Goal: Task Accomplishment & Management: Use online tool/utility

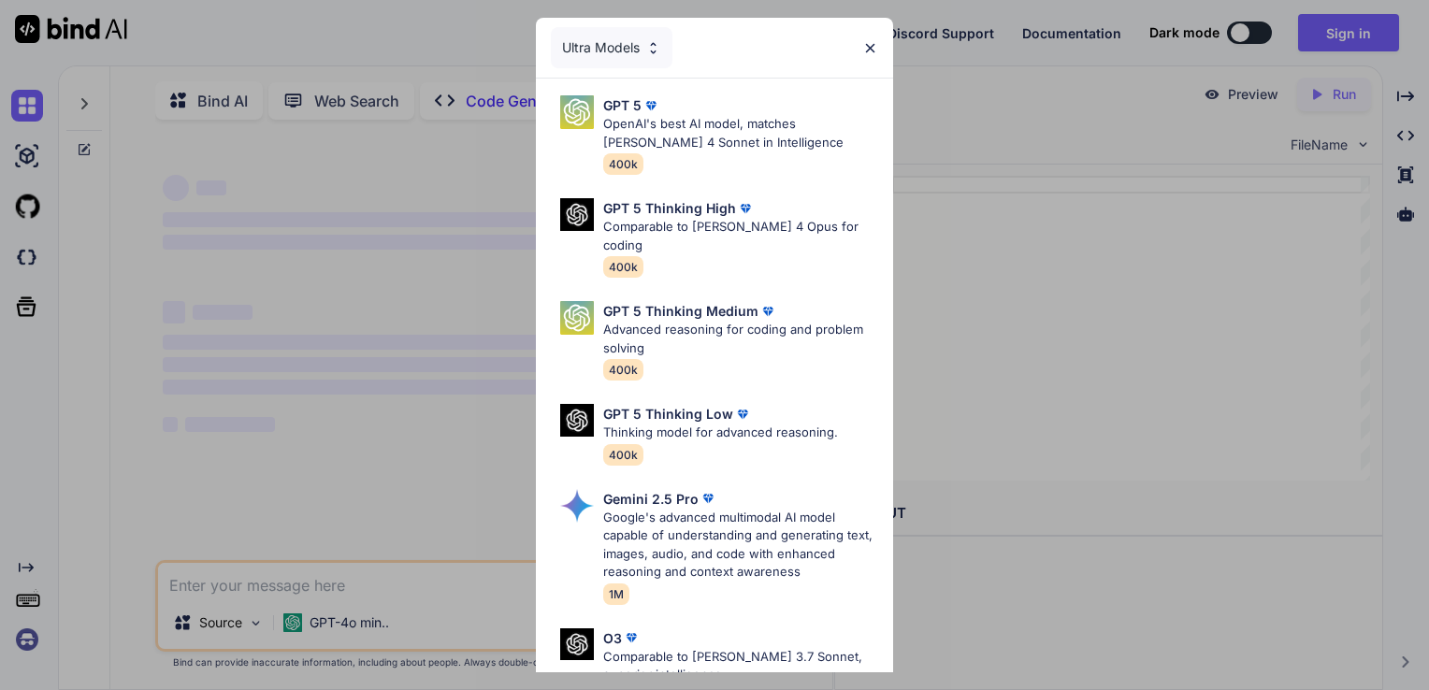
scroll to position [7, 0]
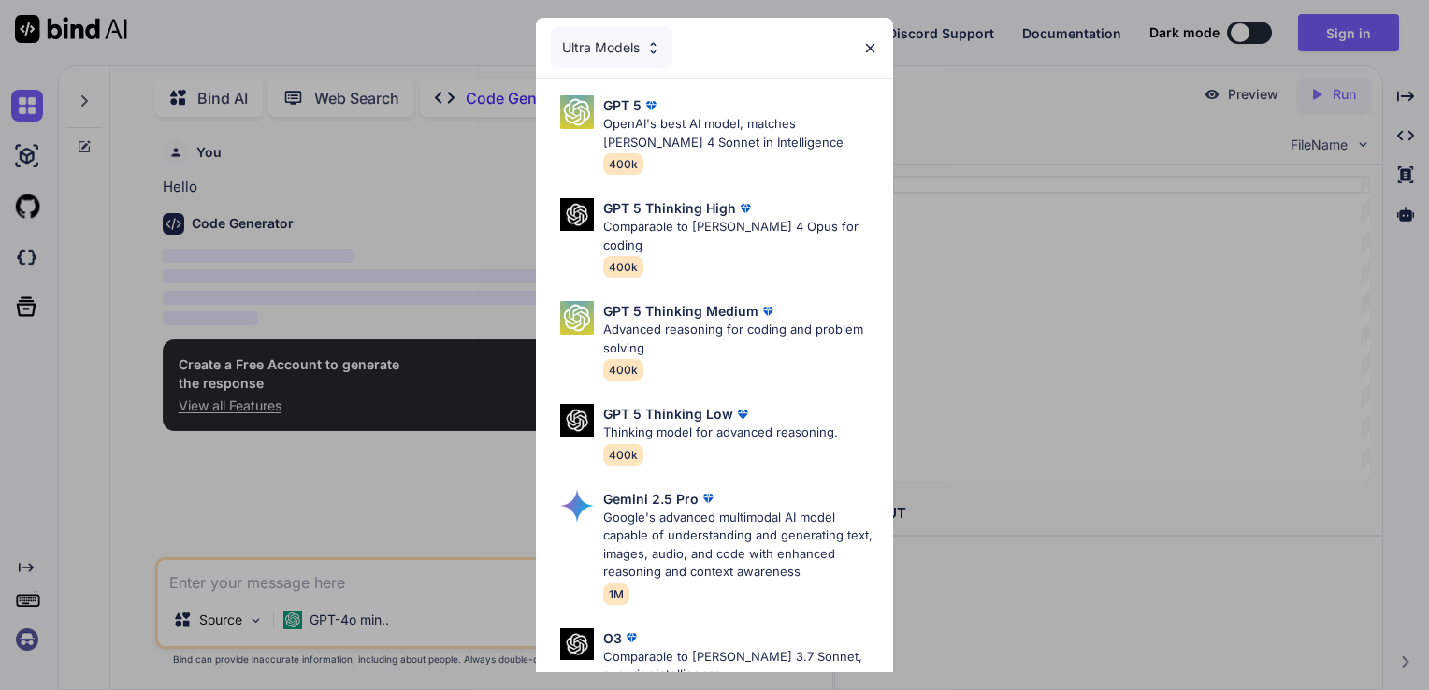
click at [868, 44] on img at bounding box center [870, 48] width 16 height 16
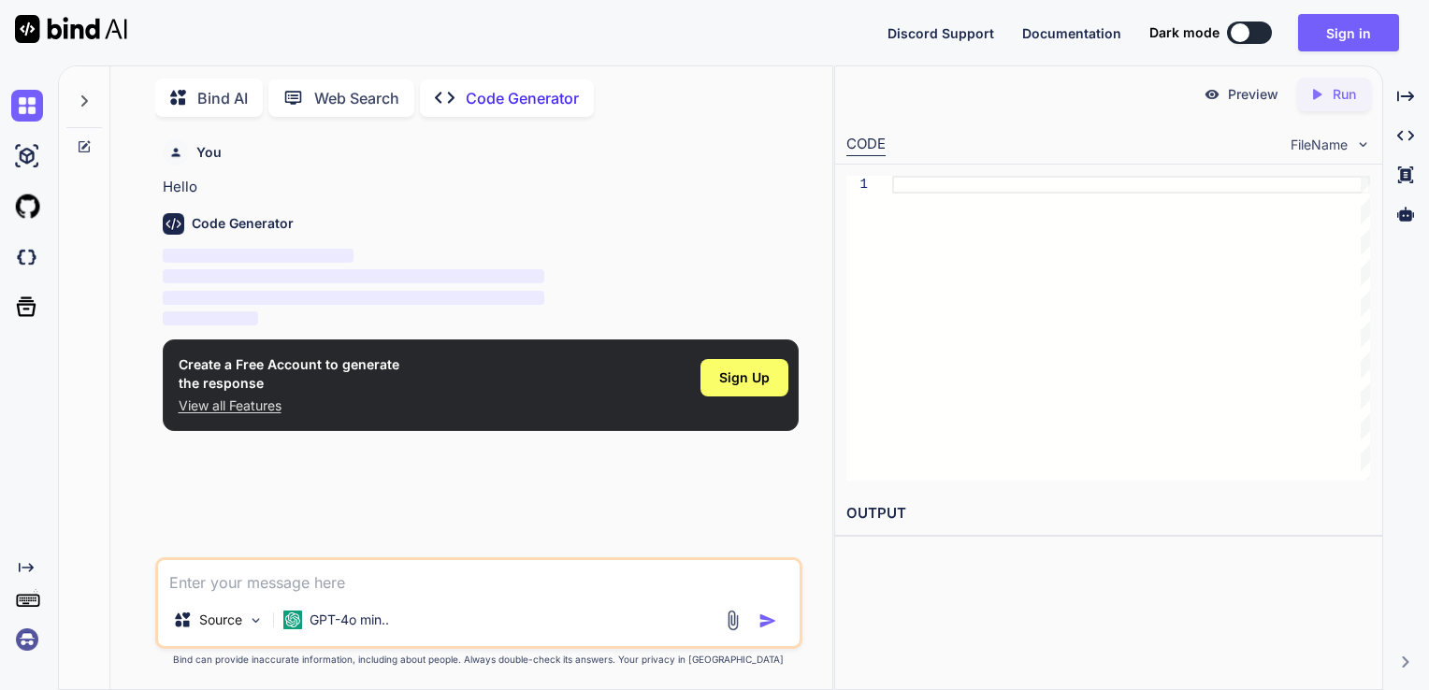
type textarea "x"
click at [395, 589] on textarea at bounding box center [479, 577] width 642 height 34
paste textarea "[URL]"
type textarea "[URL]"
type textarea "x"
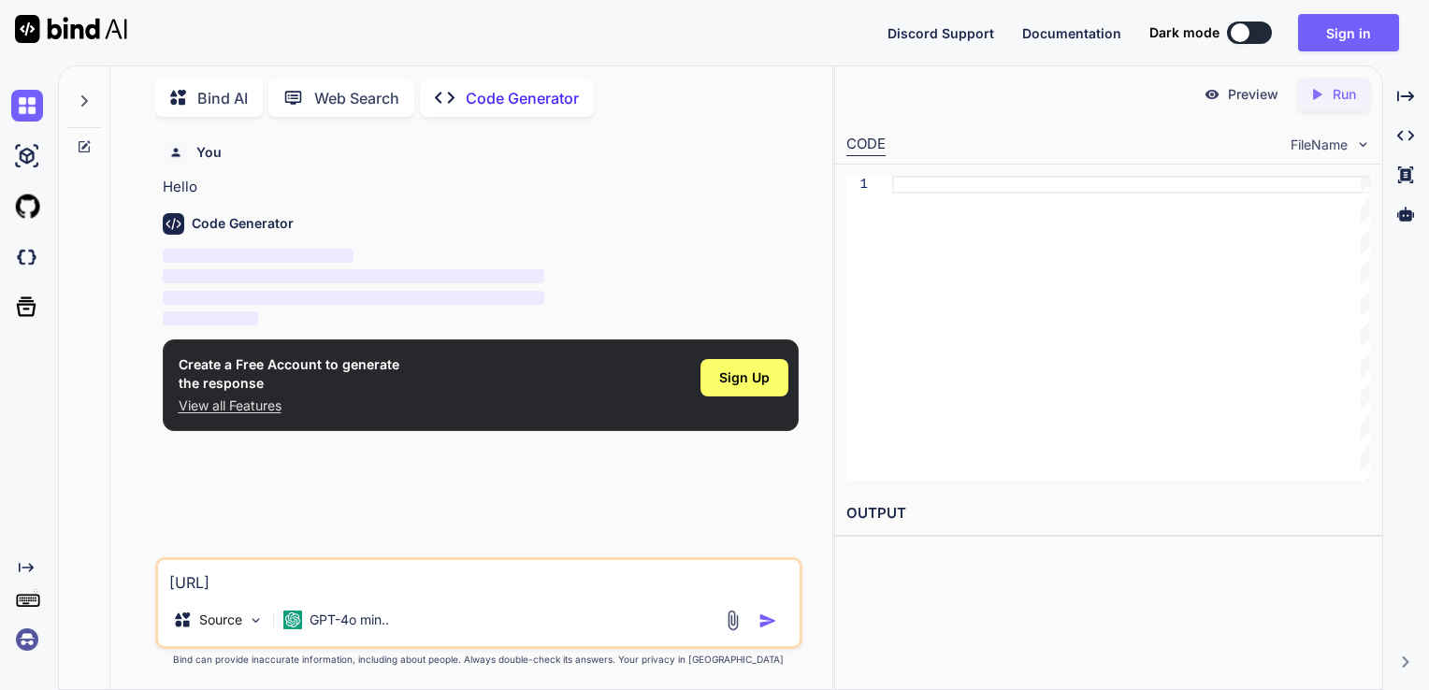
type textarea "[URL]"
type textarea "x"
type textarea "[URL]"
type textarea "x"
type textarea "[URL]"
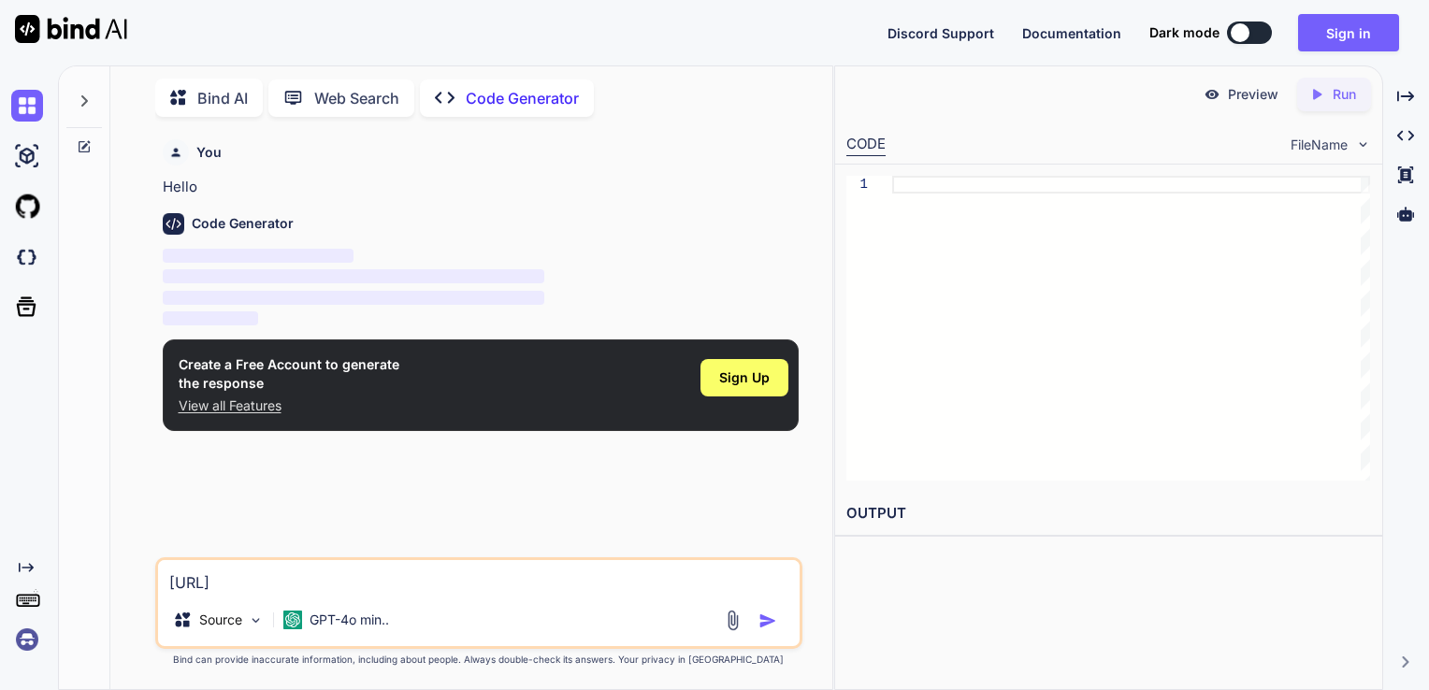
type textarea "x"
type textarea "[URL]"
type textarea "x"
type textarea "[URL]"
type textarea "x"
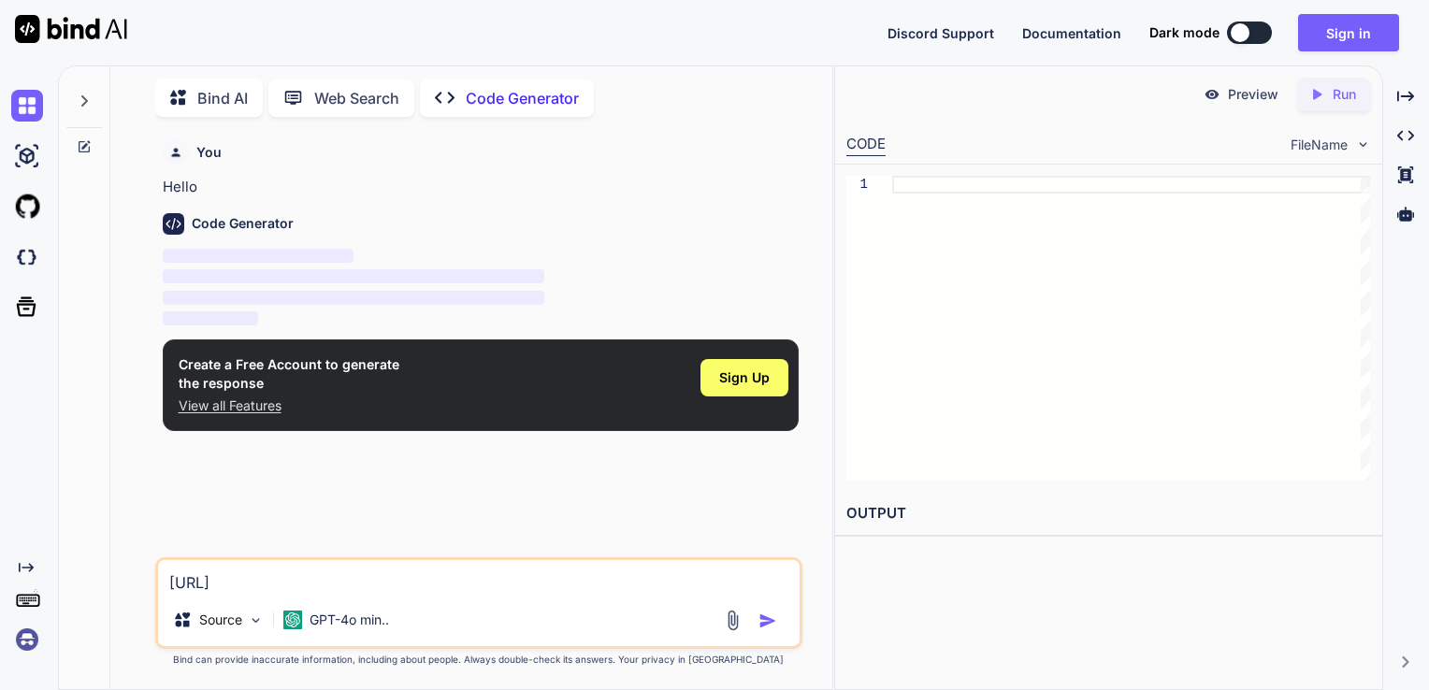
type textarea "[URL]"
type textarea "x"
type textarea "[URL]"
type textarea "x"
type textarea "[URL]"
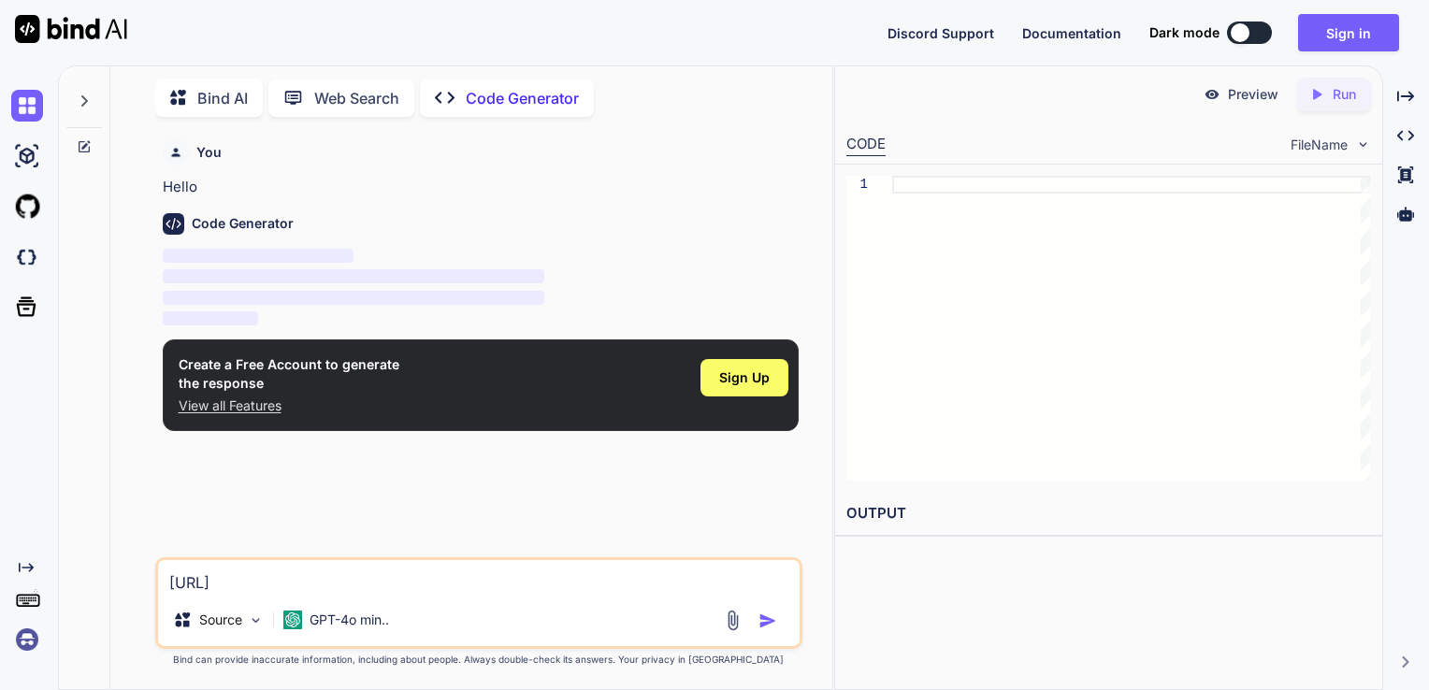
type textarea "x"
type textarea "[URL]"
type textarea "x"
type textarea "[URL]."
type textarea "x"
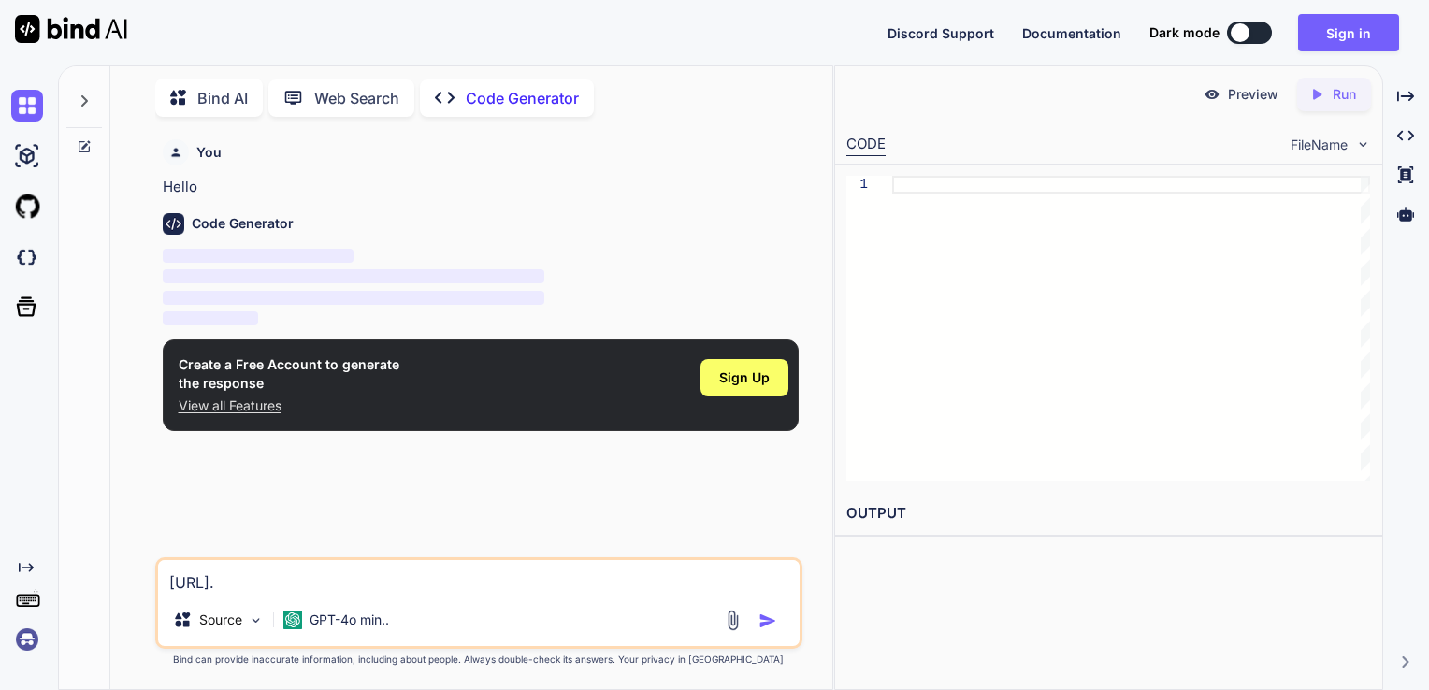
type textarea "[URL]"
type textarea "x"
type textarea "[URL]"
type textarea "x"
type textarea "[URL]"
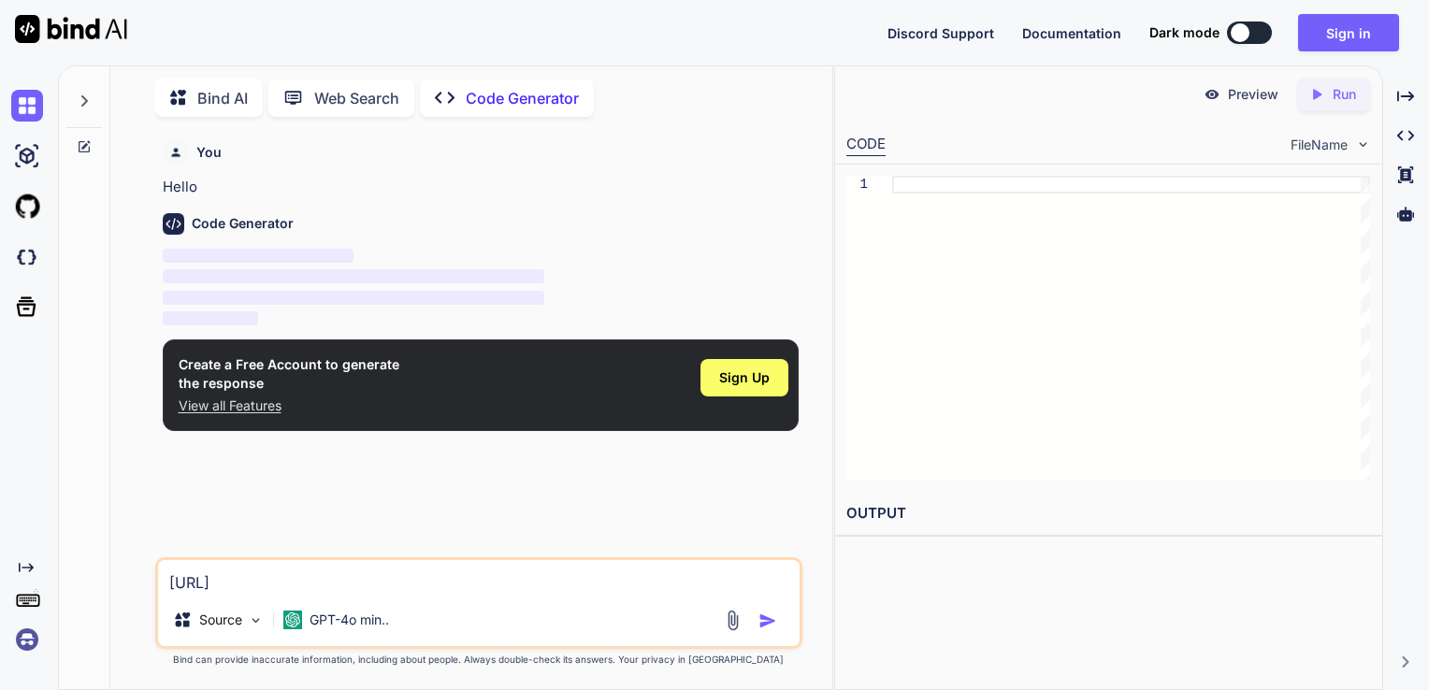
type textarea "x"
type textarea "[URL]"
type textarea "x"
type textarea "[URL]"
type textarea "x"
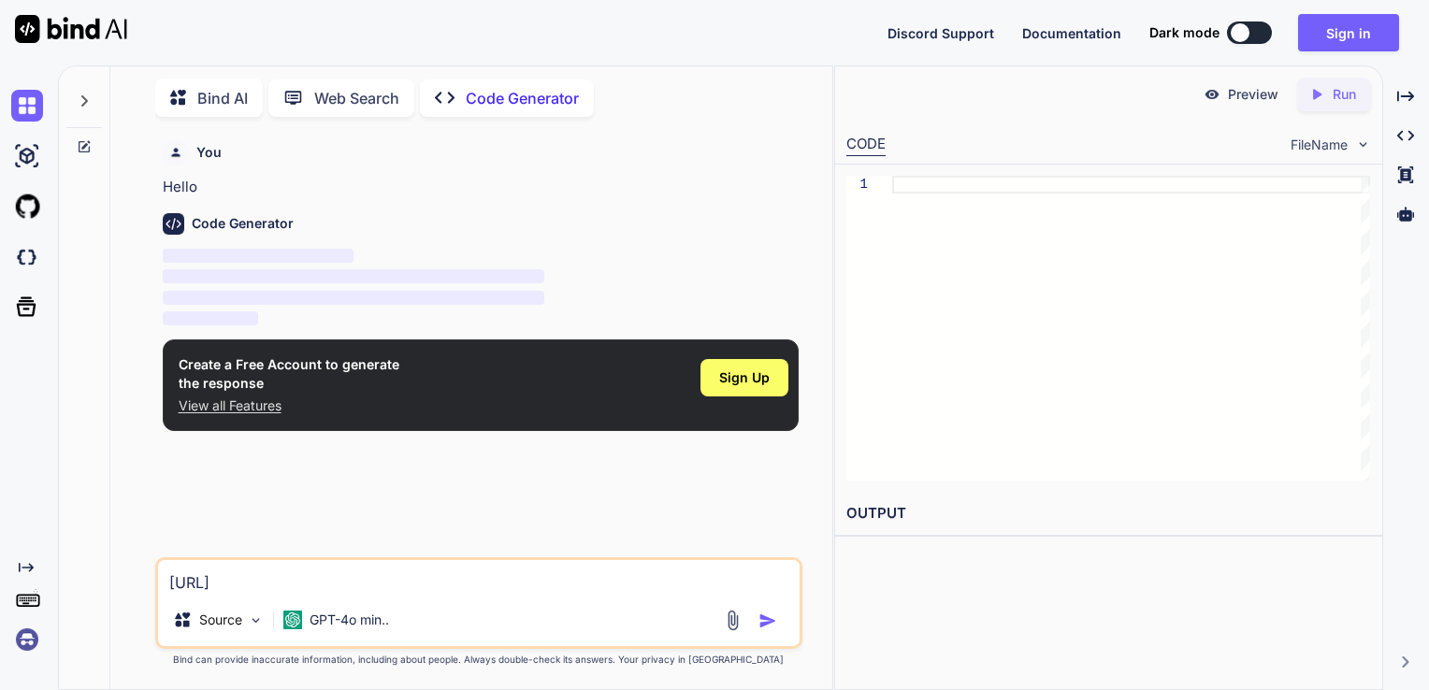
type textarea "[URL]"
type textarea "x"
type textarea "[URL]"
type textarea "x"
type textarea "[URL]"
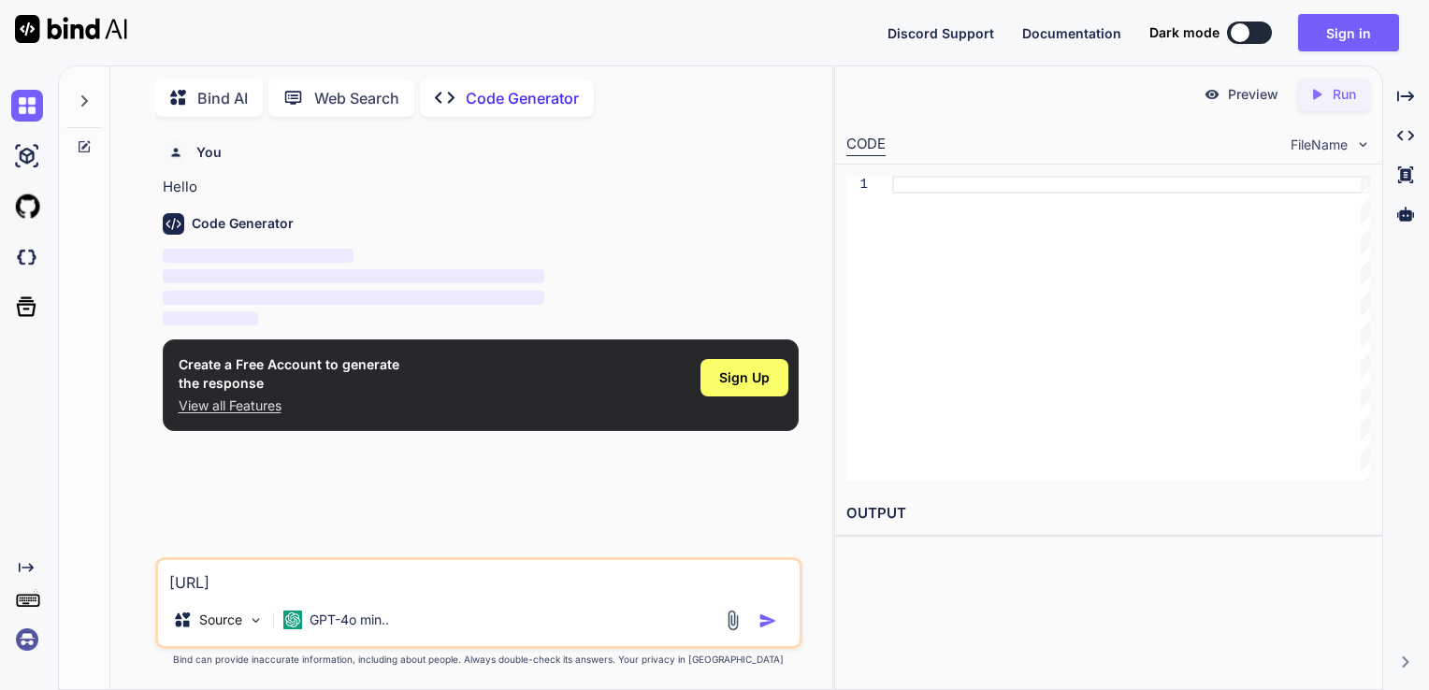
type textarea "x"
type textarea "[URL]"
type textarea "x"
type textarea "[URL]"
type textarea "x"
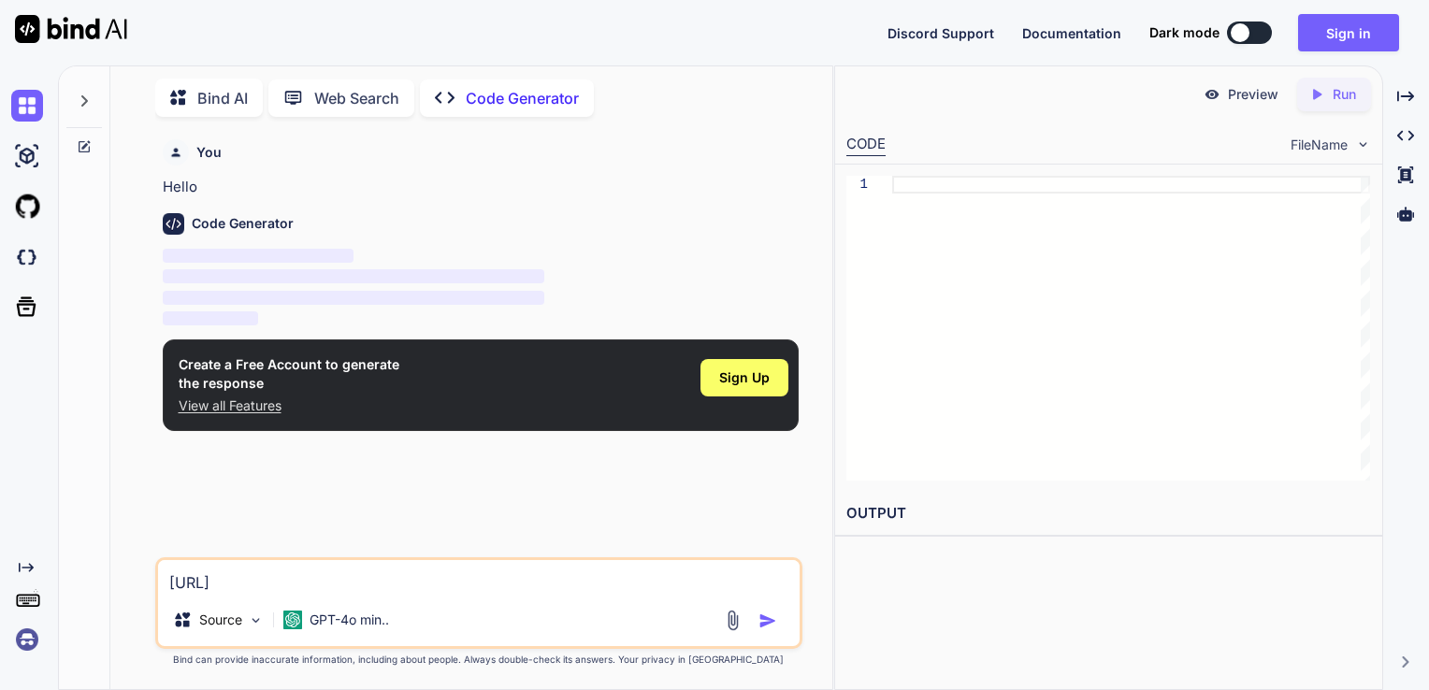
type textarea "[URL]"
type textarea "x"
type textarea "[URL]."
type textarea "x"
type textarea "[URL]"
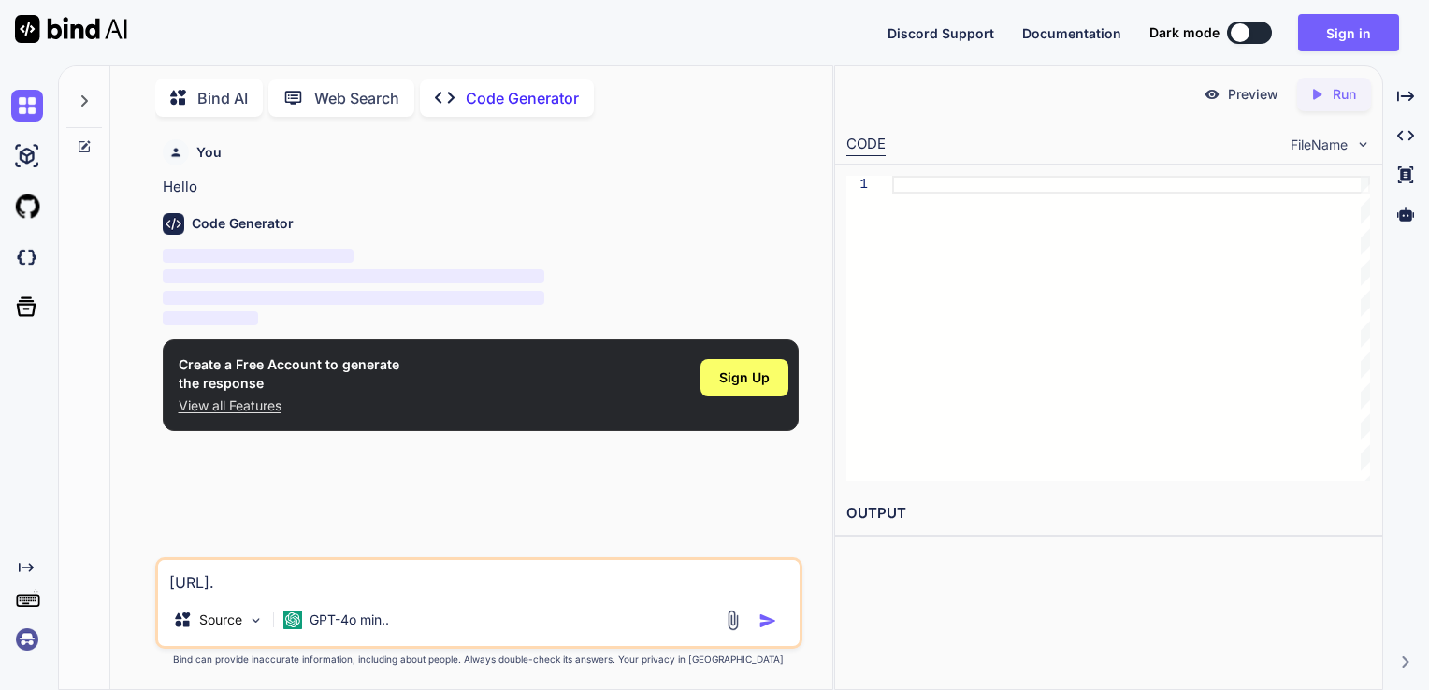
type textarea "x"
type textarea "[URL]"
type textarea "x"
type textarea "[URL]"
type textarea "x"
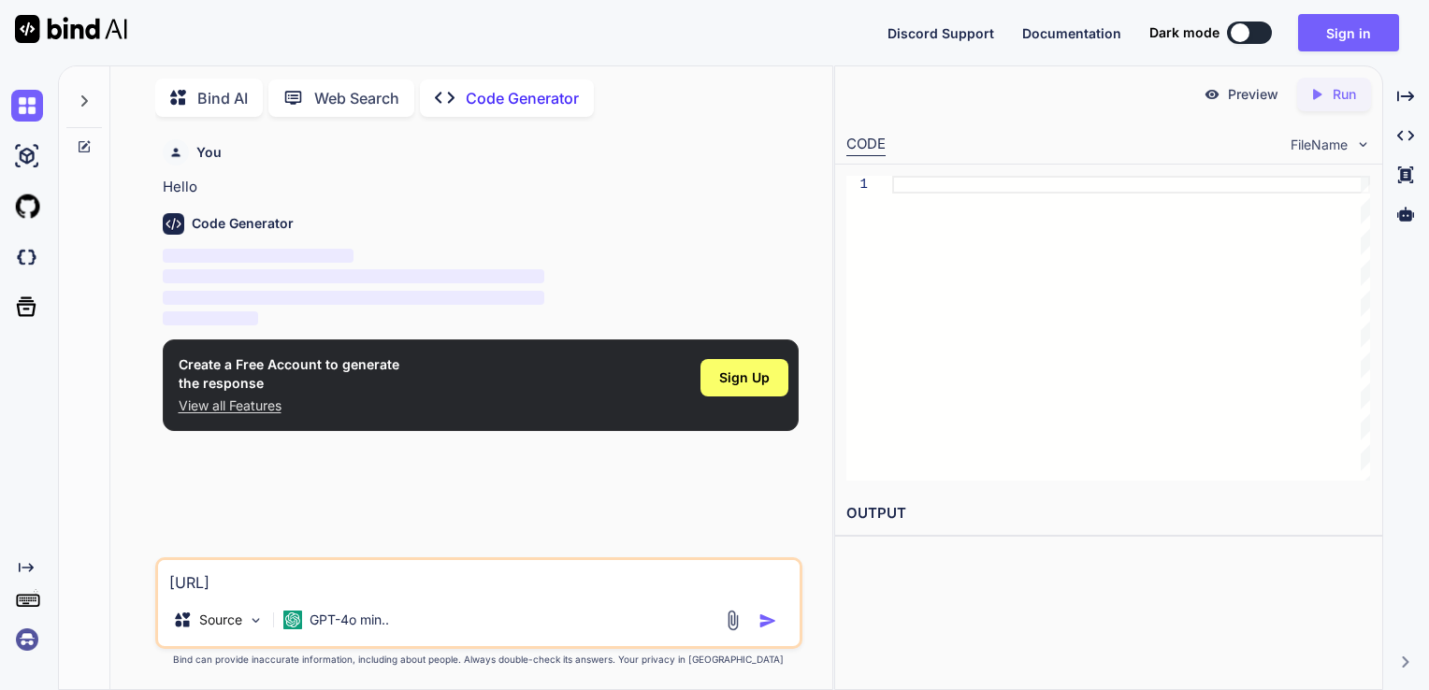
type textarea "https://"
type textarea "x"
type textarea "https:/"
type textarea "x"
type textarea "https:"
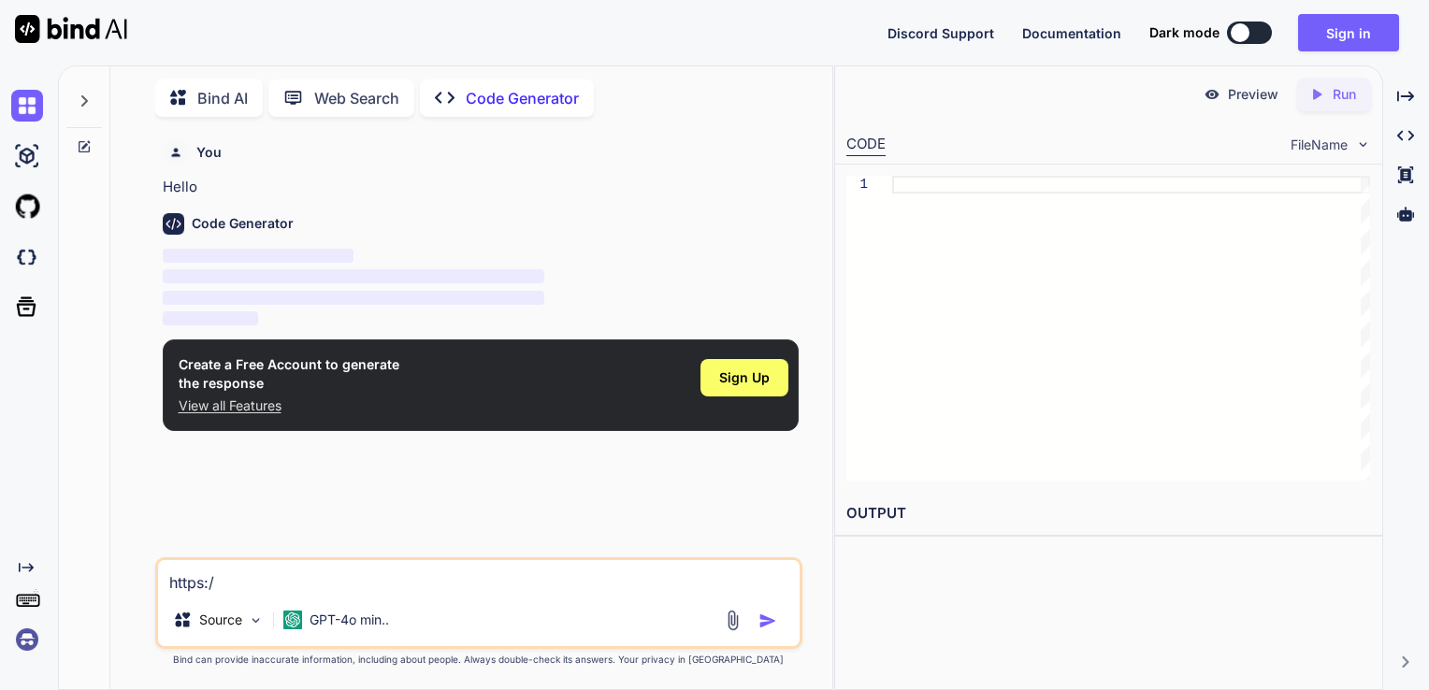
type textarea "x"
type textarea "https"
type textarea "x"
type textarea "http"
type textarea "x"
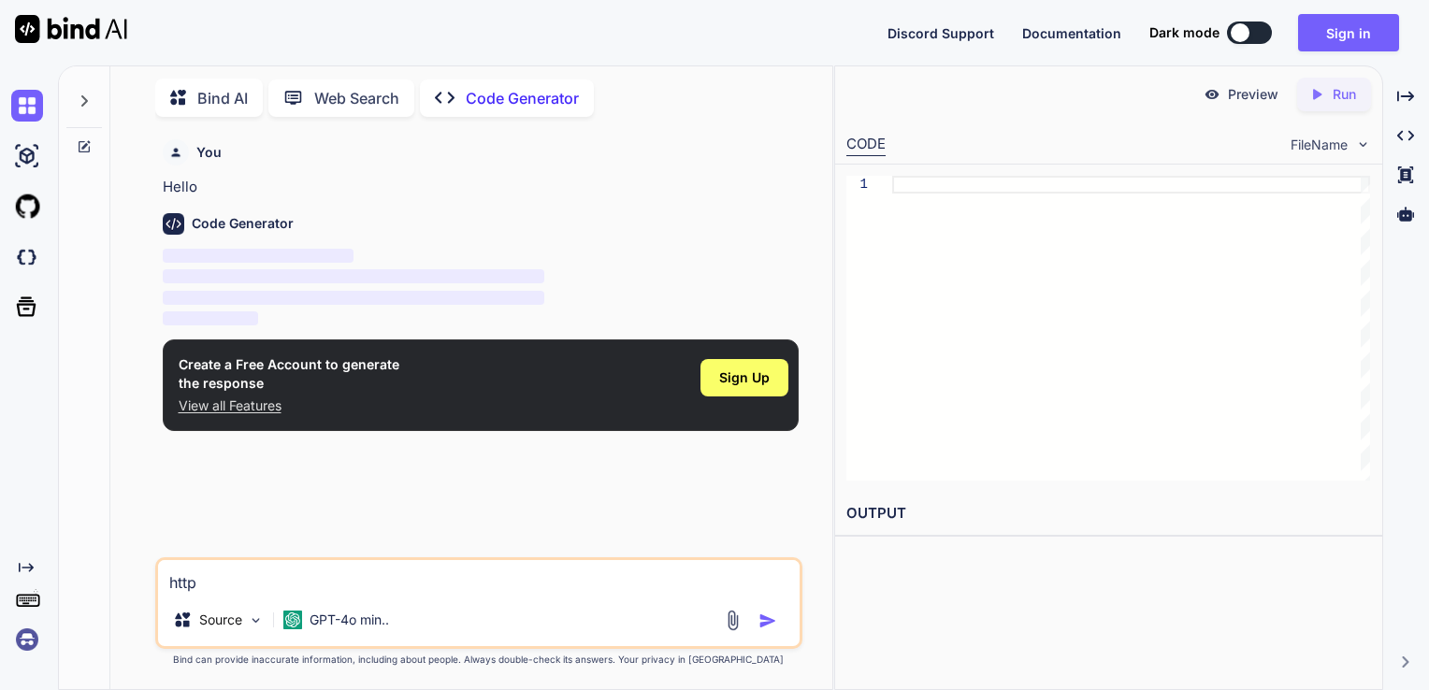
type textarea "htt"
type textarea "x"
type textarea "ht"
type textarea "x"
type textarea "h"
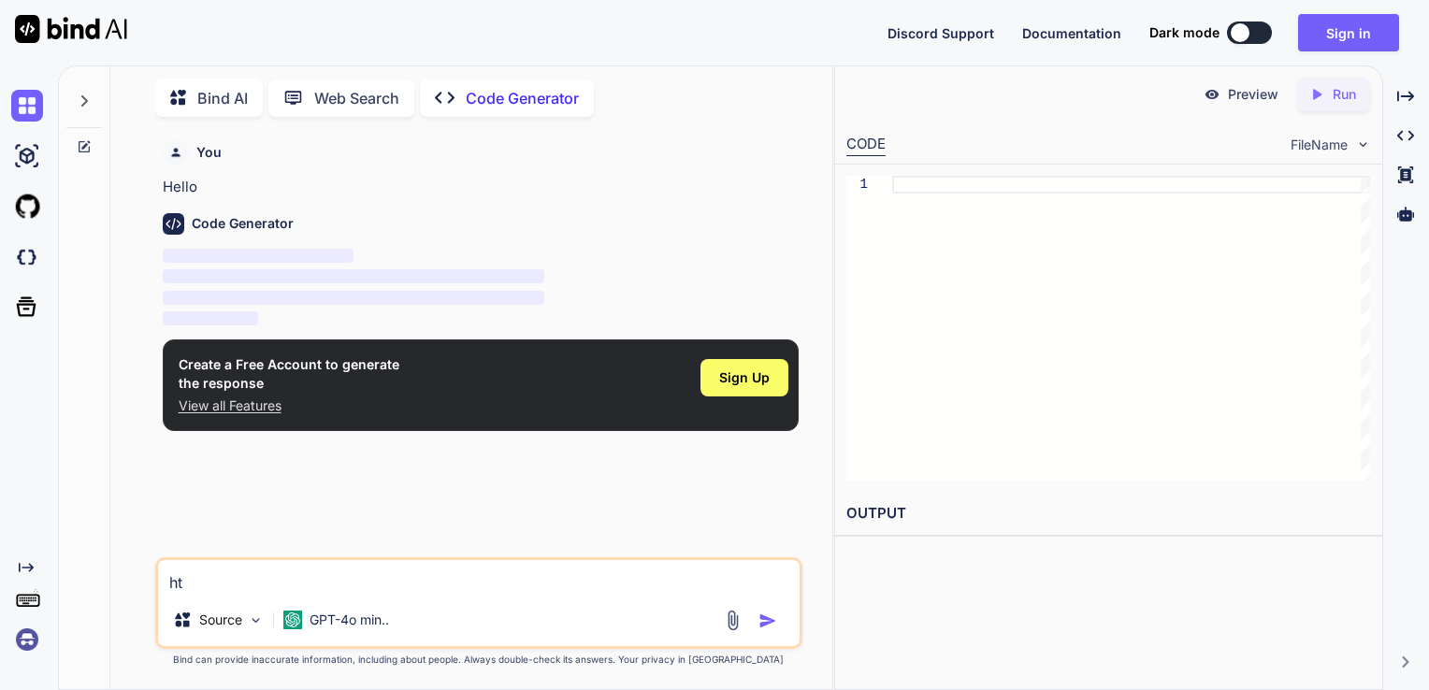
type textarea "x"
click at [320, 574] on textarea at bounding box center [479, 577] width 642 height 34
paste textarea "print("Loading data...") X_list, y_list, protein_ids, sequences = load_and_pars…"
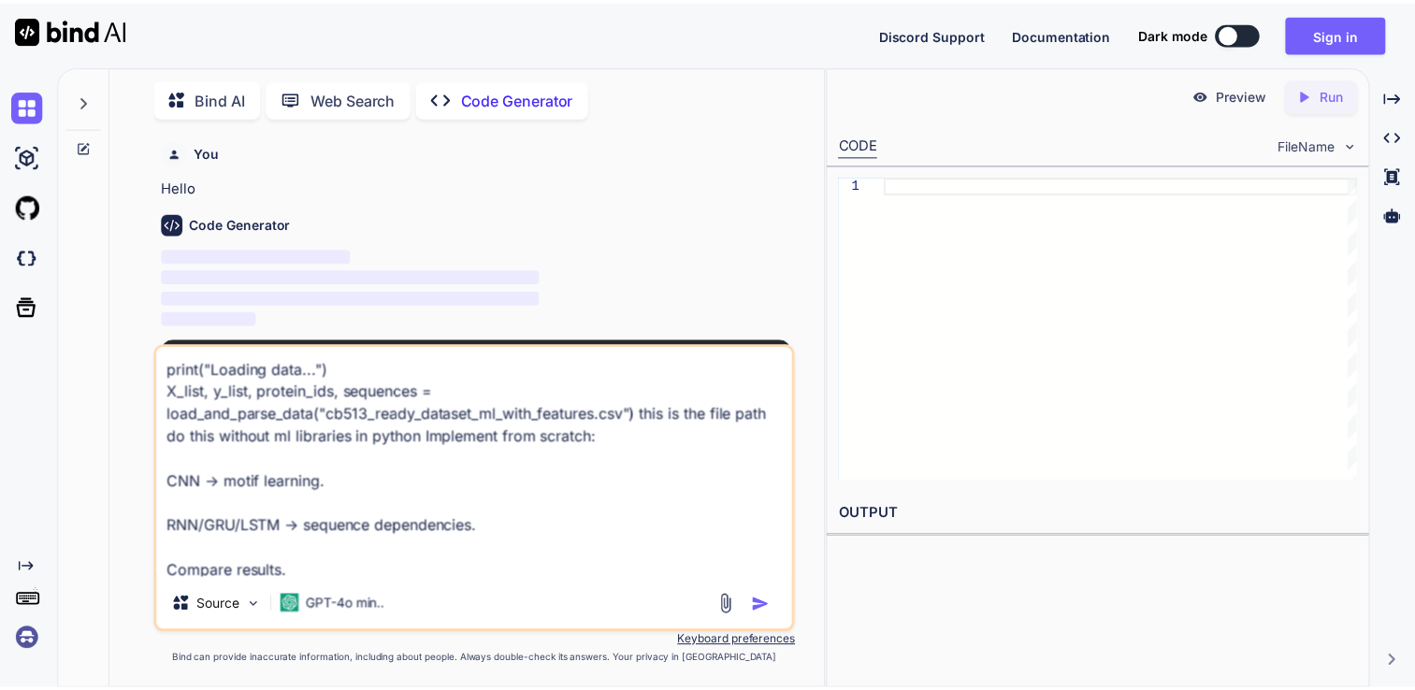
scroll to position [47, 0]
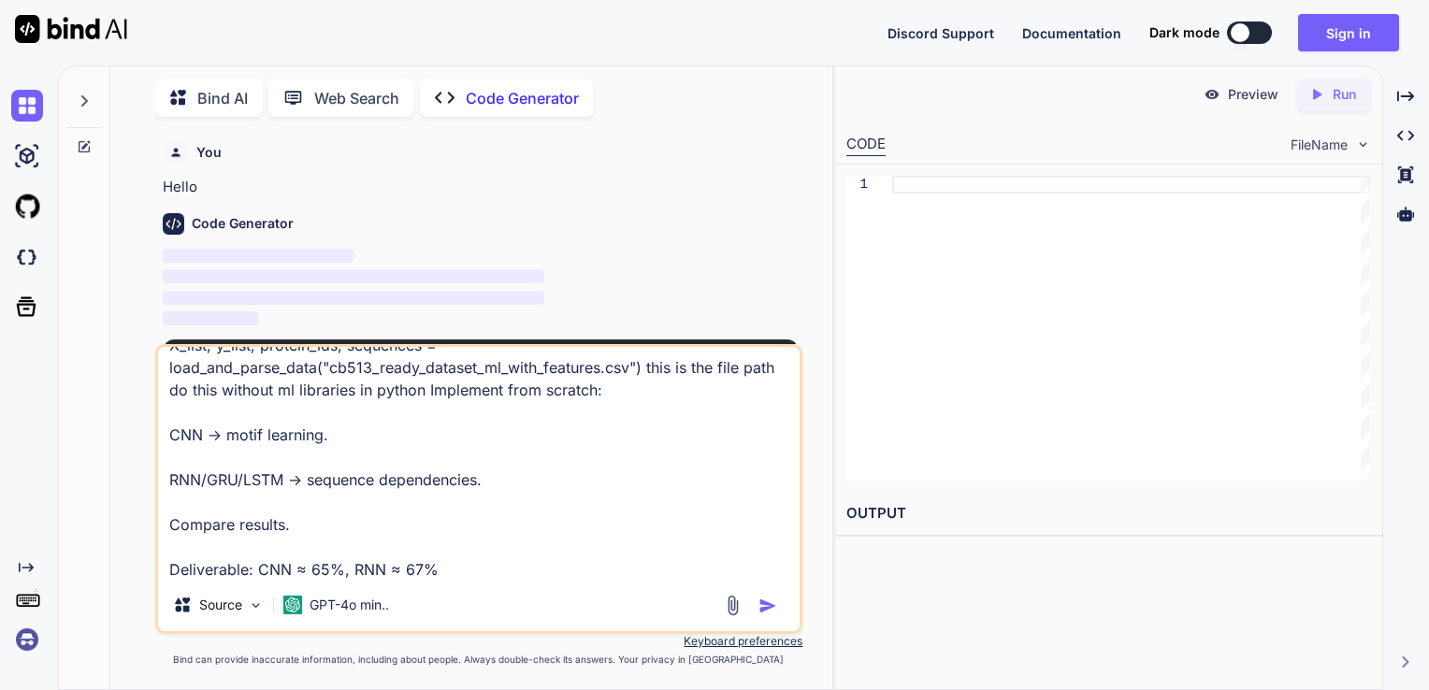
type textarea "print("Loading data...") X_list, y_list, protein_ids, sequences = load_and_pars…"
click at [758, 601] on div at bounding box center [753, 606] width 63 height 22
click at [771, 604] on img "button" at bounding box center [767, 606] width 19 height 19
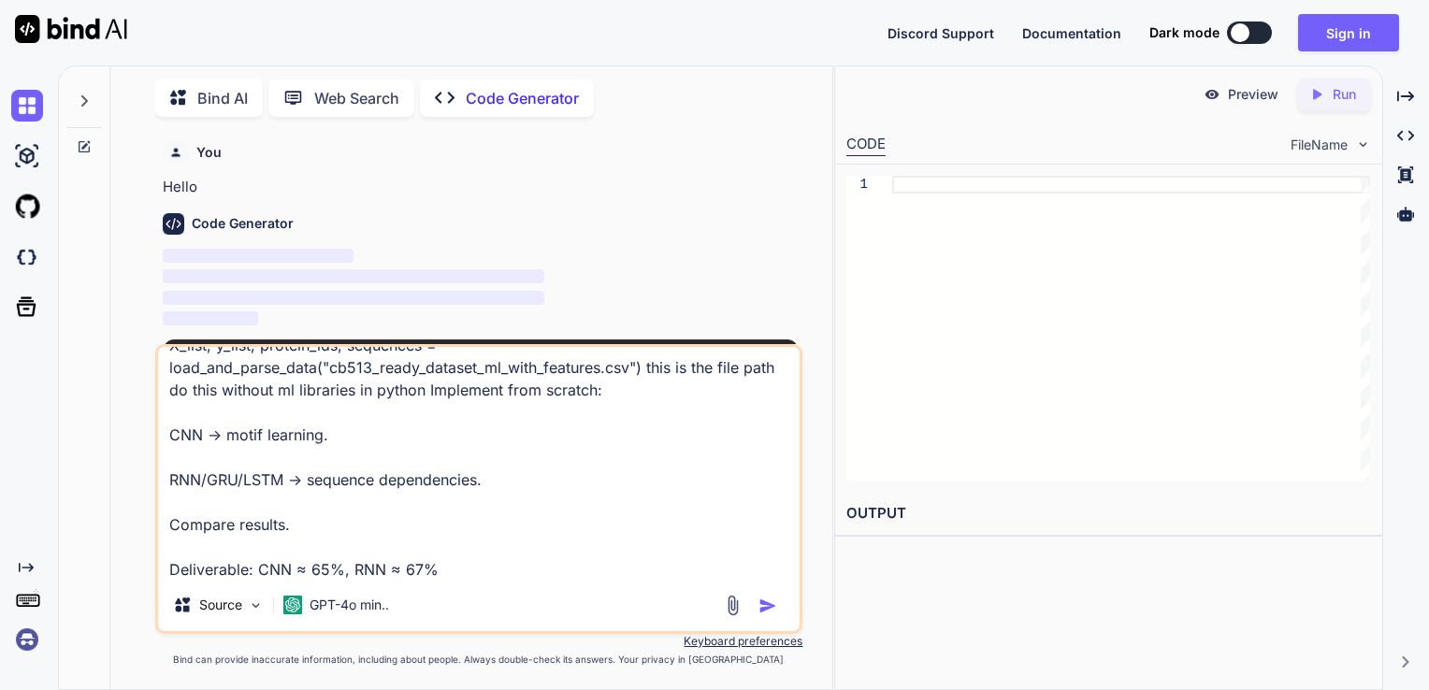
click at [771, 604] on img "button" at bounding box center [767, 606] width 19 height 19
click at [773, 576] on textarea "print("Loading data...") X_list, y_list, protein_ids, sequences = load_and_pars…" at bounding box center [479, 463] width 642 height 232
click at [767, 606] on img "button" at bounding box center [767, 606] width 19 height 19
click at [769, 600] on img "button" at bounding box center [767, 606] width 19 height 19
click at [764, 607] on img "button" at bounding box center [767, 606] width 19 height 19
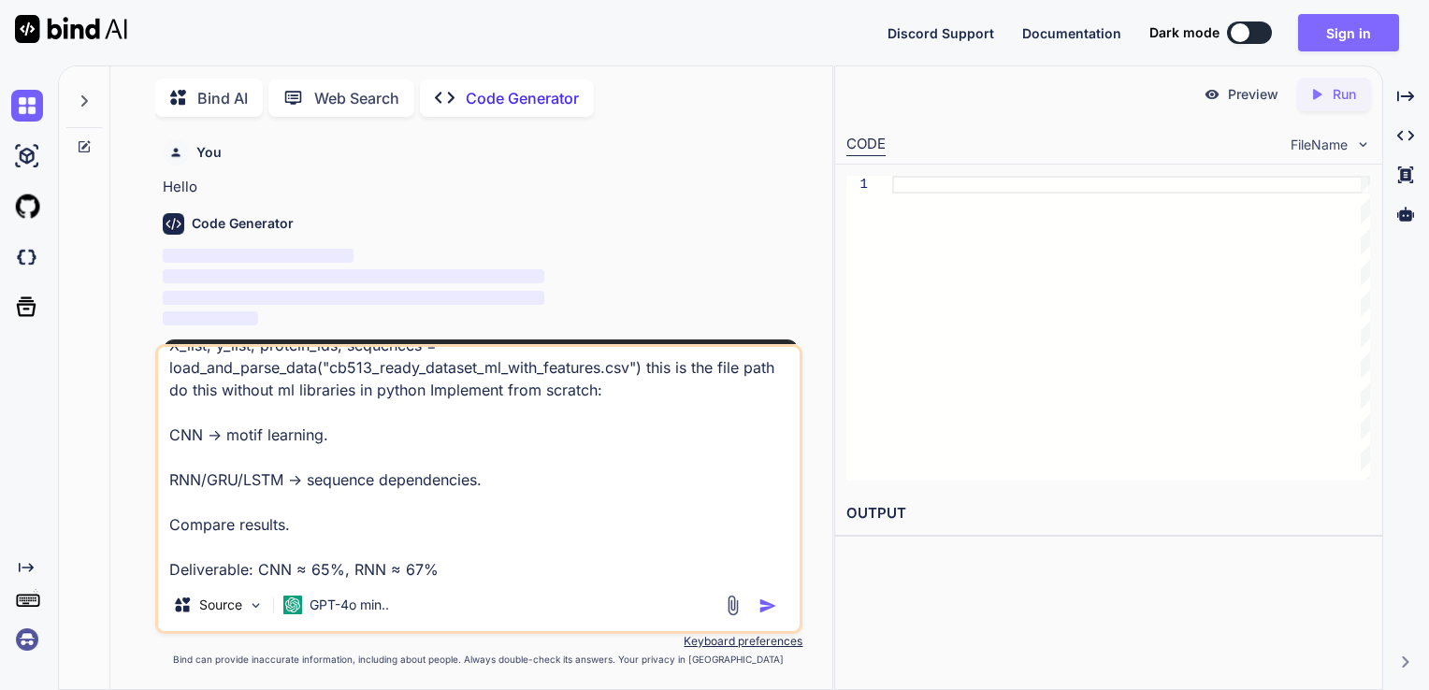
click at [1354, 32] on button "Sign in" at bounding box center [1348, 32] width 101 height 37
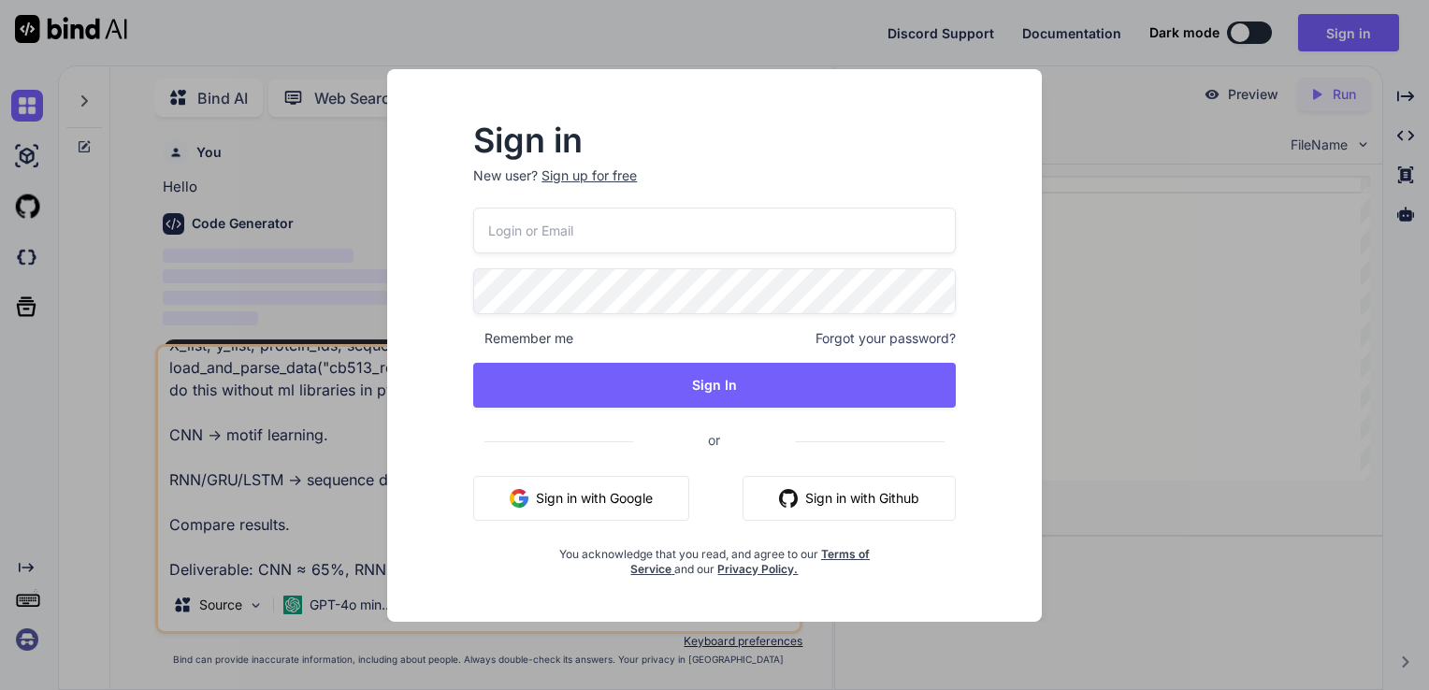
click at [650, 486] on button "Sign in with Google" at bounding box center [581, 498] width 216 height 45
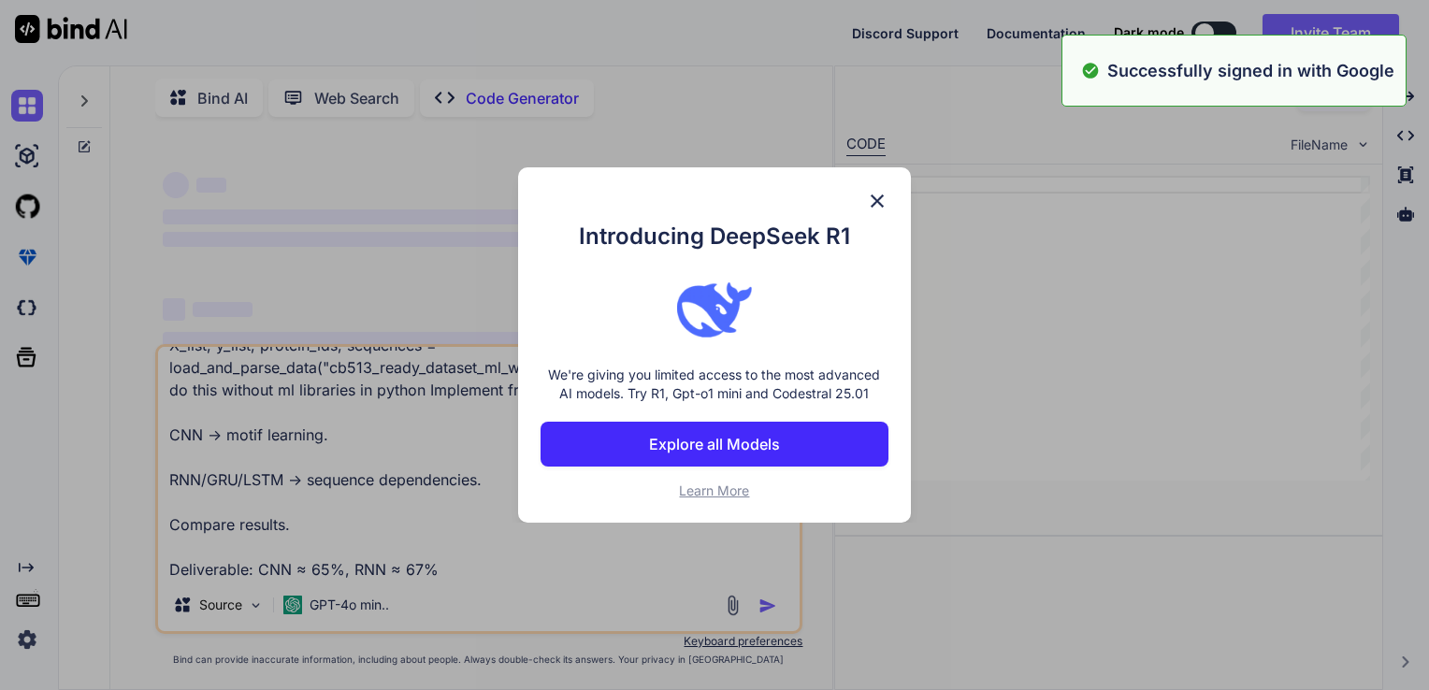
click at [763, 606] on div "Introducing DeepSeek R1 We're giving you limited access to the most advanced AI…" at bounding box center [714, 345] width 1429 height 690
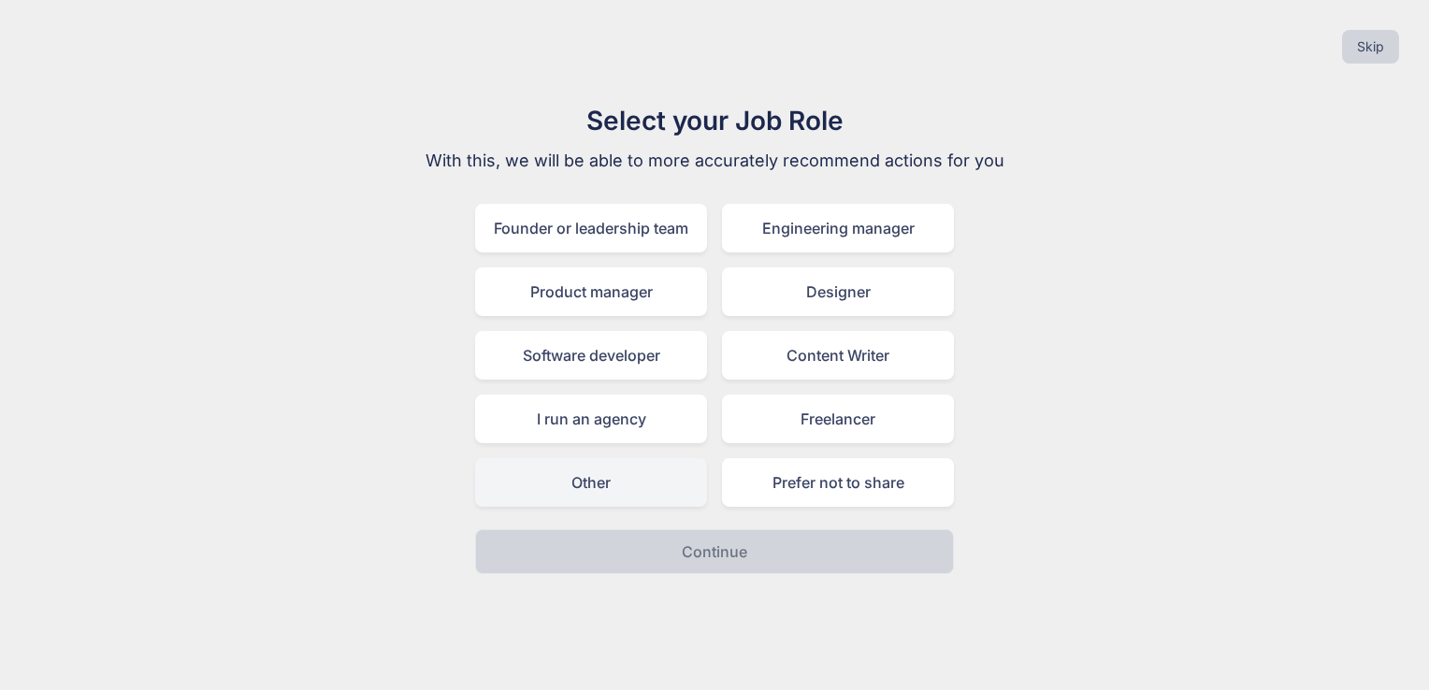
click at [615, 481] on div "Other" at bounding box center [591, 482] width 232 height 49
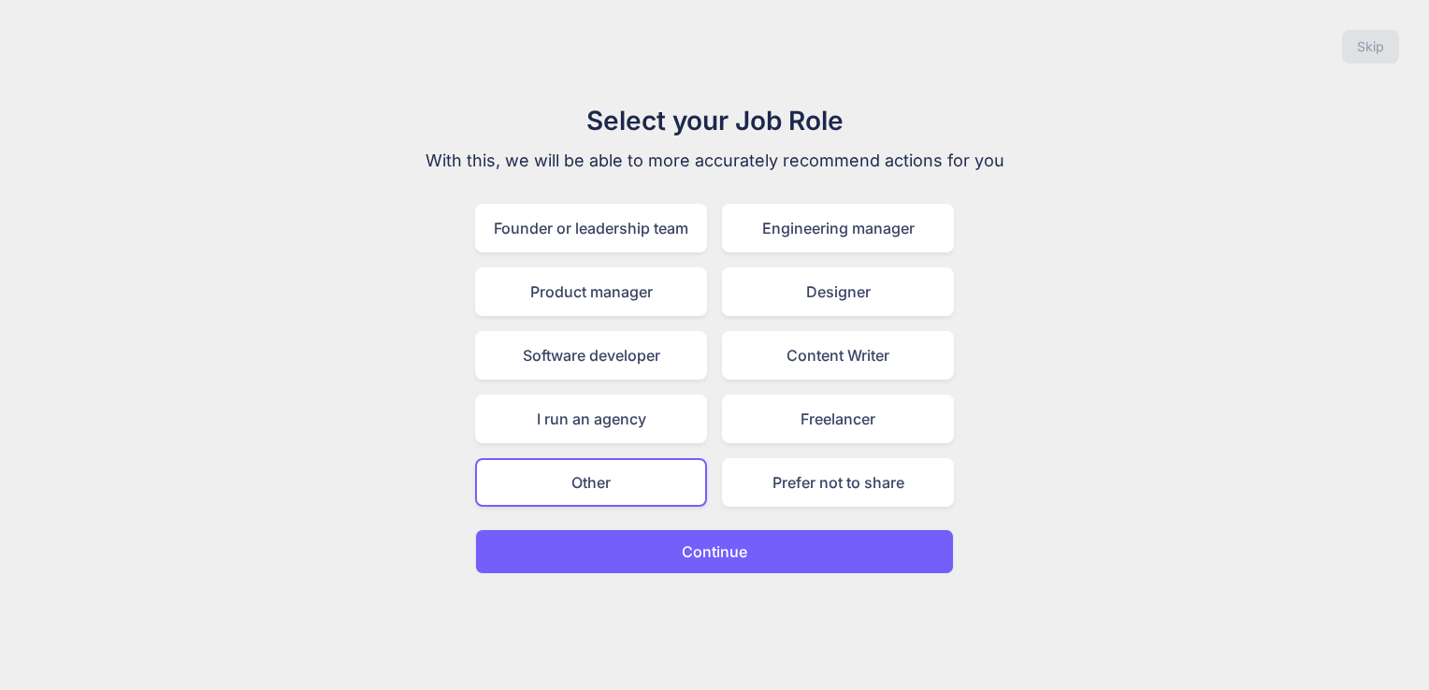
click at [711, 556] on p "Continue" at bounding box center [714, 552] width 65 height 22
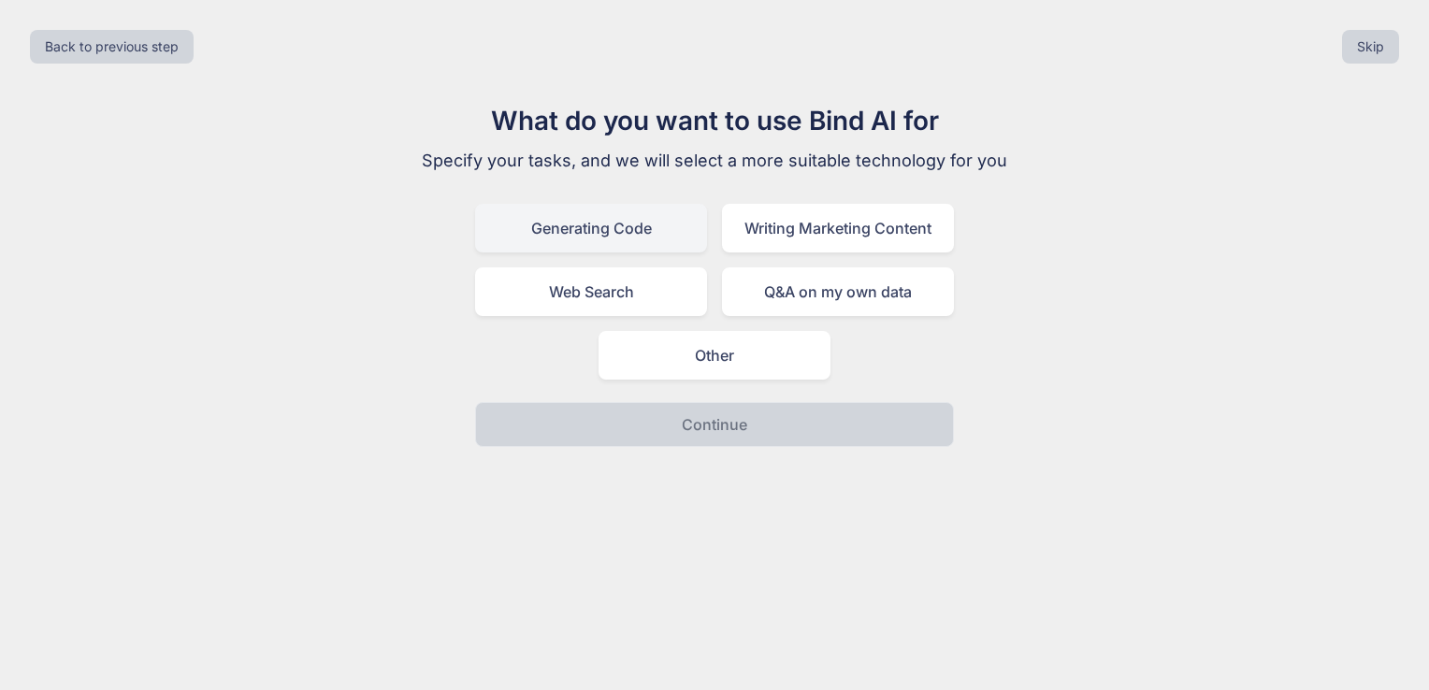
click at [610, 223] on div "Generating Code" at bounding box center [591, 228] width 232 height 49
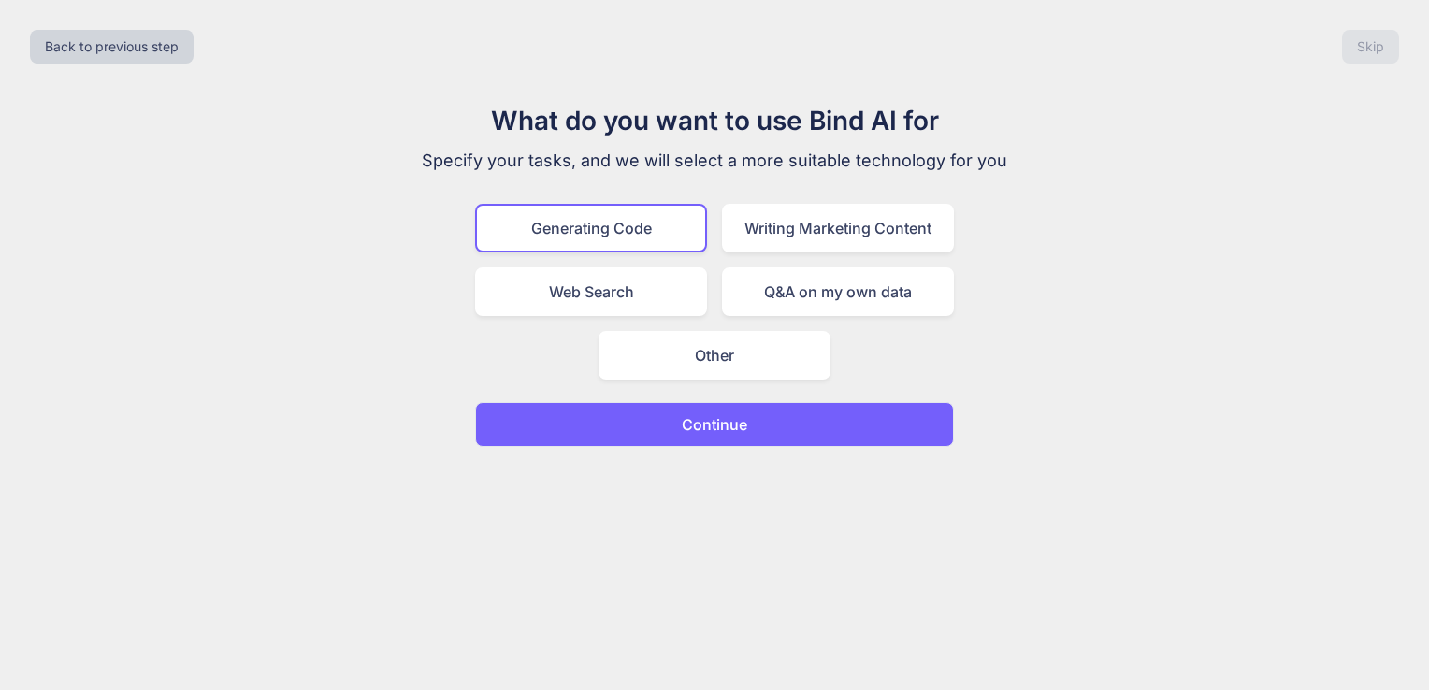
click at [753, 413] on button "Continue" at bounding box center [714, 424] width 479 height 45
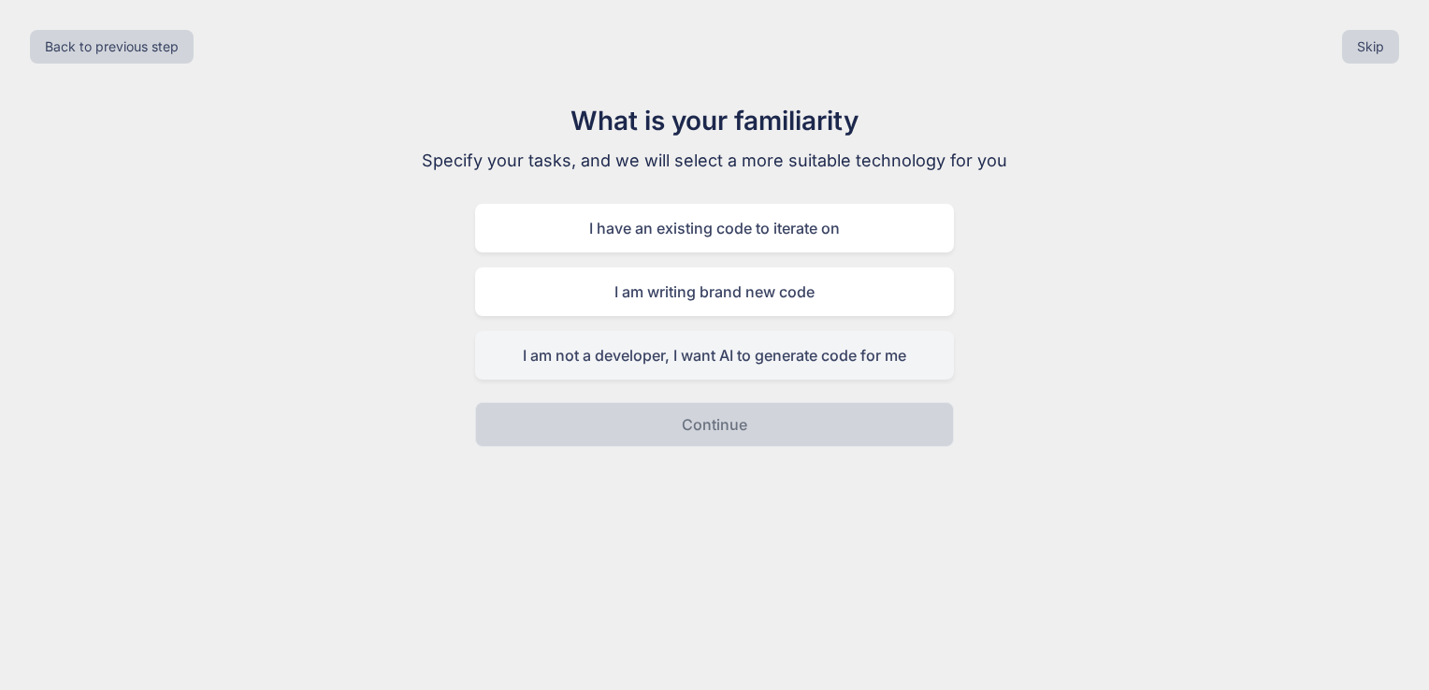
click at [732, 368] on div "I am not a developer, I want AI to generate code for me" at bounding box center [714, 355] width 479 height 49
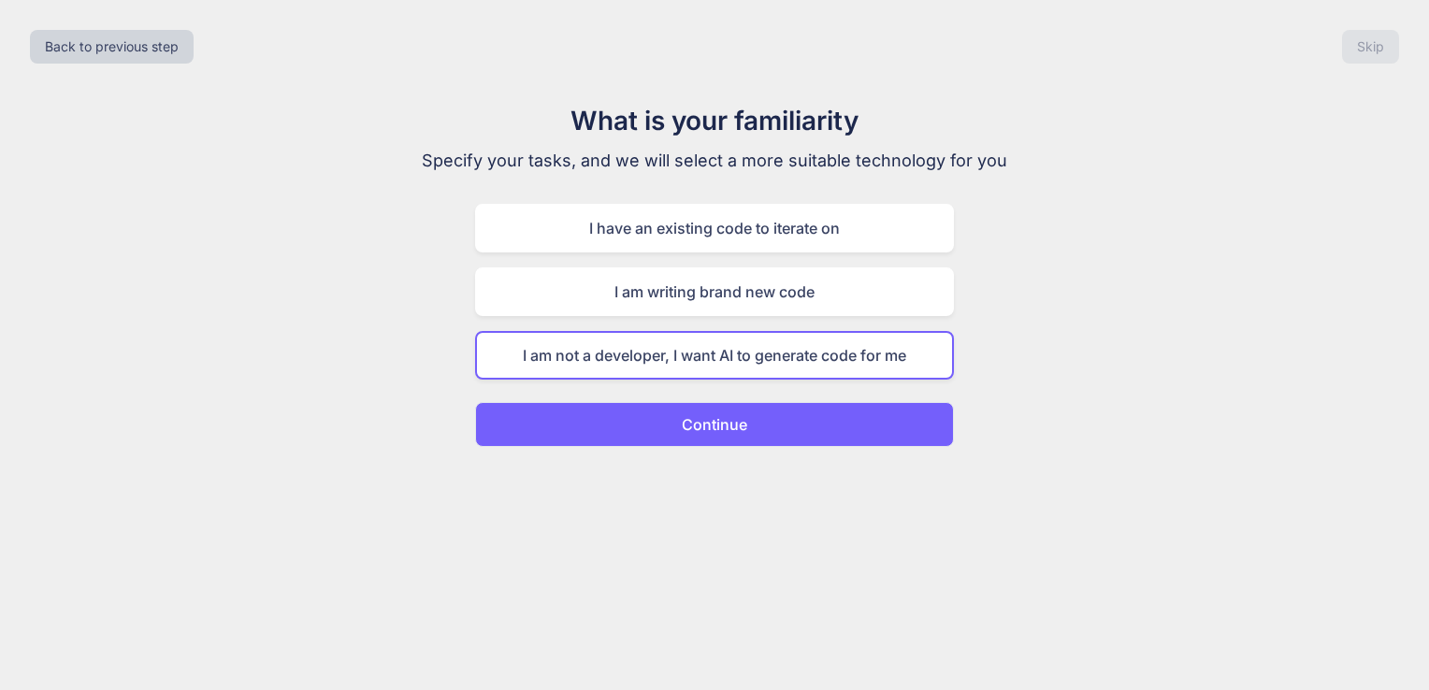
click at [748, 416] on button "Continue" at bounding box center [714, 424] width 479 height 45
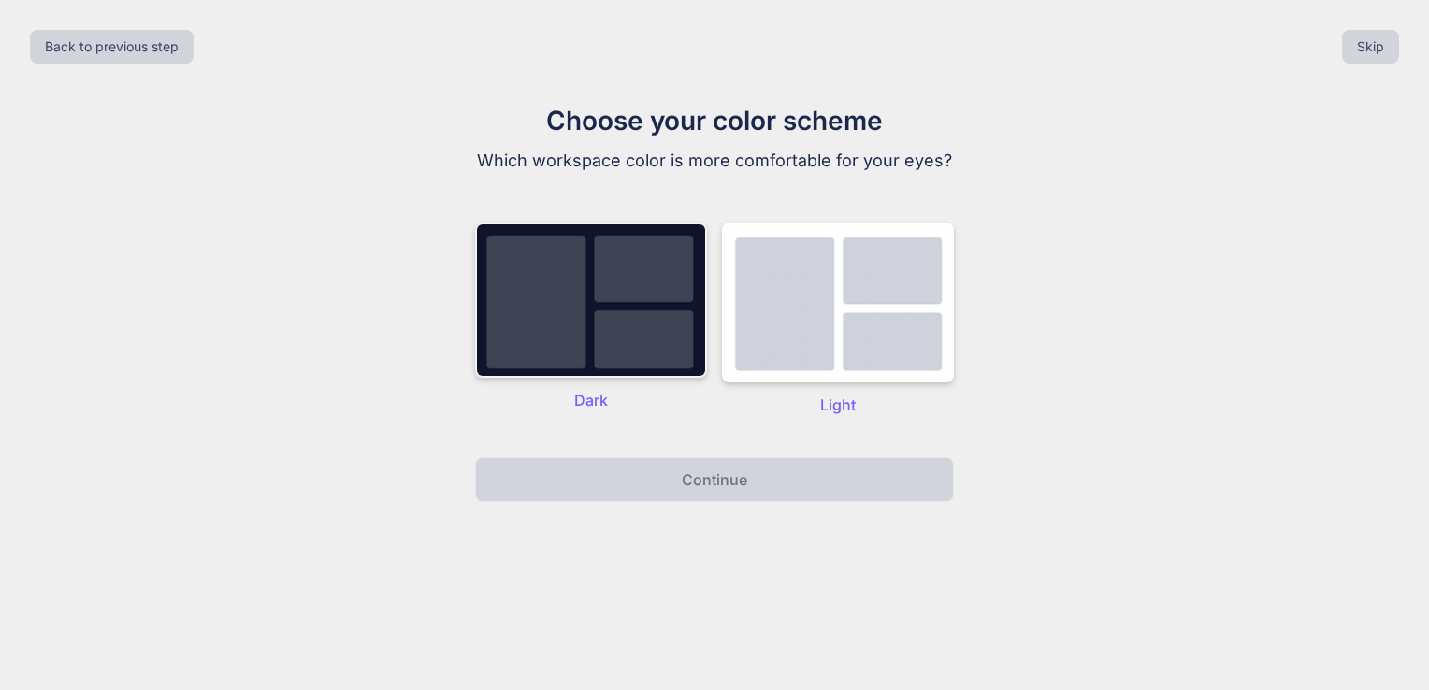
click at [684, 312] on img at bounding box center [591, 300] width 232 height 155
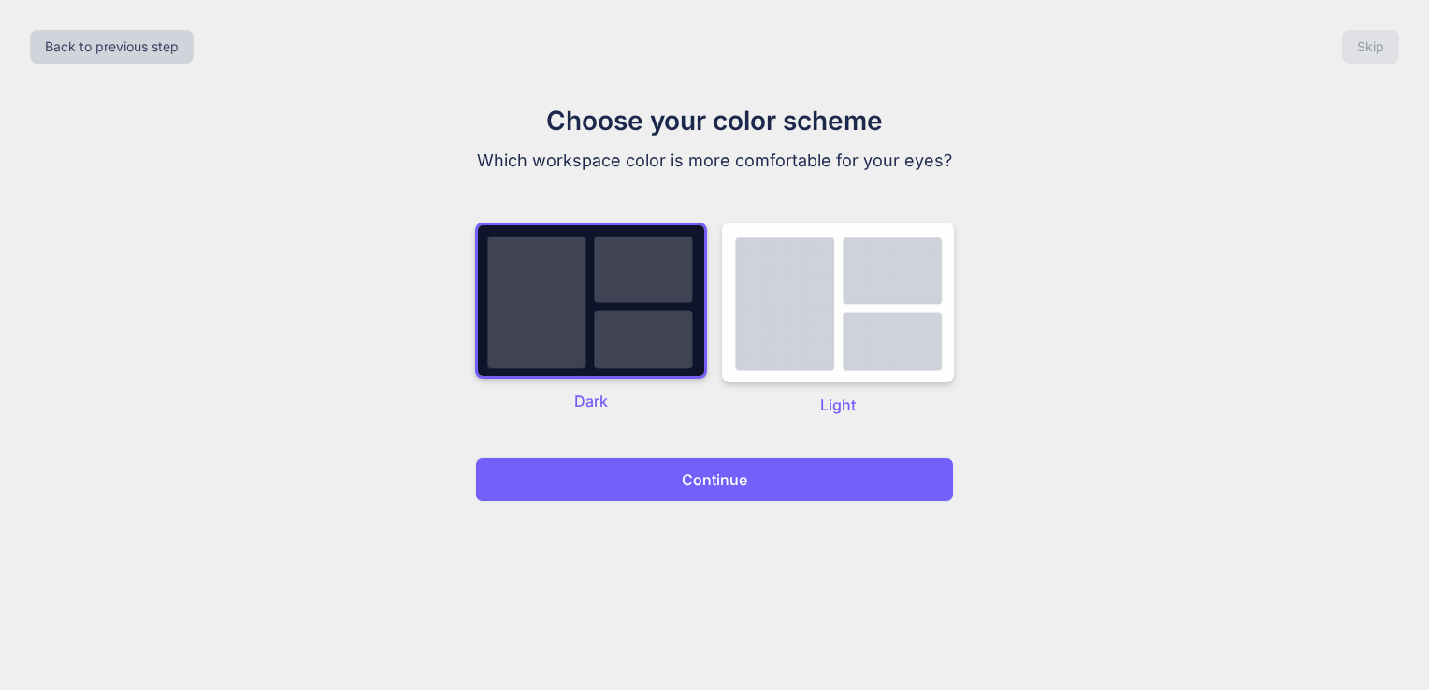
click at [830, 482] on button "Continue" at bounding box center [714, 479] width 479 height 45
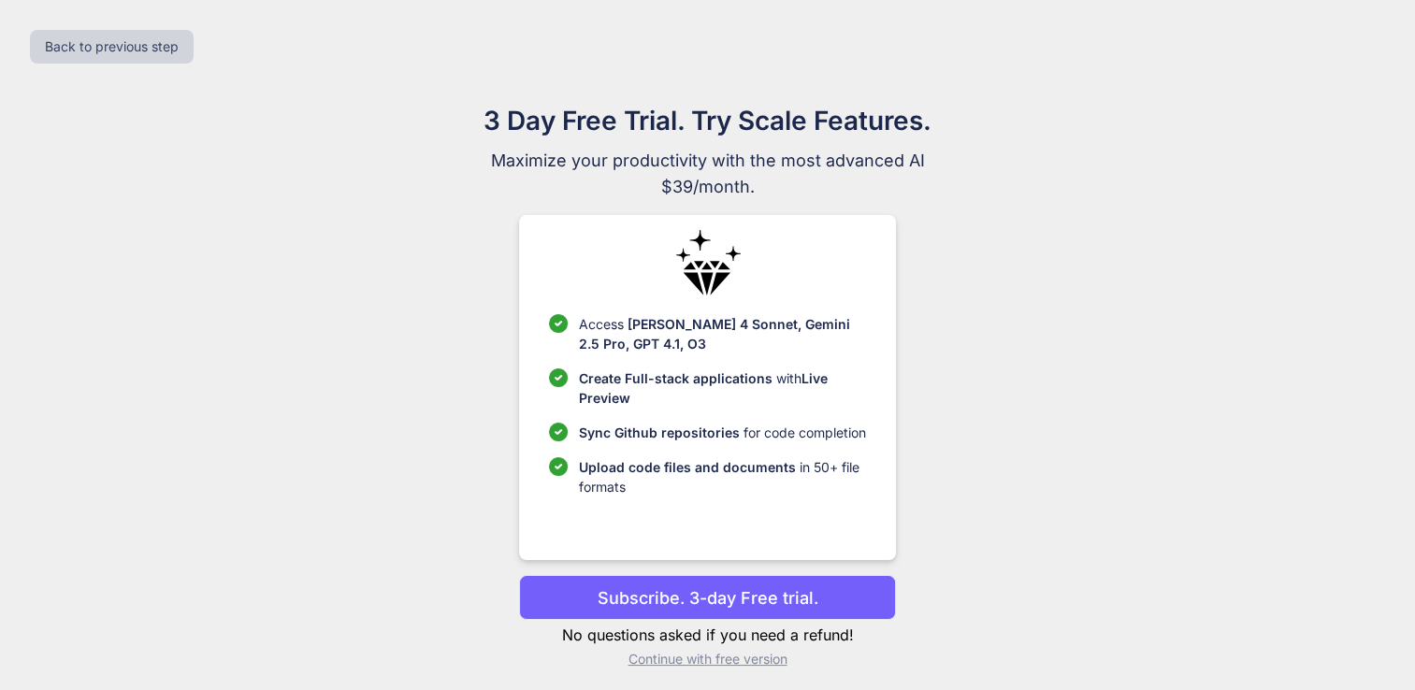
click at [642, 589] on p "Subscribe. 3-day Free trial." at bounding box center [708, 597] width 221 height 25
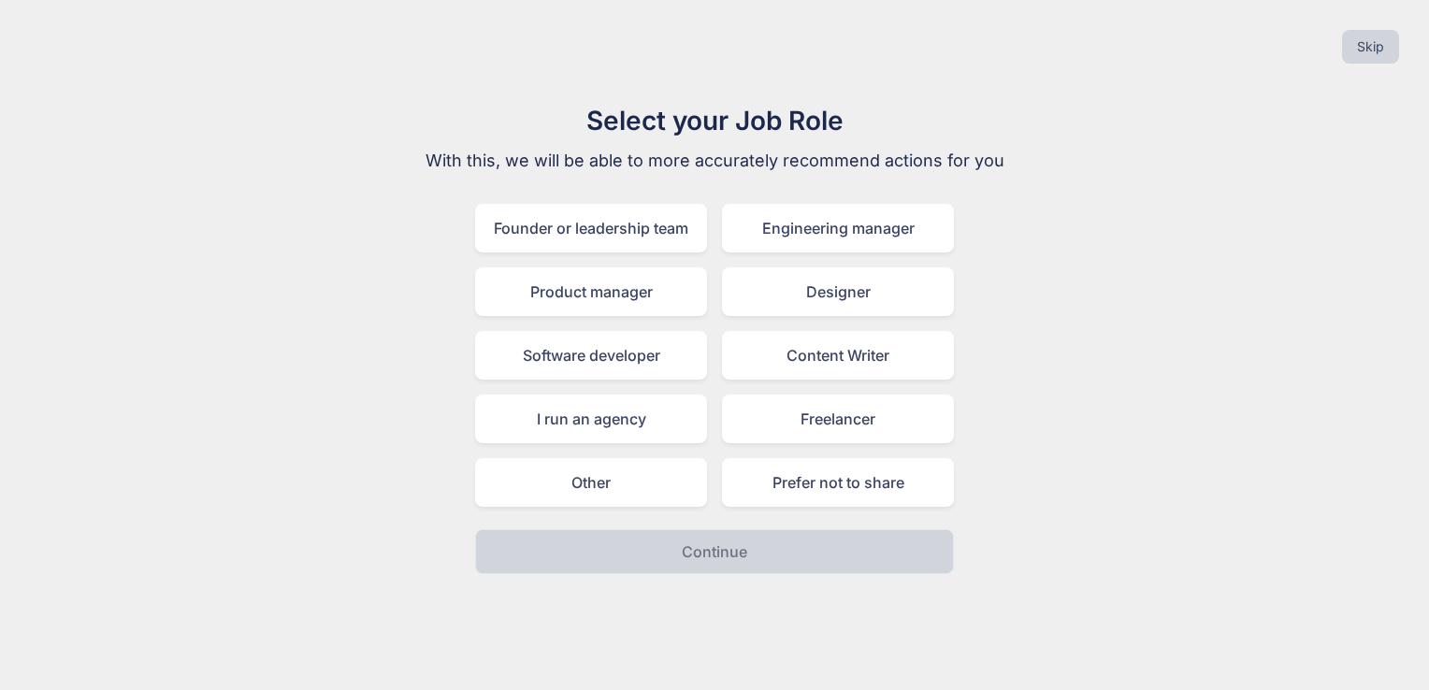
click at [626, 507] on div "Select your Job Role With this, we will be able to more accurately recommend ac…" at bounding box center [714, 337] width 628 height 473
click at [595, 458] on div "Other" at bounding box center [591, 482] width 232 height 49
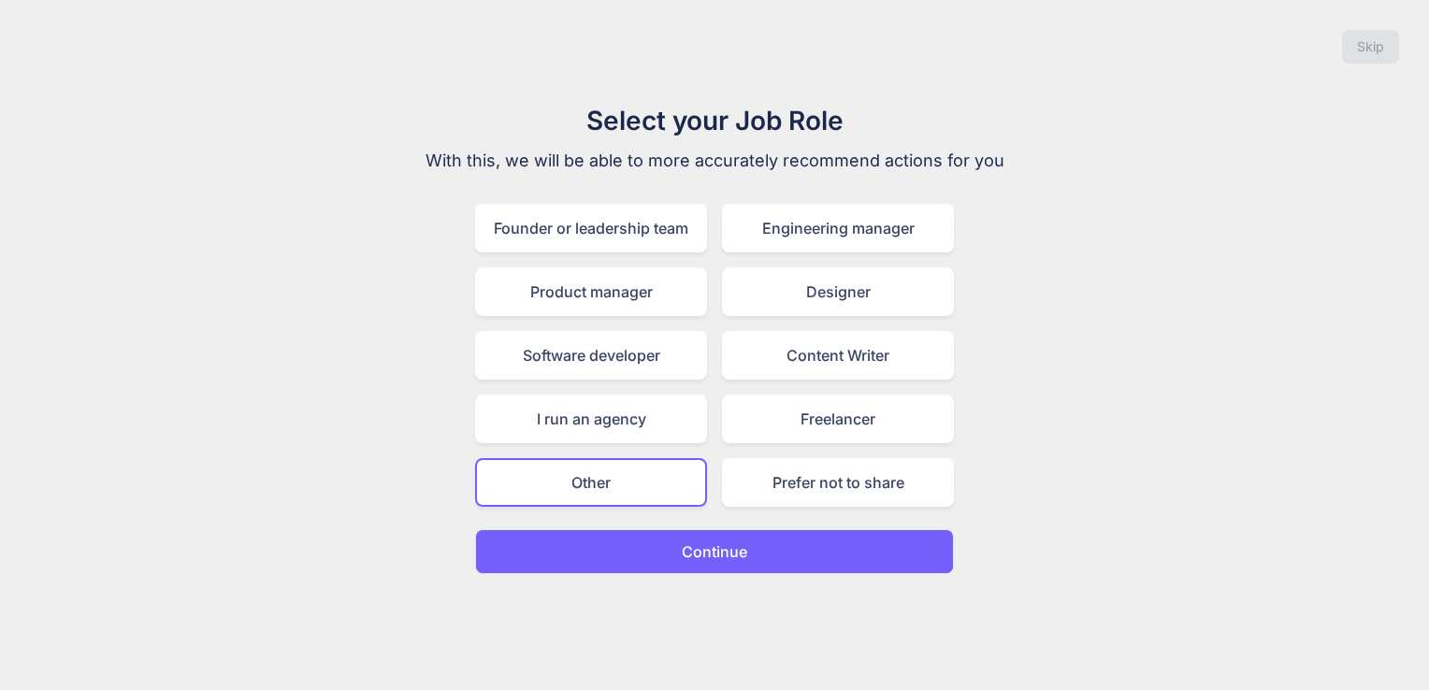
click at [660, 557] on button "Continue" at bounding box center [714, 551] width 479 height 45
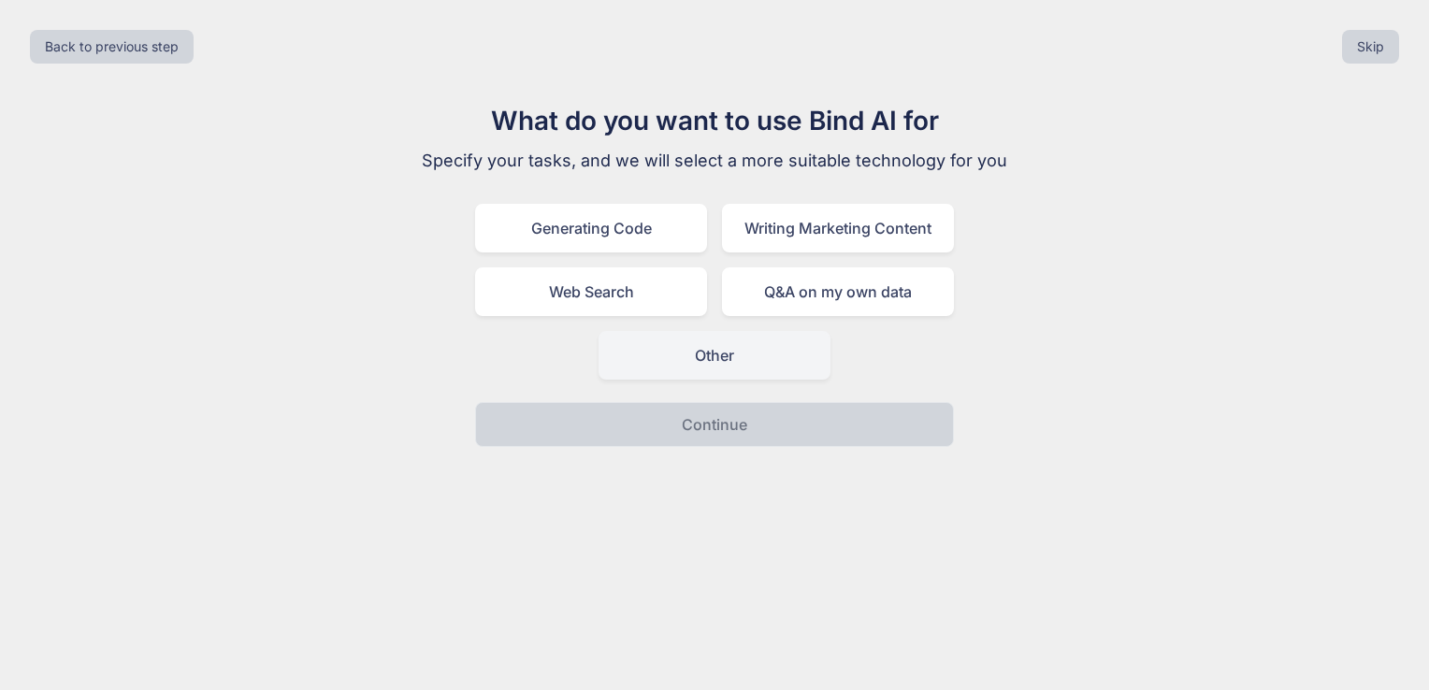
click at [703, 353] on div "Other" at bounding box center [715, 355] width 232 height 49
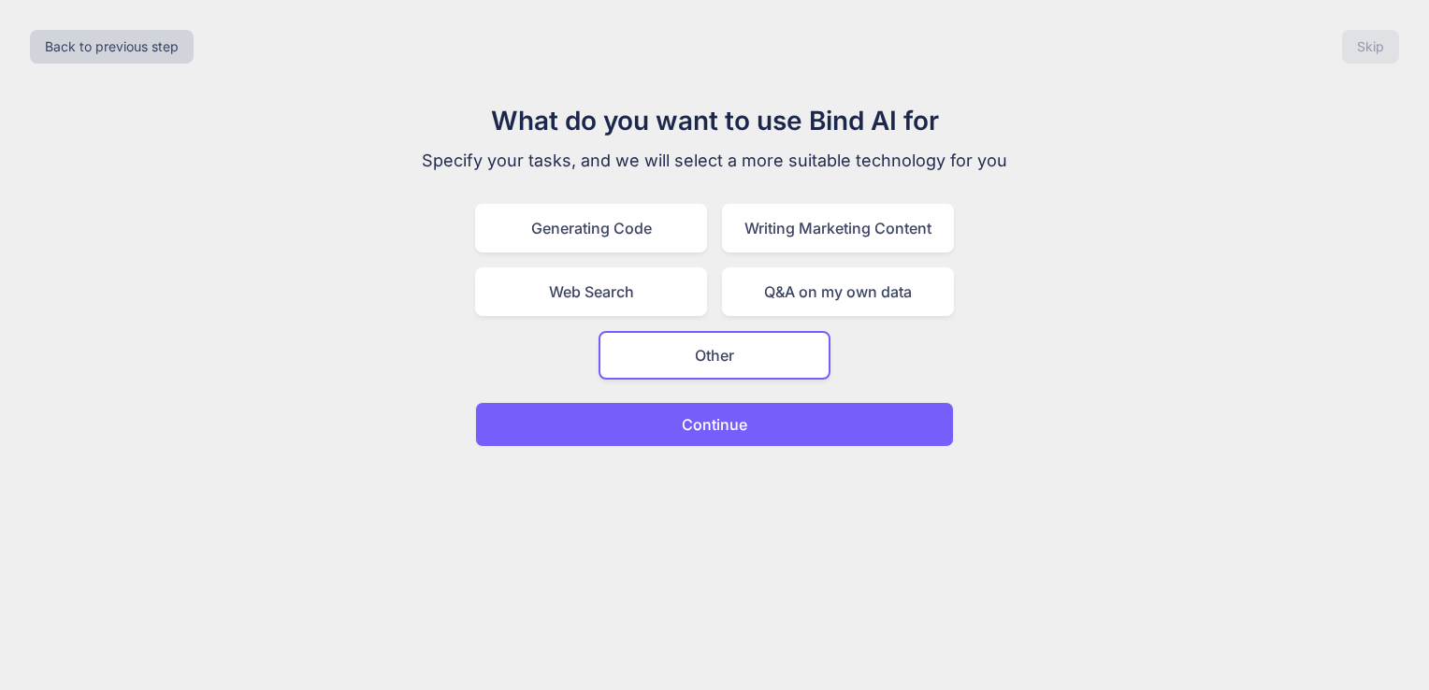
click at [736, 415] on p "Continue" at bounding box center [714, 424] width 65 height 22
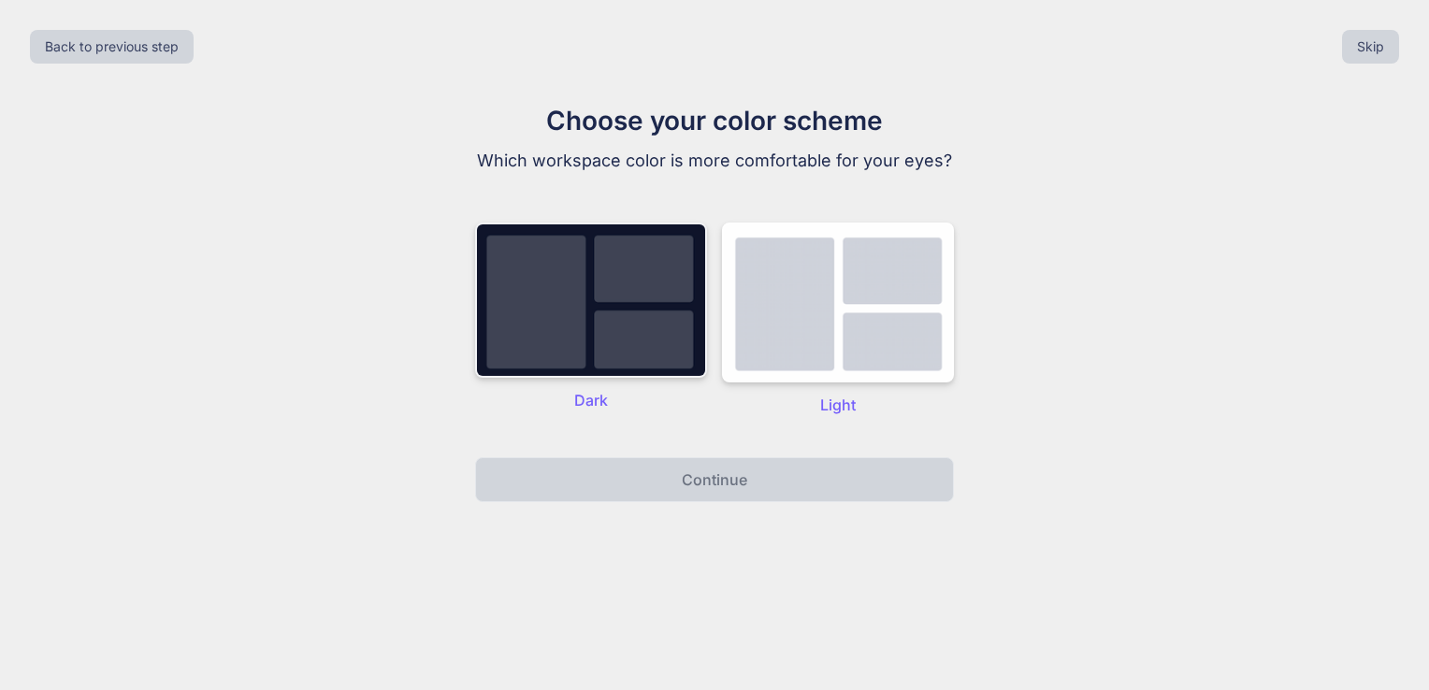
click at [583, 332] on img at bounding box center [591, 300] width 232 height 155
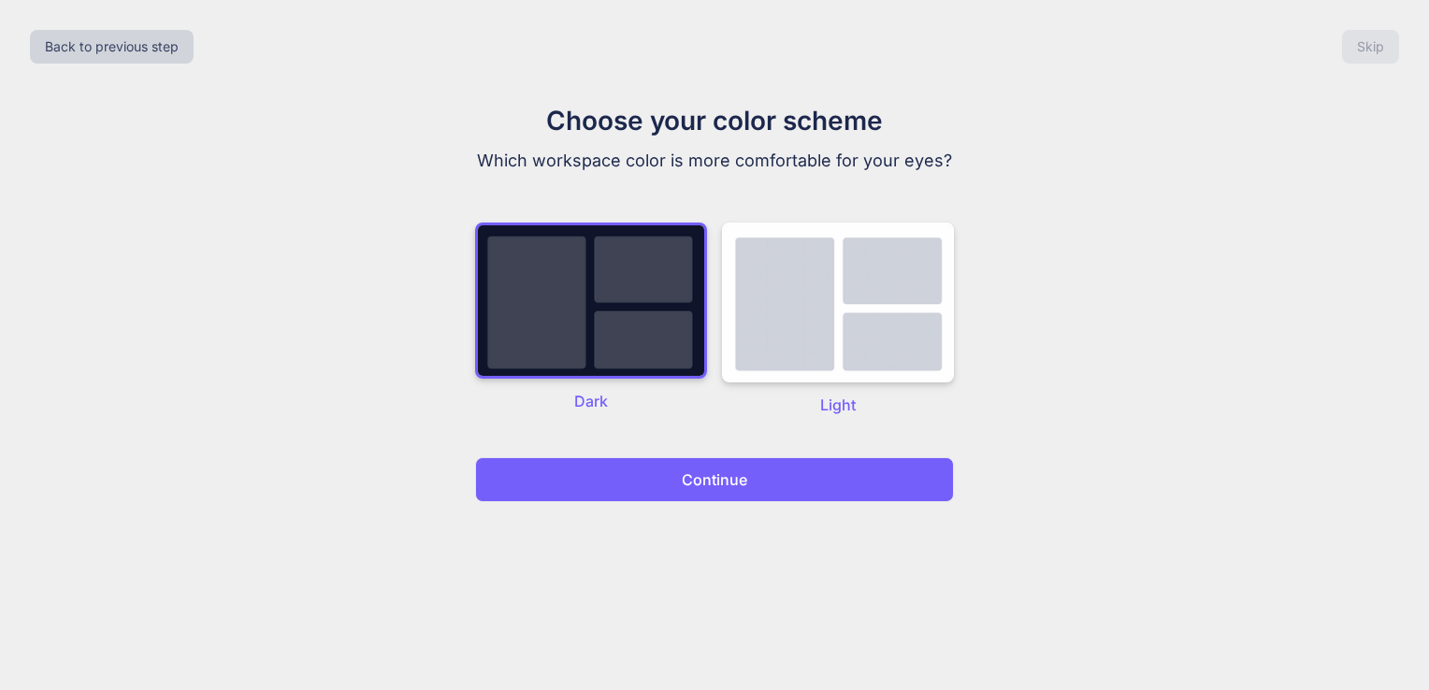
click at [675, 472] on button "Continue" at bounding box center [714, 479] width 479 height 45
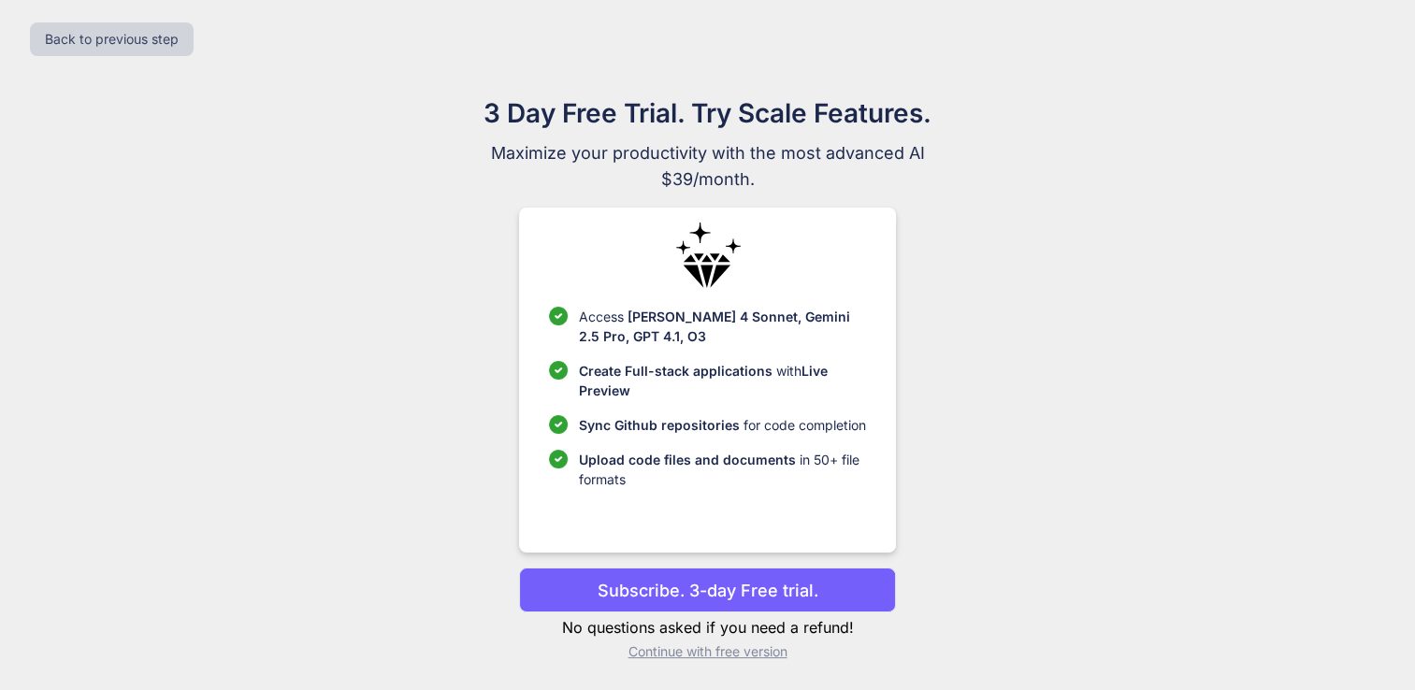
scroll to position [7, 0]
click at [763, 655] on p "Continue with free version" at bounding box center [707, 651] width 377 height 19
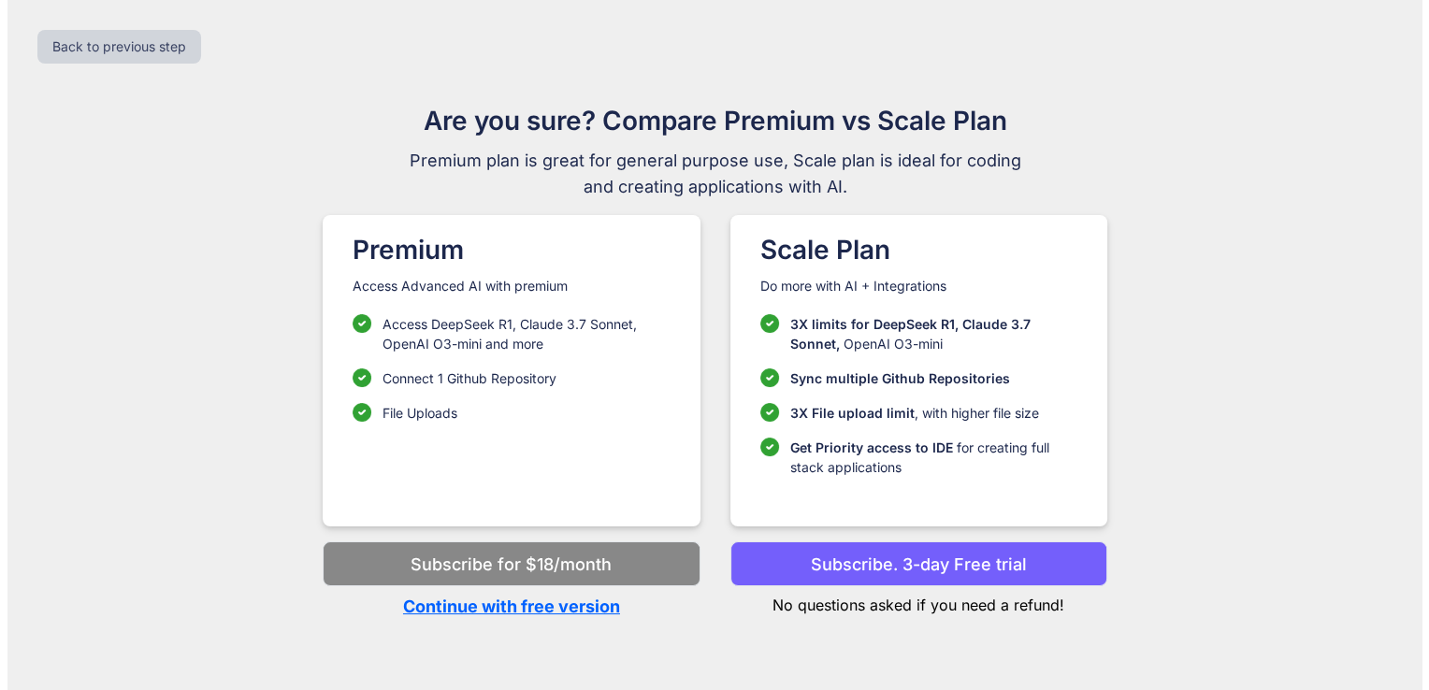
scroll to position [0, 0]
click at [561, 599] on p "Continue with free version" at bounding box center [511, 606] width 377 height 25
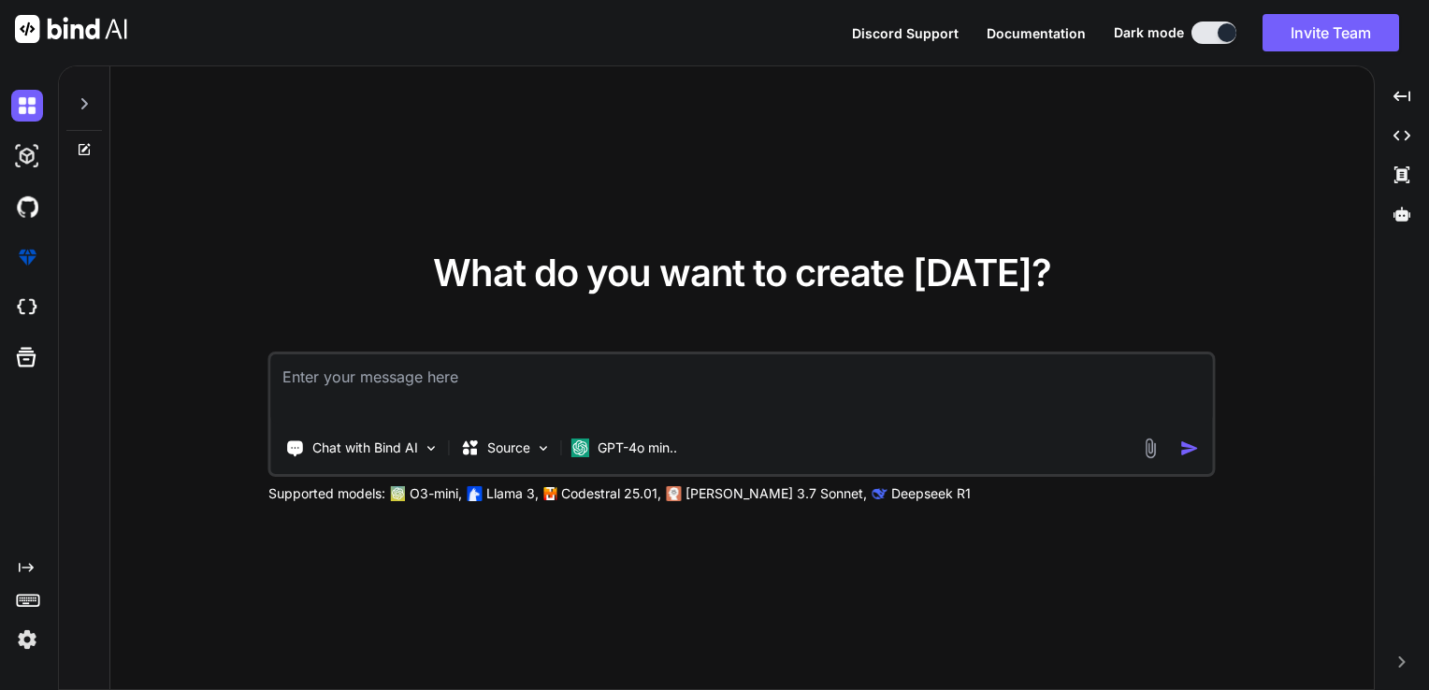
type textarea "x"
type textarea "print("Loading data...") X_list, y_list, protein_ids, sequences = load_and_pars…"
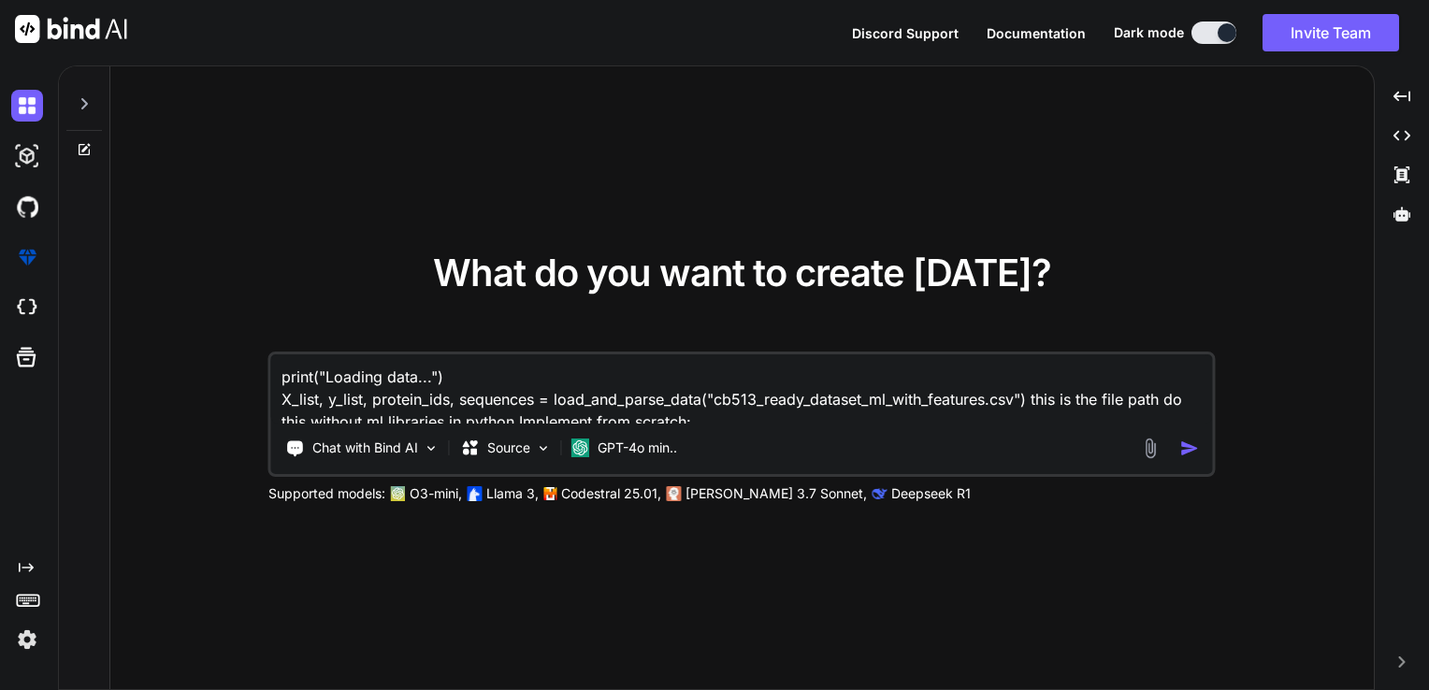
scroll to position [23, 0]
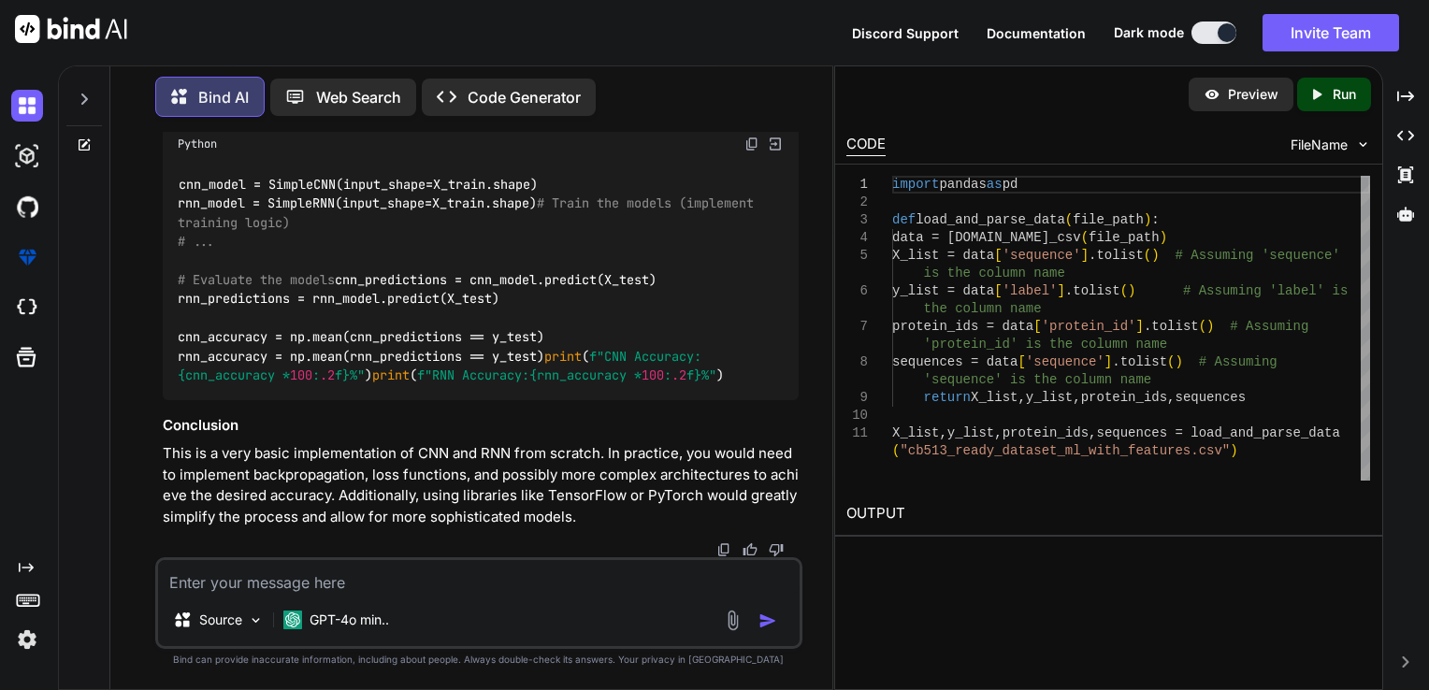
scroll to position [2602, 0]
type textarea "x"
type textarea "w"
type textarea "x"
type textarea "wh"
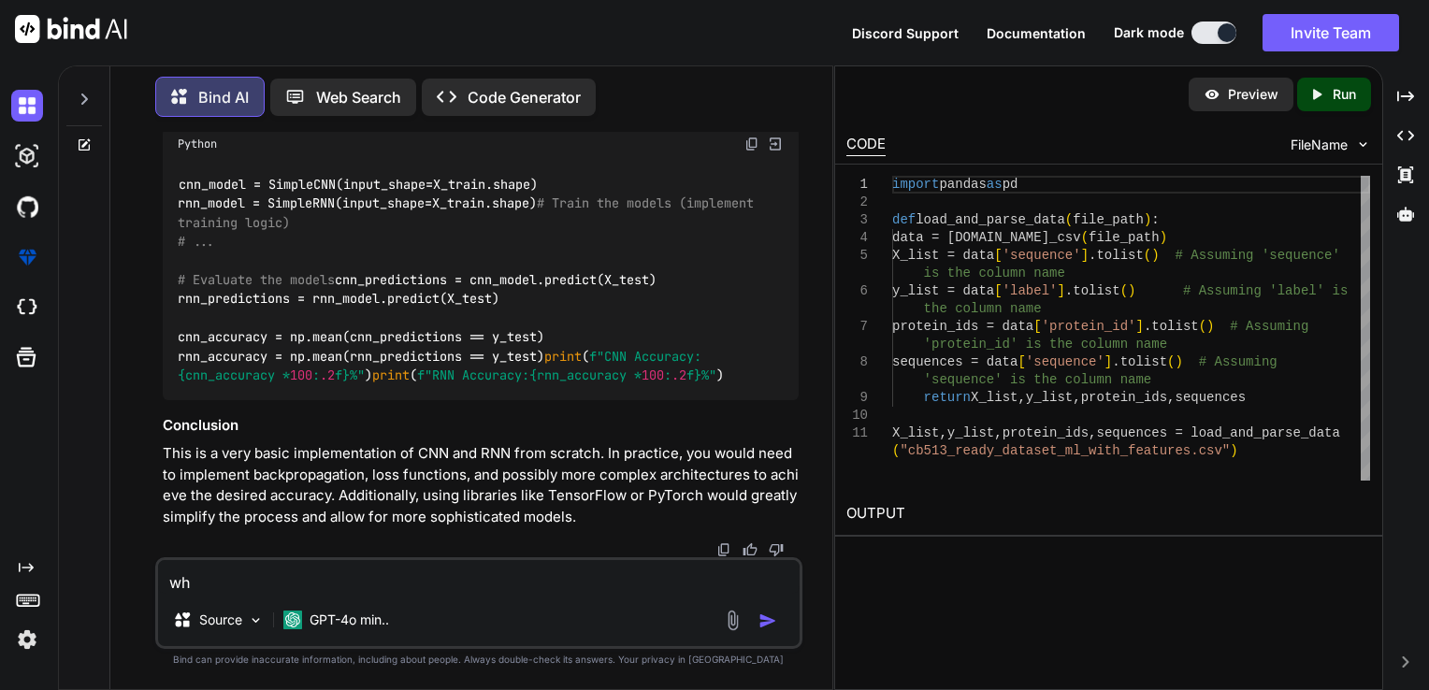
type textarea "x"
type textarea "wha"
type textarea "x"
type textarea "what"
type textarea "x"
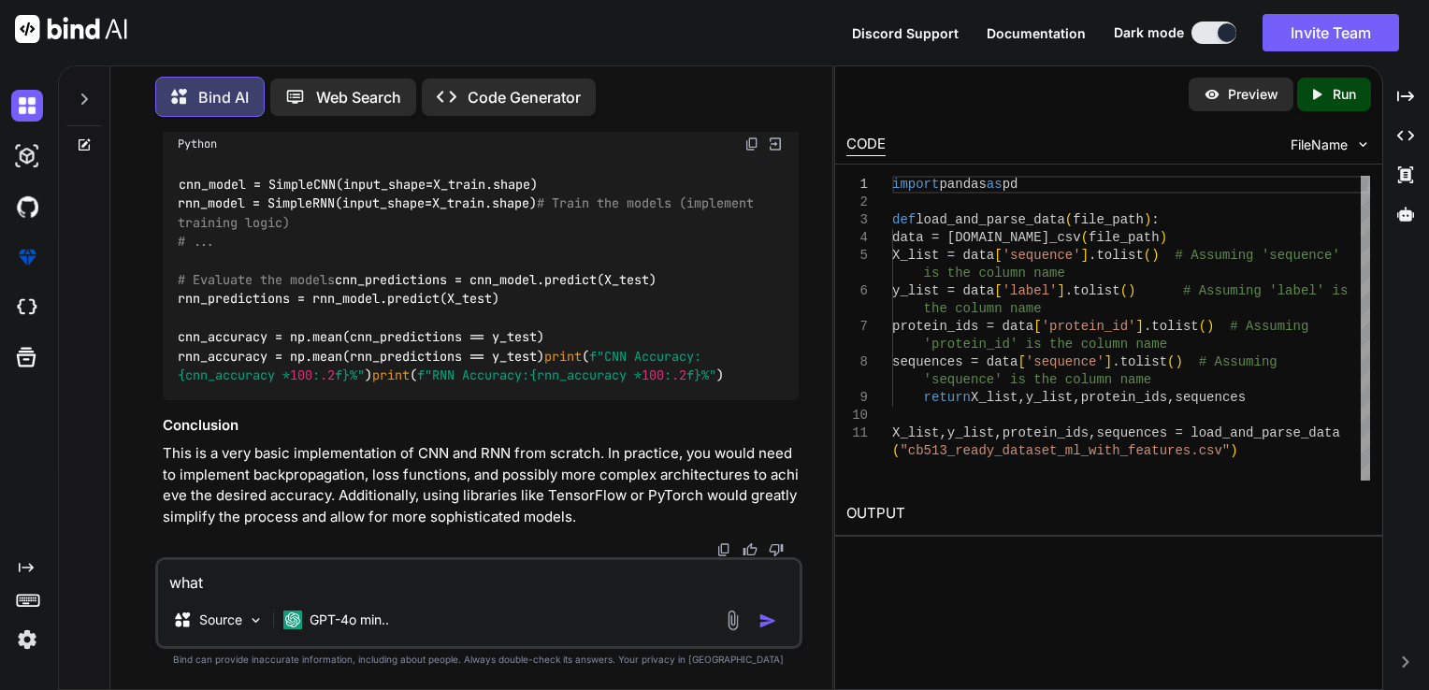
type textarea "what"
type textarea "x"
type textarea "what a"
type textarea "x"
type textarea "what ab"
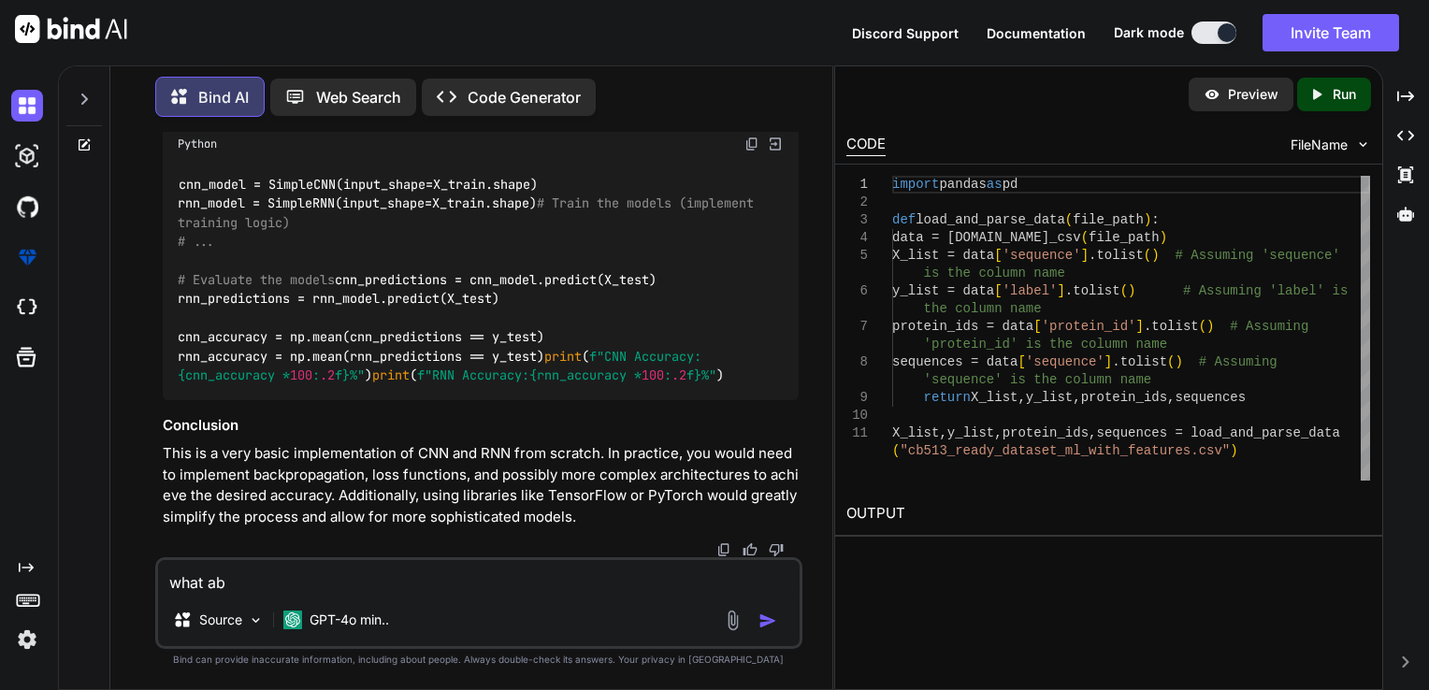
type textarea "x"
type textarea "what abo"
type textarea "x"
type textarea "what abou"
type textarea "x"
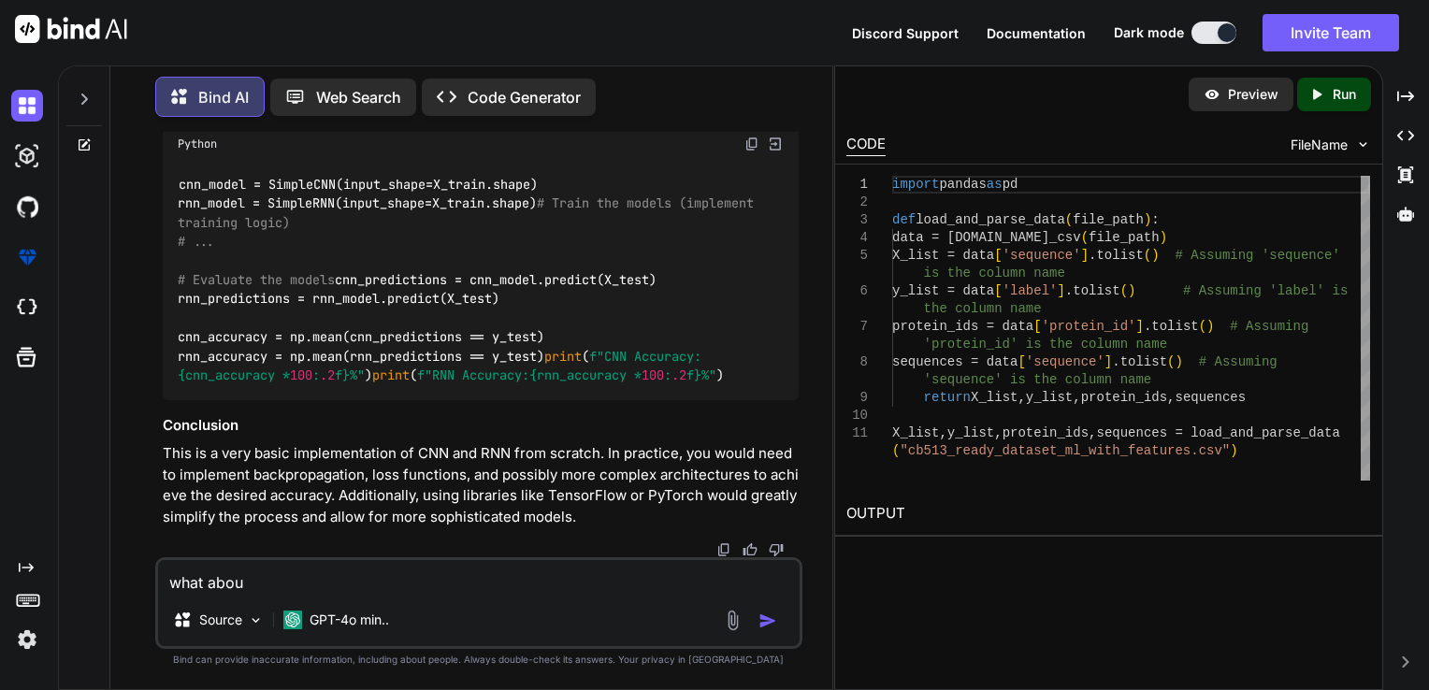
type textarea "what about"
type textarea "x"
type textarea "what about"
type textarea "x"
type textarea "what about t"
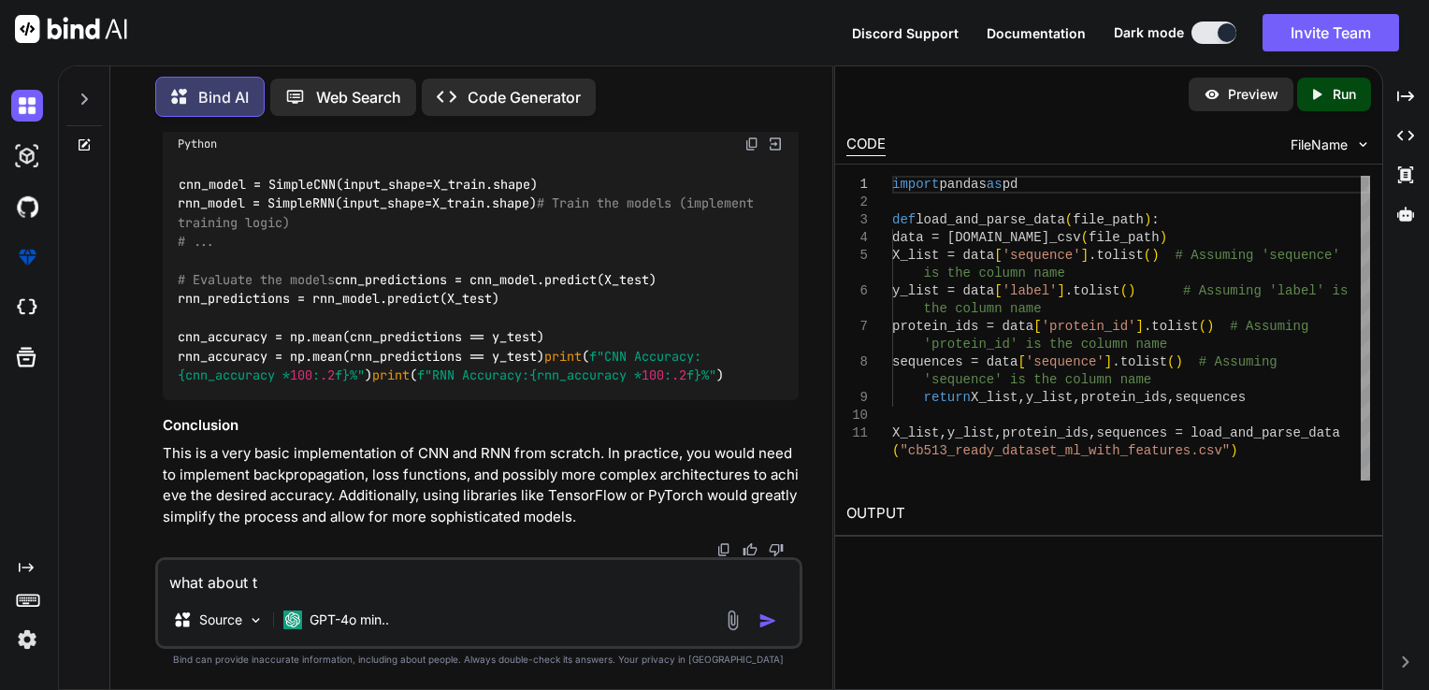
type textarea "x"
type textarea "what about th"
type textarea "x"
type textarea "what about the"
type textarea "x"
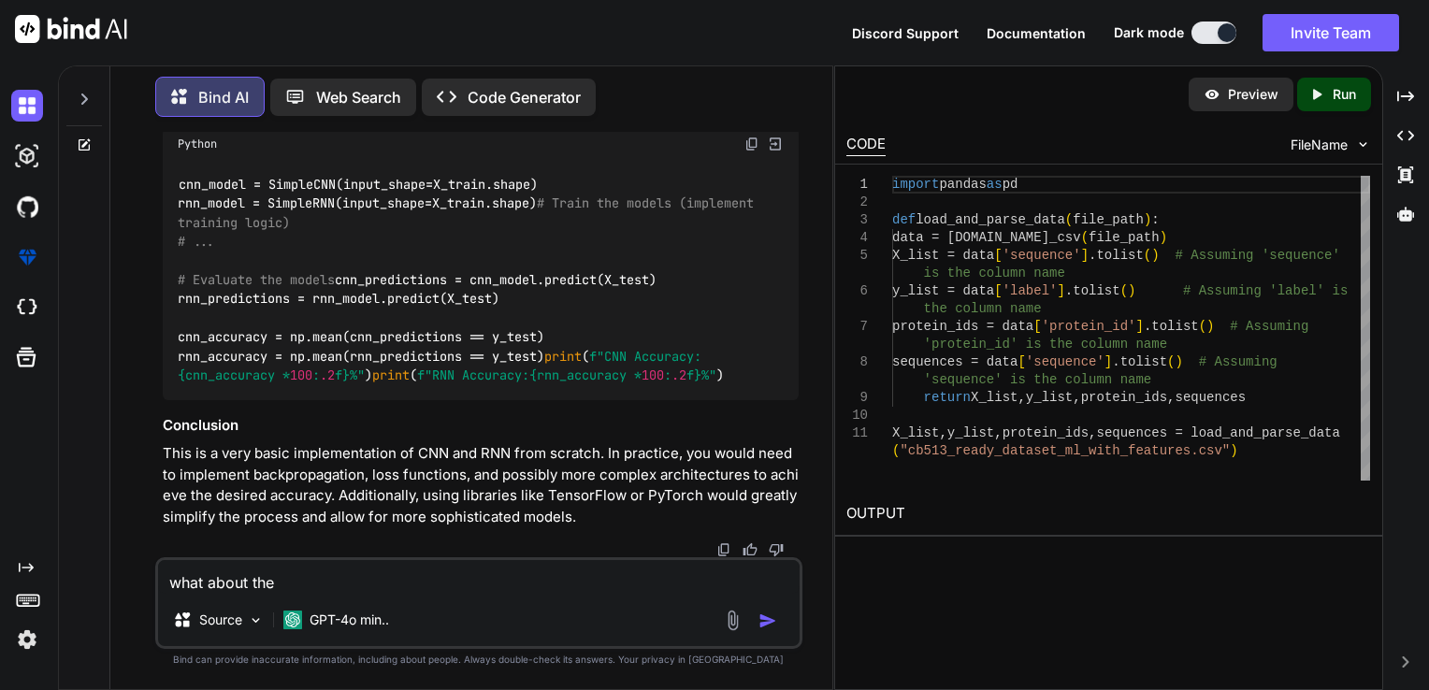
type textarea "what about the"
type textarea "x"
type textarea "what about the a"
type textarea "x"
type textarea "what about the ac"
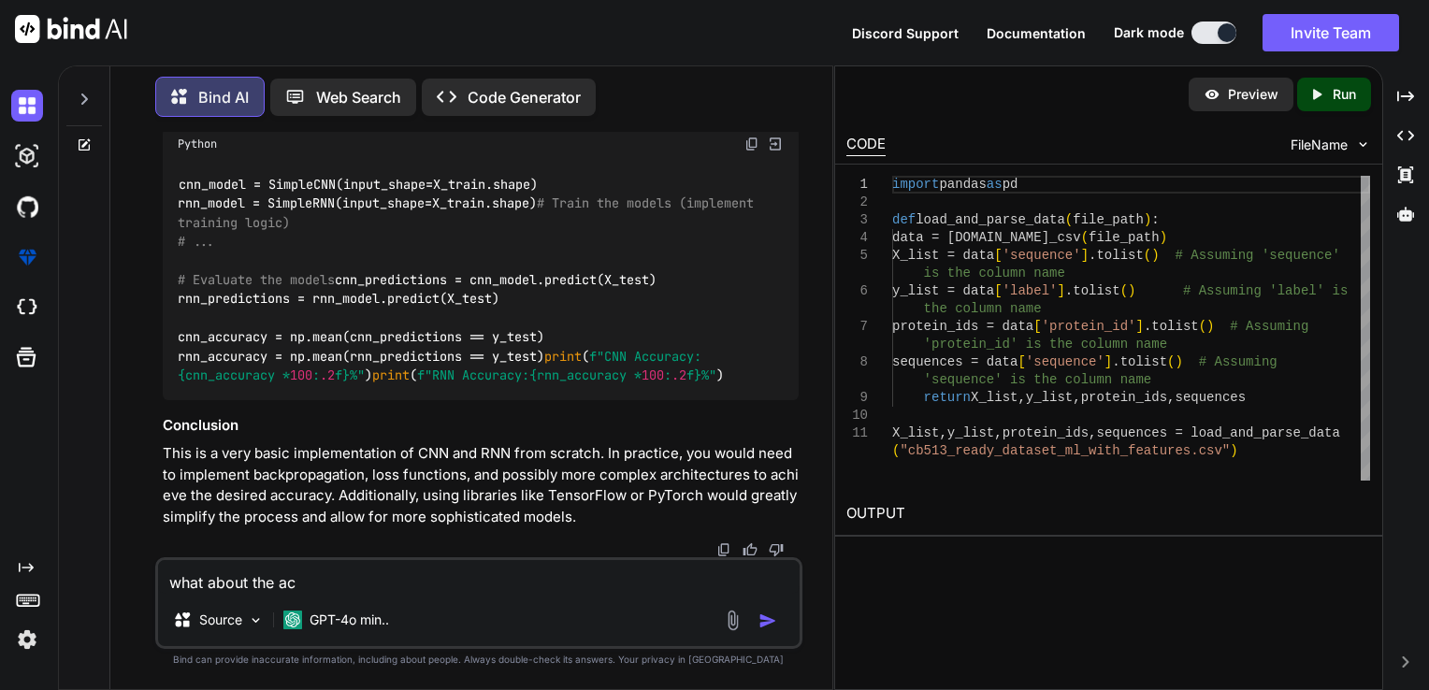
type textarea "x"
type textarea "what about the acc"
type textarea "x"
type textarea "what about the accu"
type textarea "x"
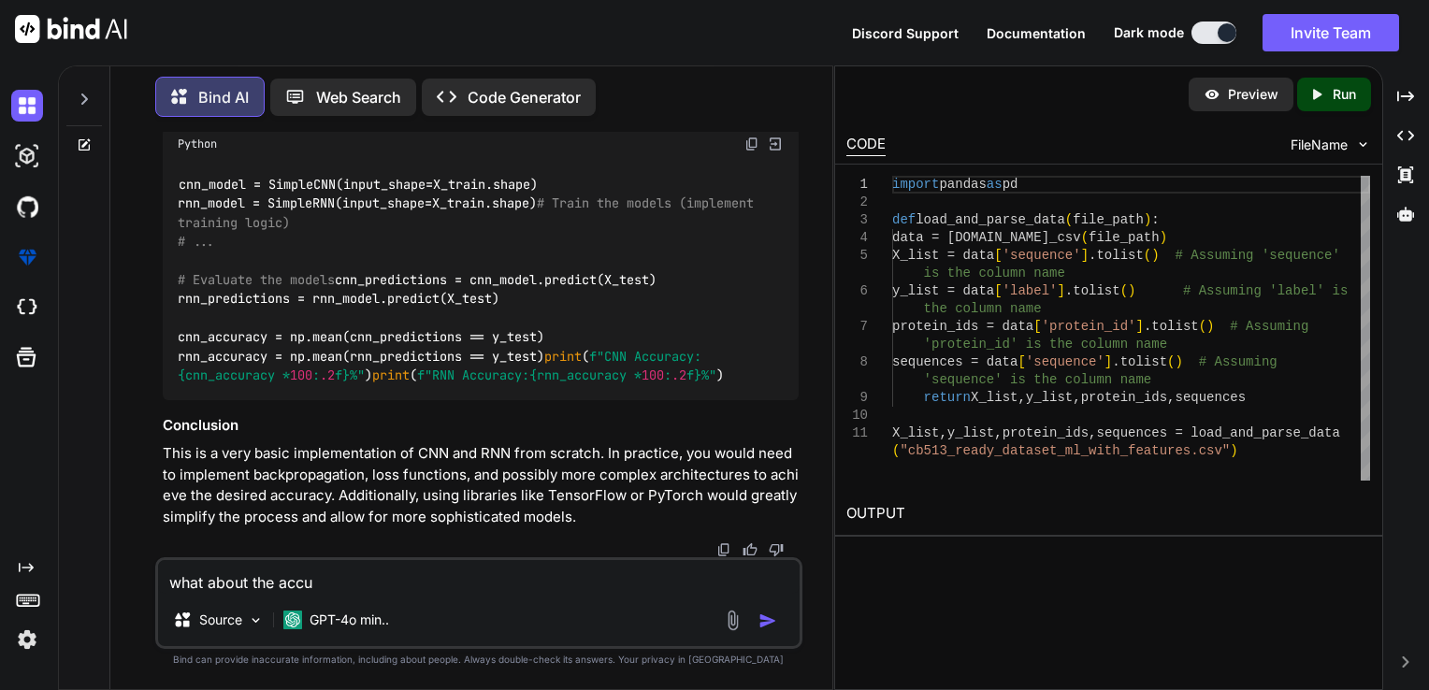
type textarea "what about the accur"
type textarea "x"
type textarea "what about the accura"
type textarea "x"
type textarea "what about the accurac"
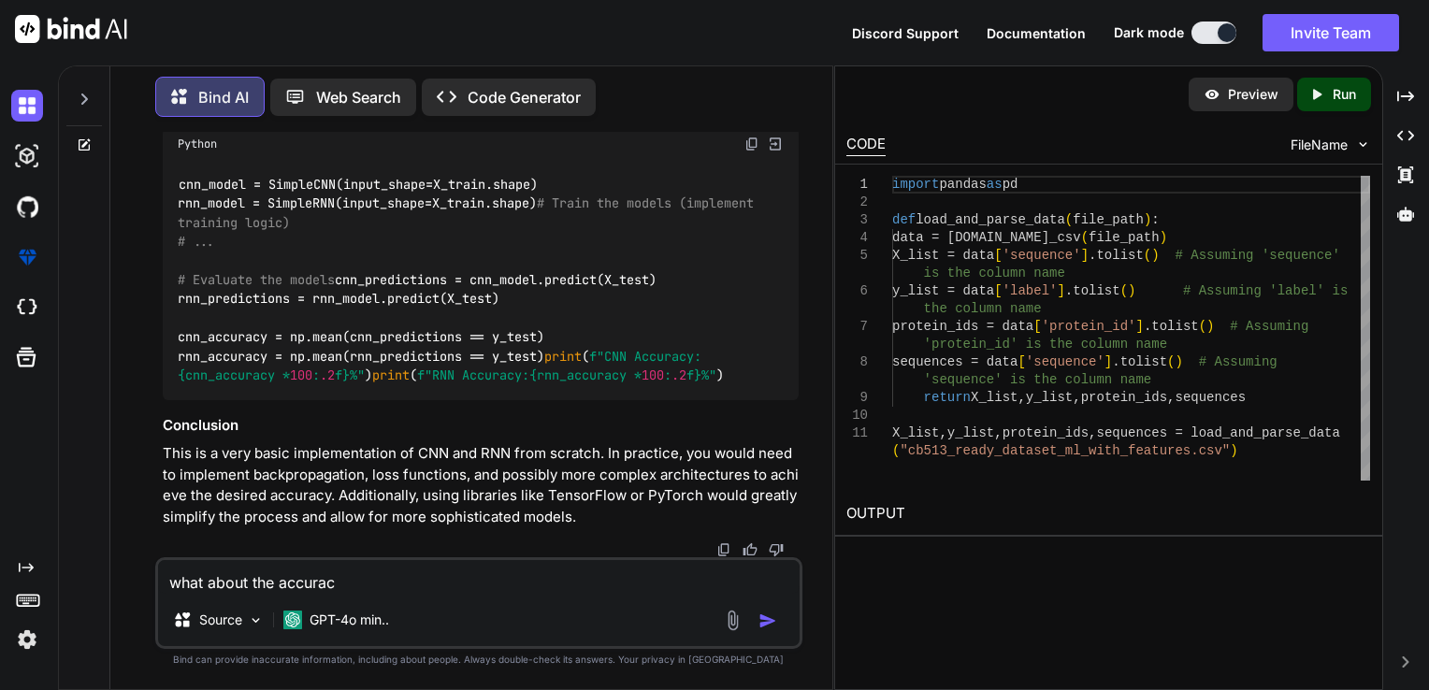
type textarea "x"
type textarea "what about the accuracy"
type textarea "x"
type textarea "what about the accuracy"
type textarea "x"
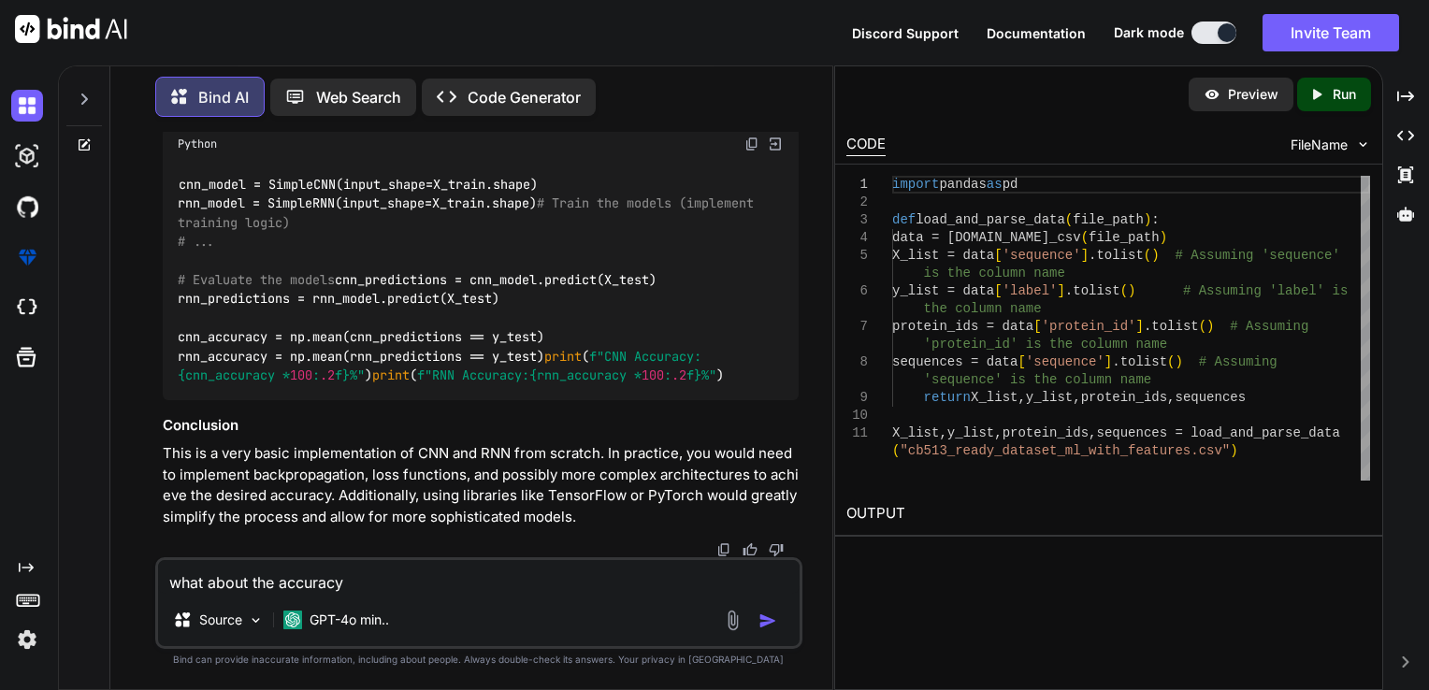
type textarea "what about the accuracy i"
type textarea "x"
type textarea "what about the accuracy i"
type textarea "x"
type textarea "what about the accuracy i a"
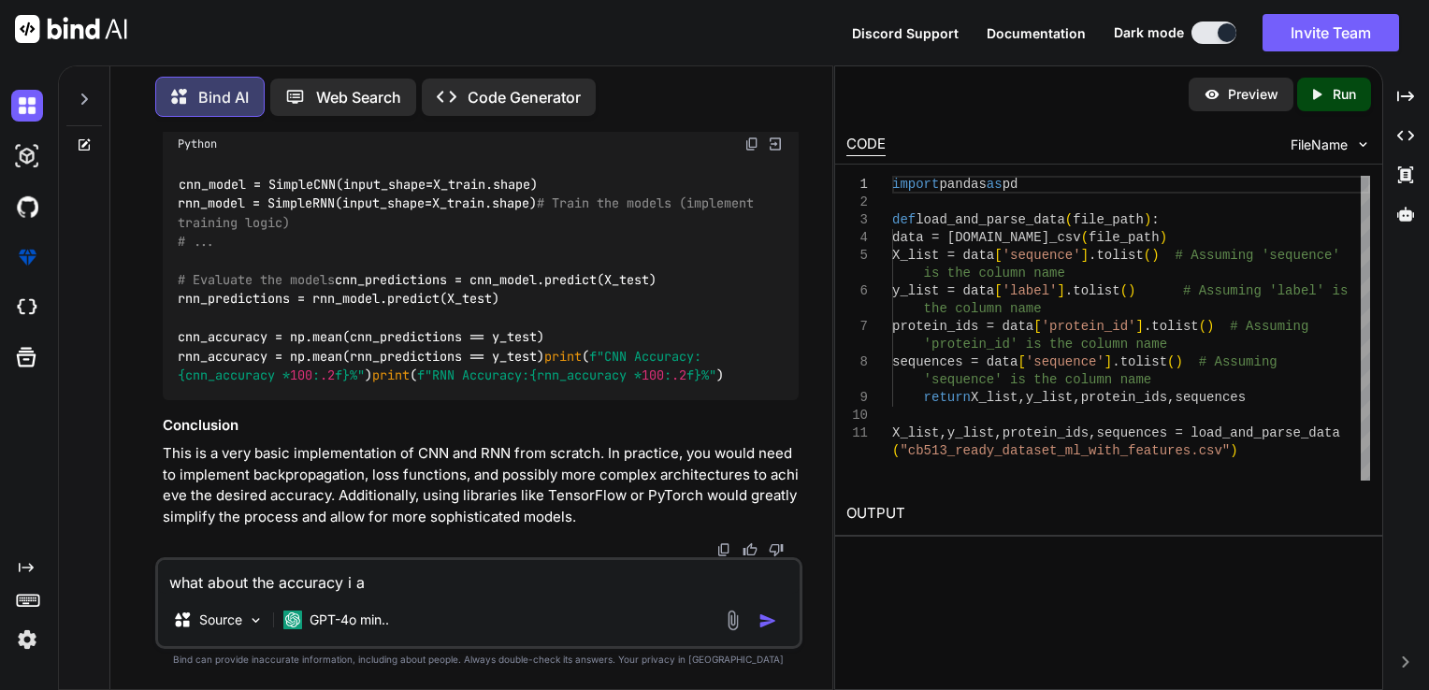
type textarea "x"
type textarea "what about the accuracy i as"
type textarea "x"
type textarea "what about the accuracy i ask"
type textarea "x"
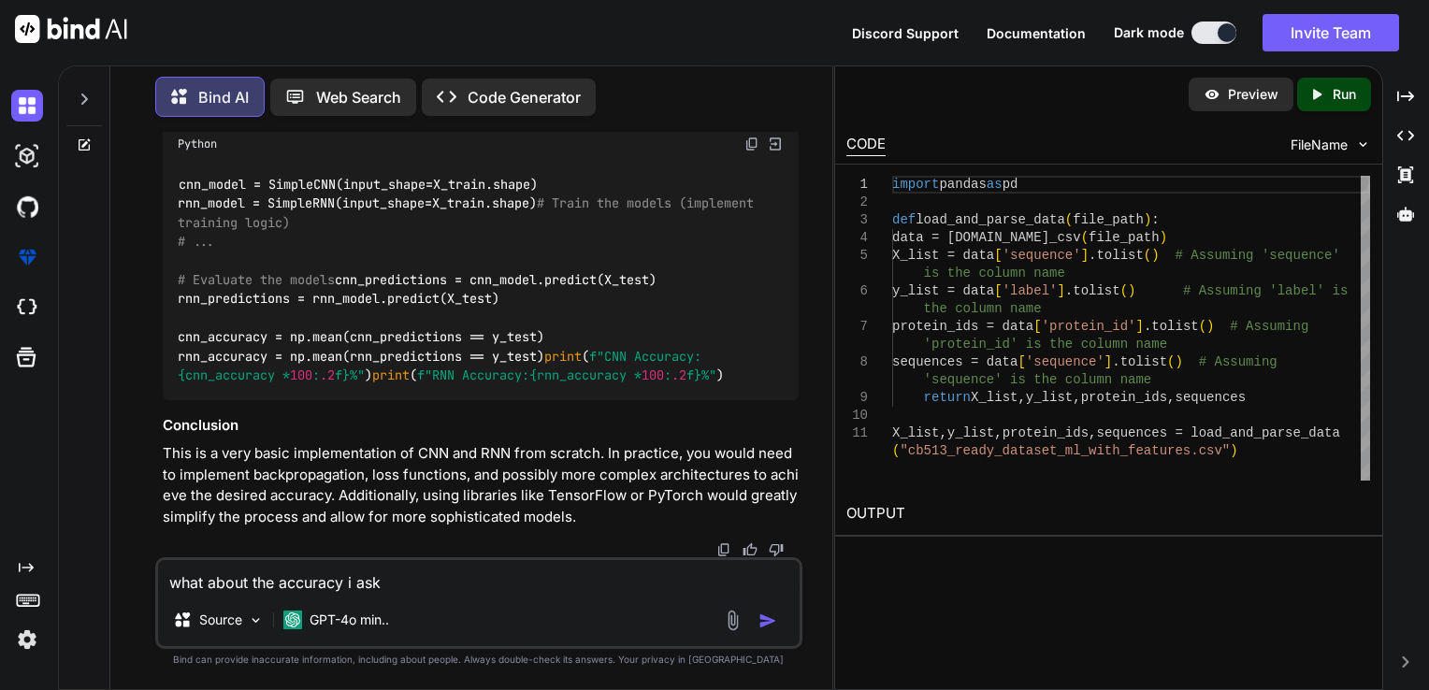
type textarea "what about the accuracy i aske"
type textarea "x"
type textarea "what about the accuracy i asked"
type textarea "x"
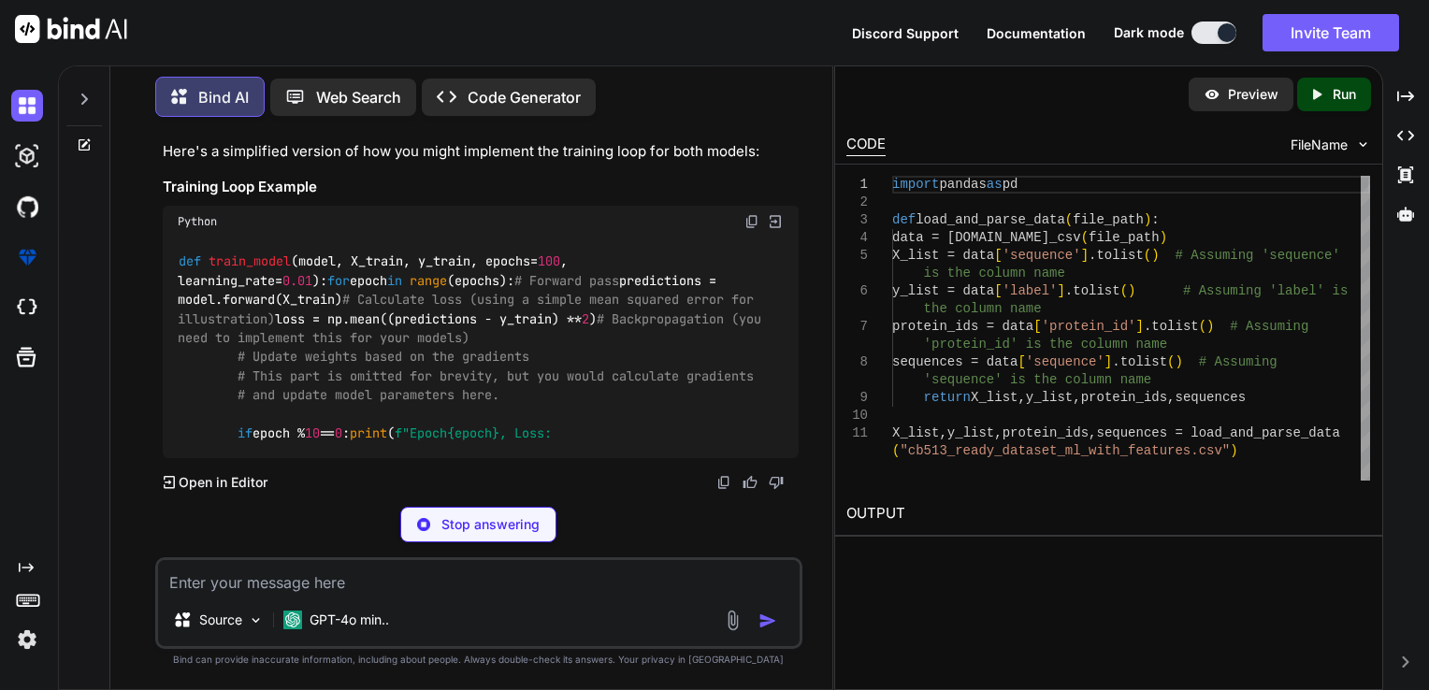
scroll to position [3434, 0]
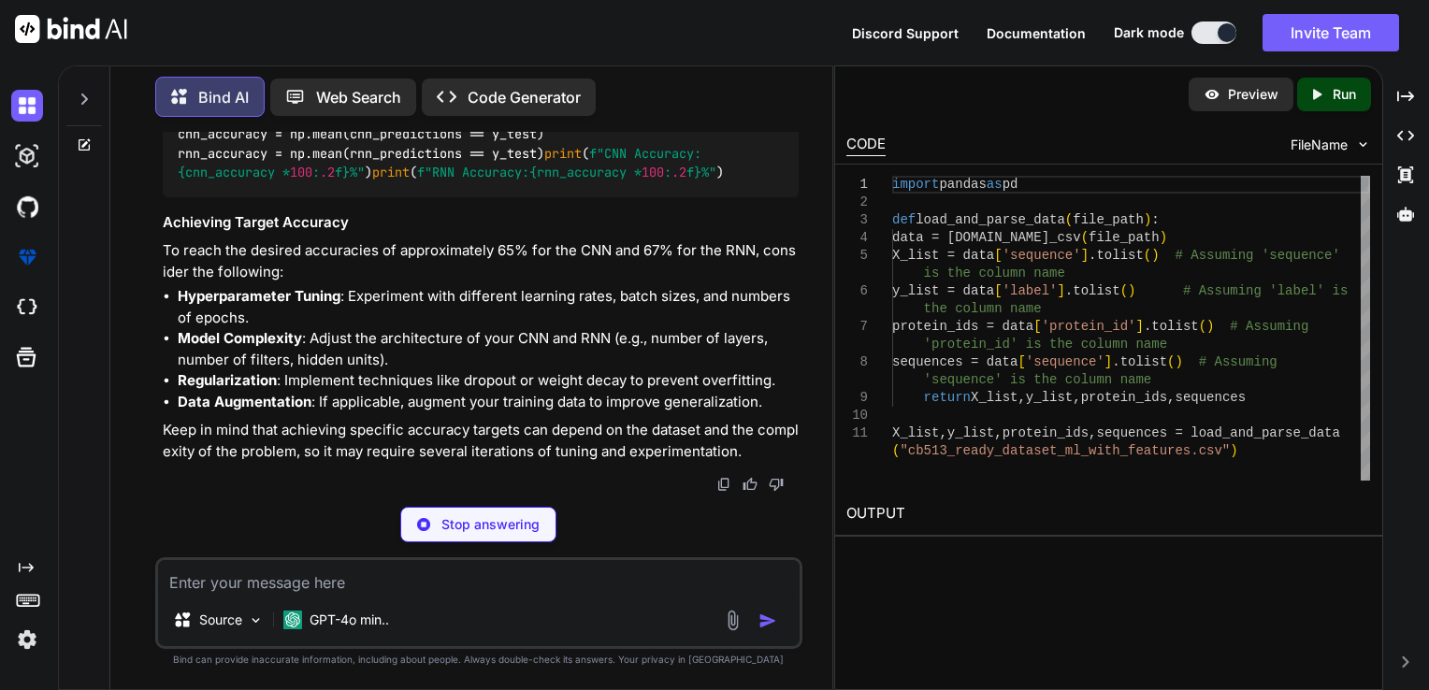
type textarea "x"
type textarea "# Train CNN train_model(cnn_model, X_train, y_train) # Train RNN train_model(rn…"
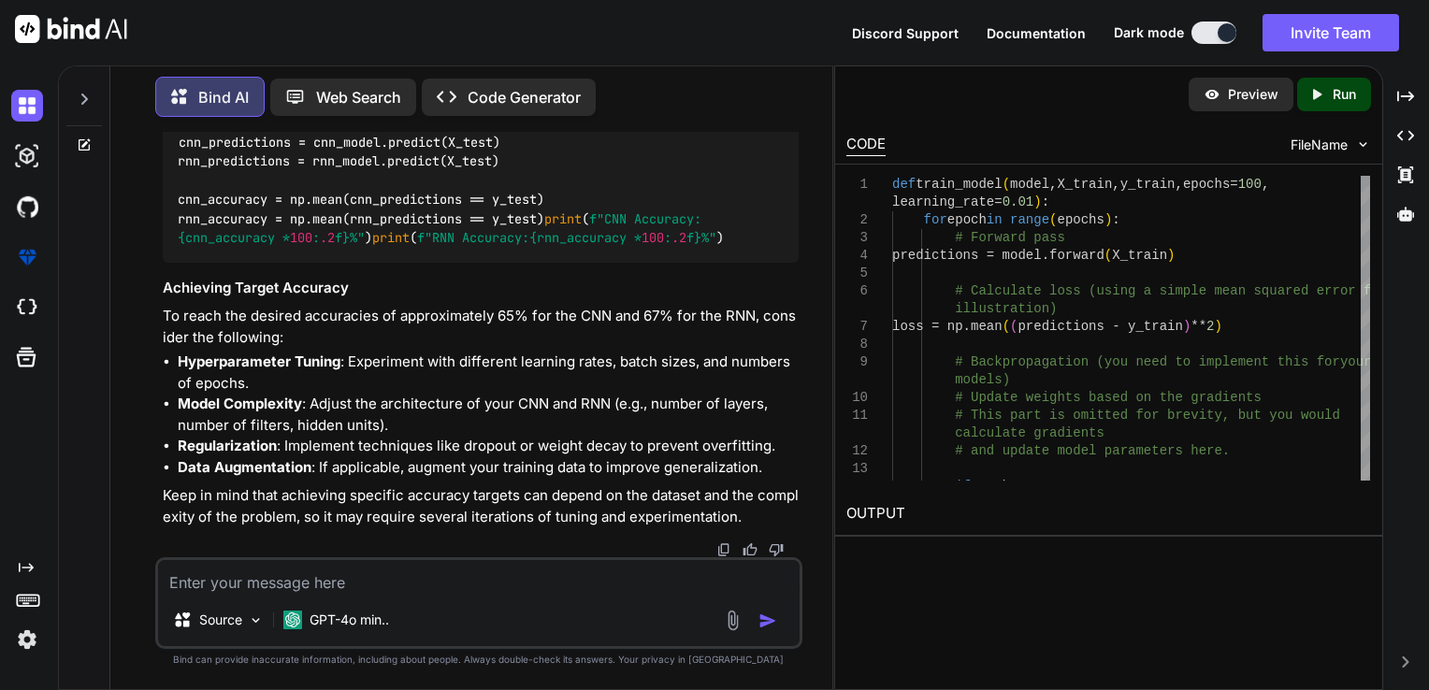
scroll to position [4027, 0]
type textarea "x"
type textarea "g"
type textarea "x"
type textarea "gi"
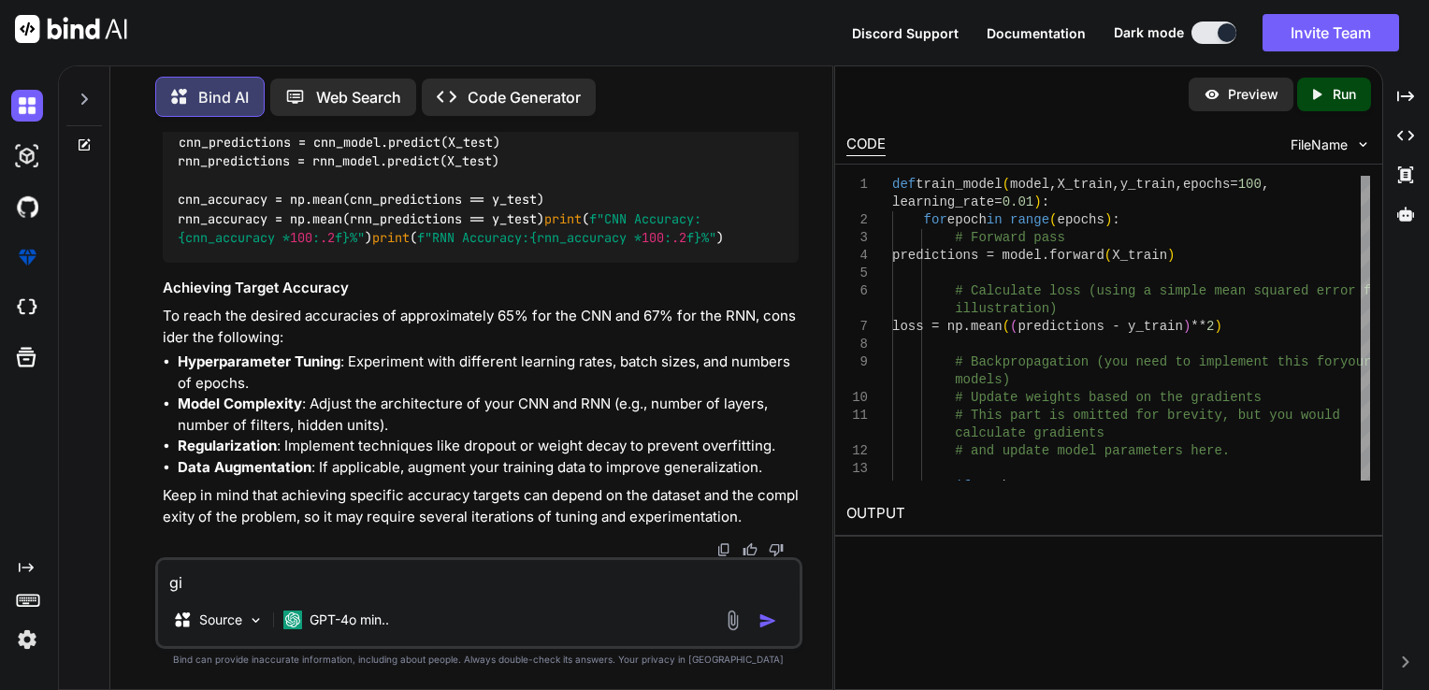
type textarea "x"
type textarea "giv"
type textarea "x"
type textarea "give"
type textarea "x"
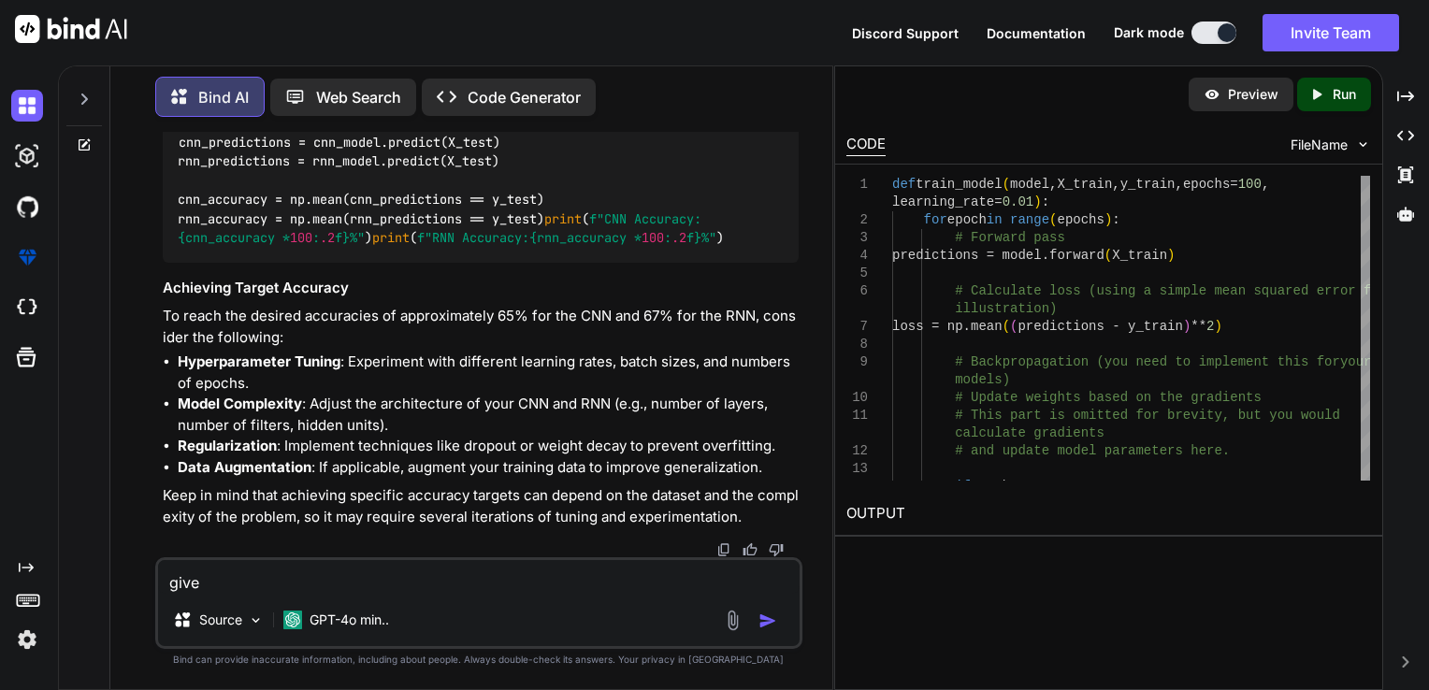
type textarea "give"
type textarea "x"
type textarea "give m"
type textarea "x"
type textarea "give me"
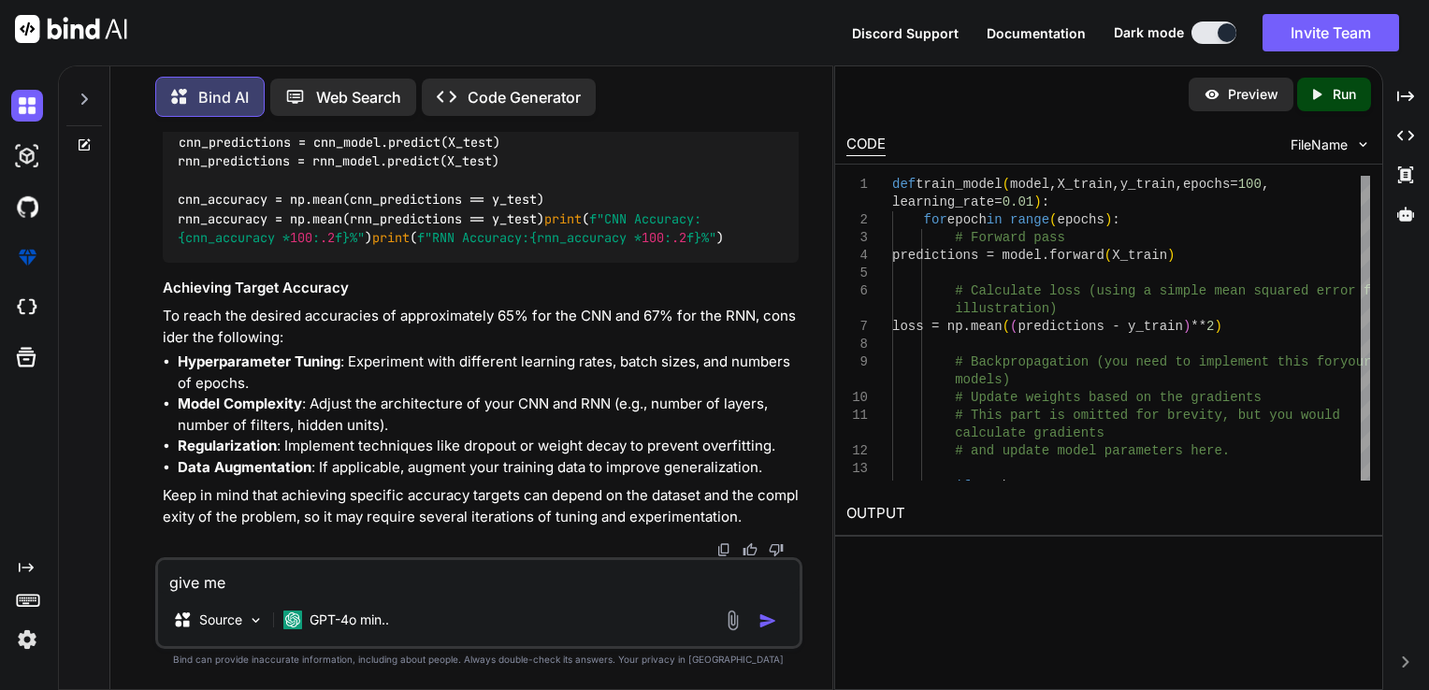
type textarea "x"
type textarea "give me"
type textarea "x"
type textarea "give me t"
type textarea "x"
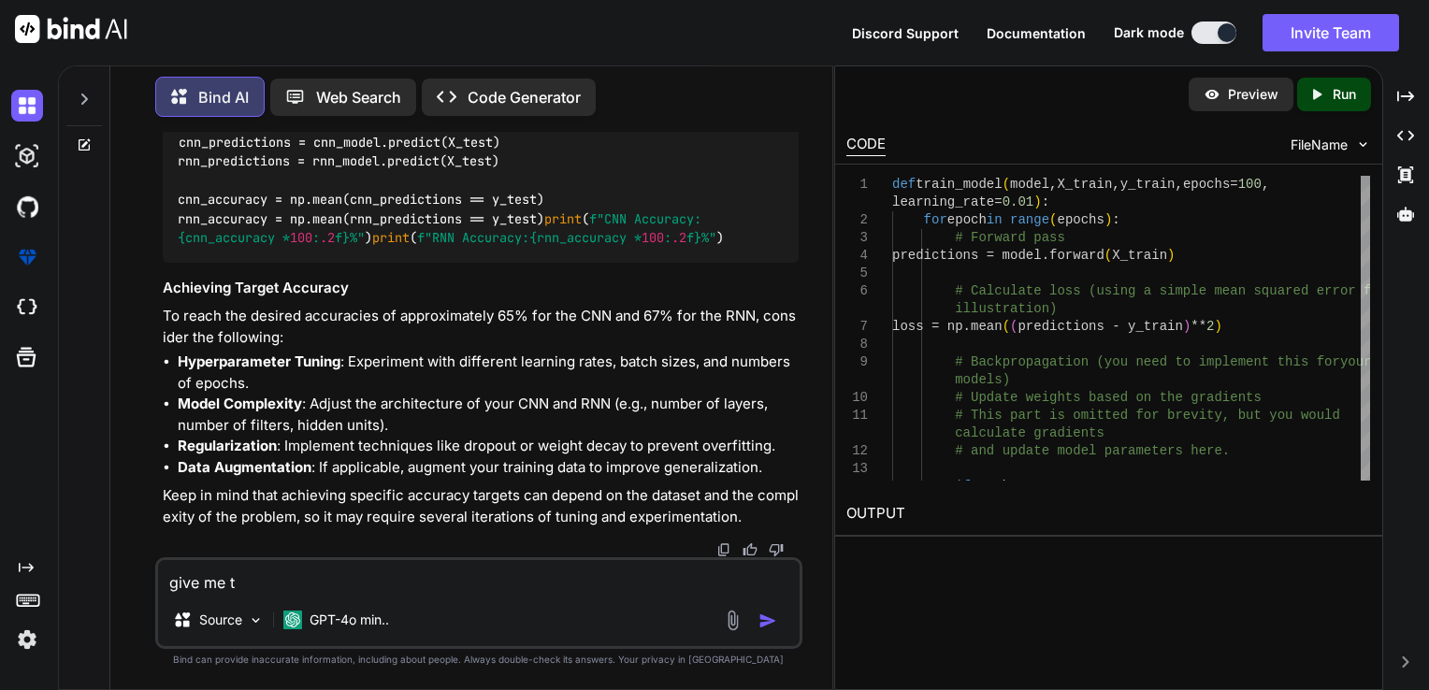
type textarea "give me th"
type textarea "x"
type textarea "give me the"
type textarea "x"
type textarea "give me the"
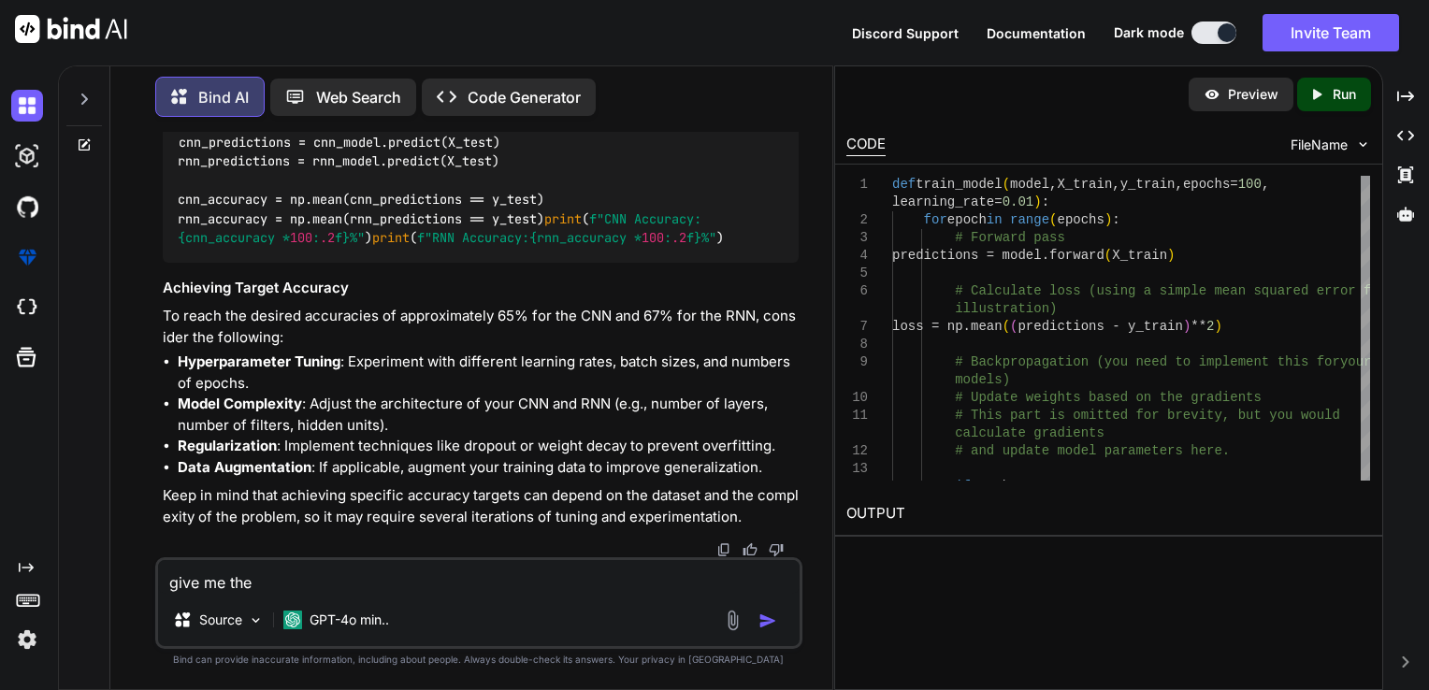
type textarea "x"
type textarea "give me the c"
type textarea "x"
type textarea "give me the co"
type textarea "x"
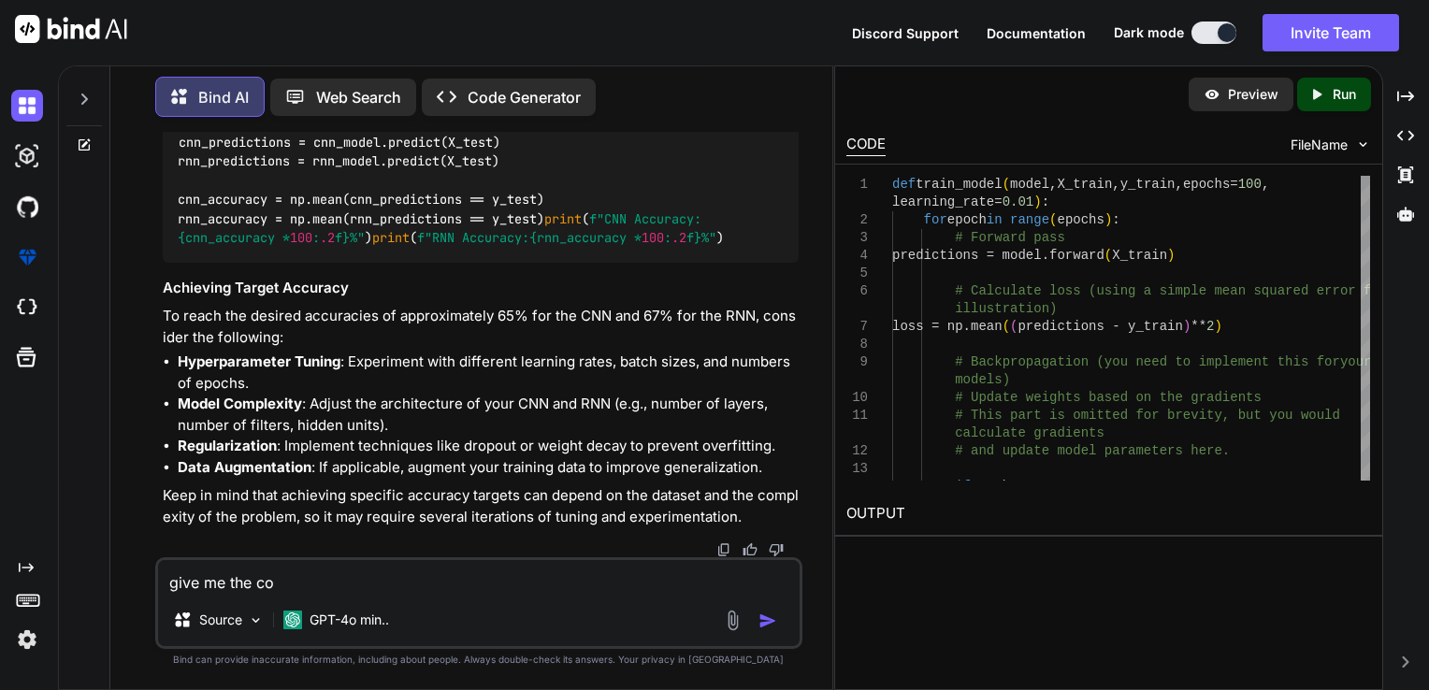
type textarea "give me the com"
type textarea "x"
type textarea "give me the comp"
type textarea "x"
type textarea "give me the compl"
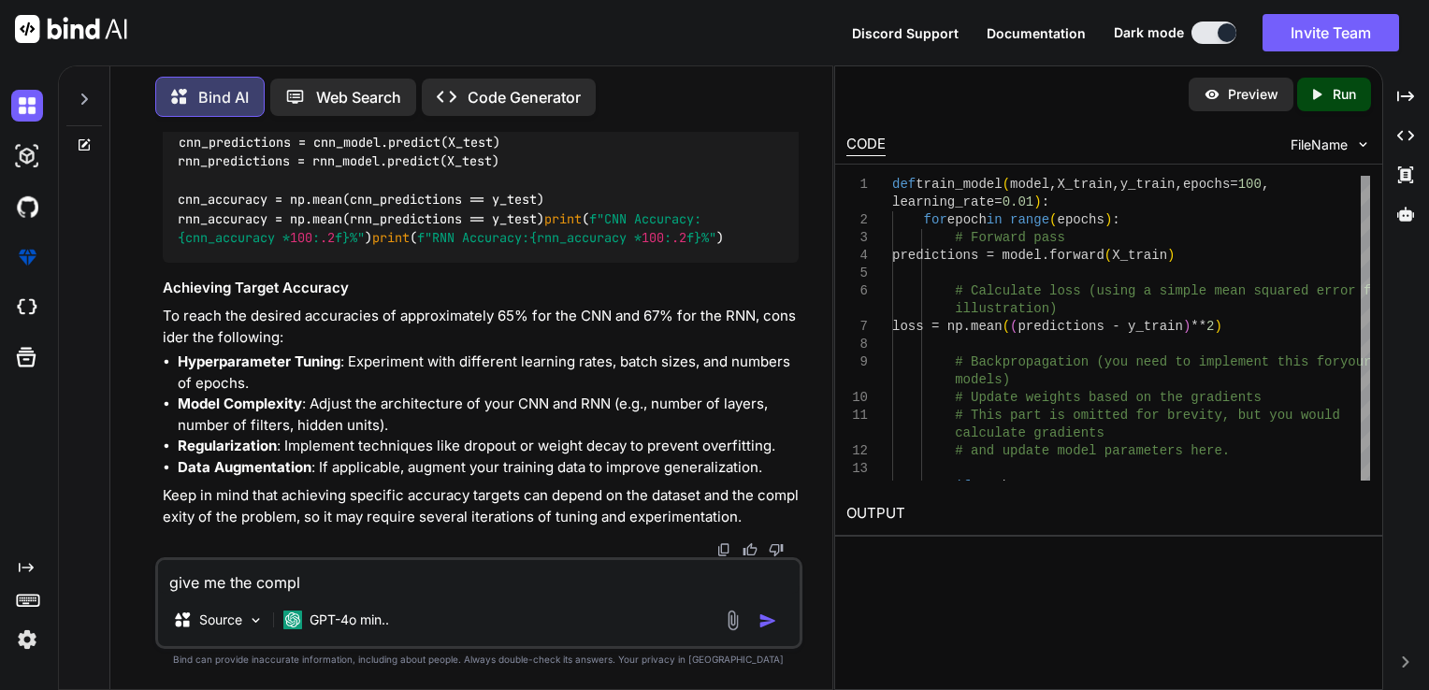
type textarea "x"
type textarea "give me the comple"
type textarea "x"
type textarea "give me the complet"
type textarea "x"
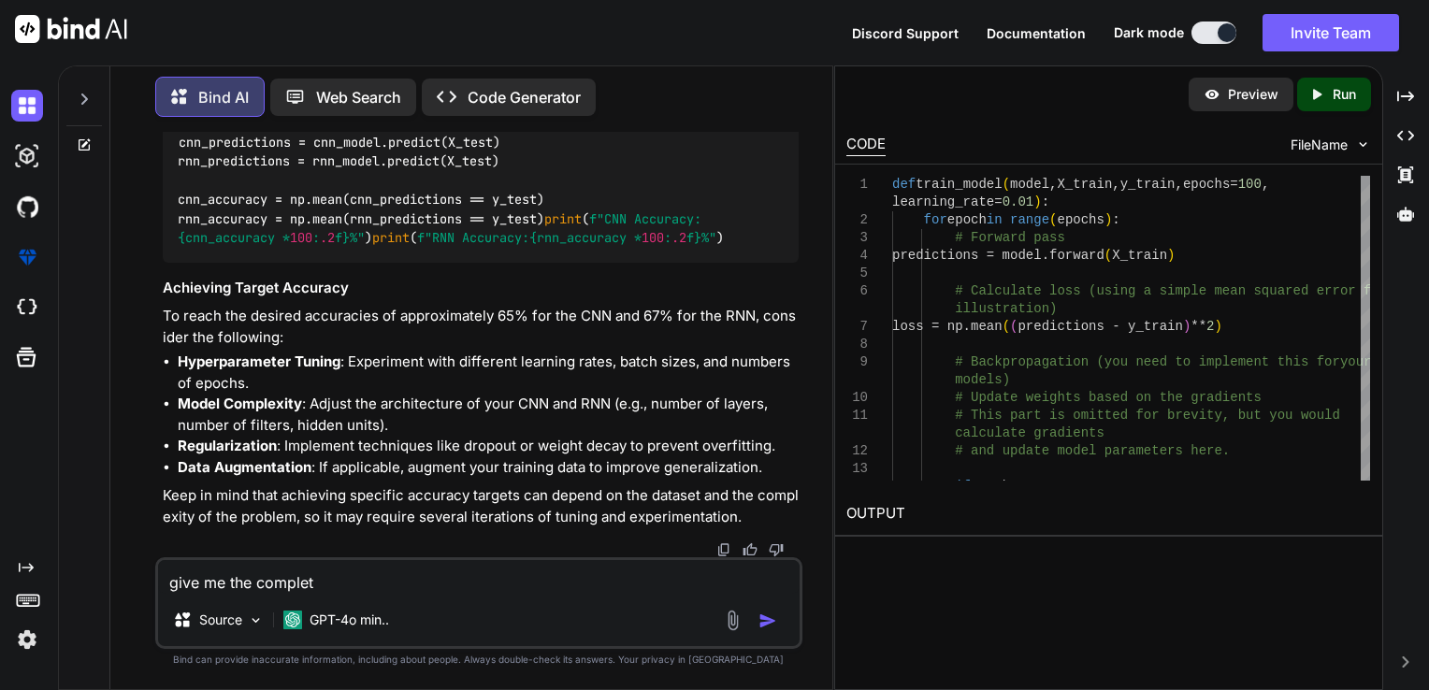
type textarea "give me the complete"
type textarea "x"
type textarea "give me the complete"
type textarea "x"
type textarea "give me the complete c"
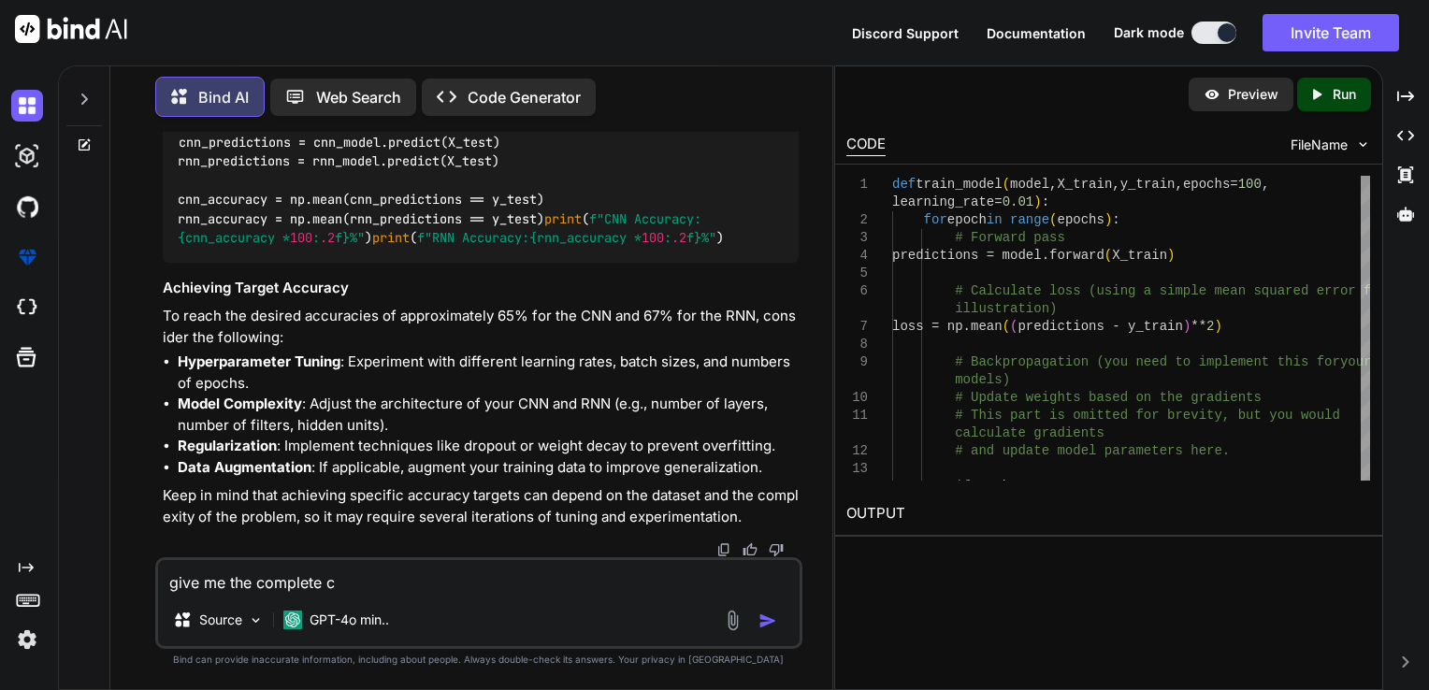
type textarea "x"
type textarea "give me the complete co"
type textarea "x"
type textarea "give me the complete cod"
type textarea "x"
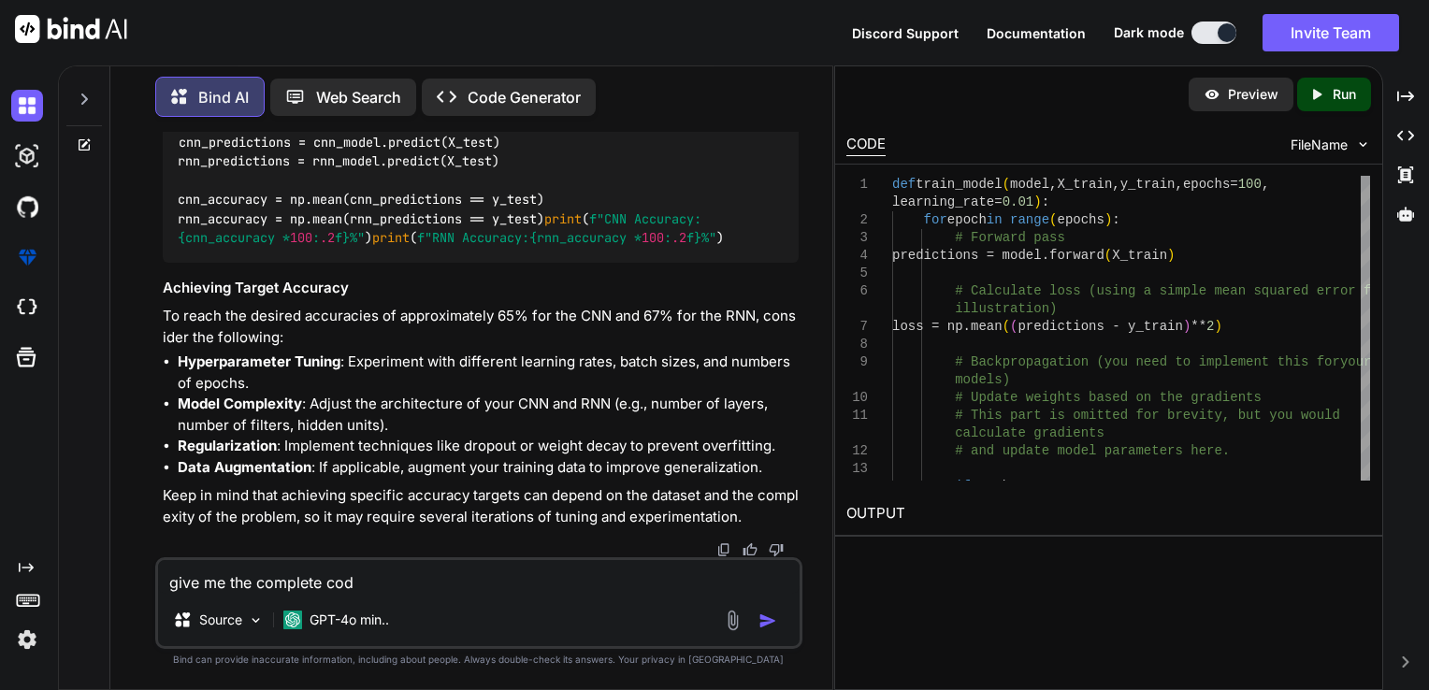
type textarea "give me the complete code"
type textarea "x"
type textarea "give me the complete code"
type textarea "x"
type textarea "give me the complete code p"
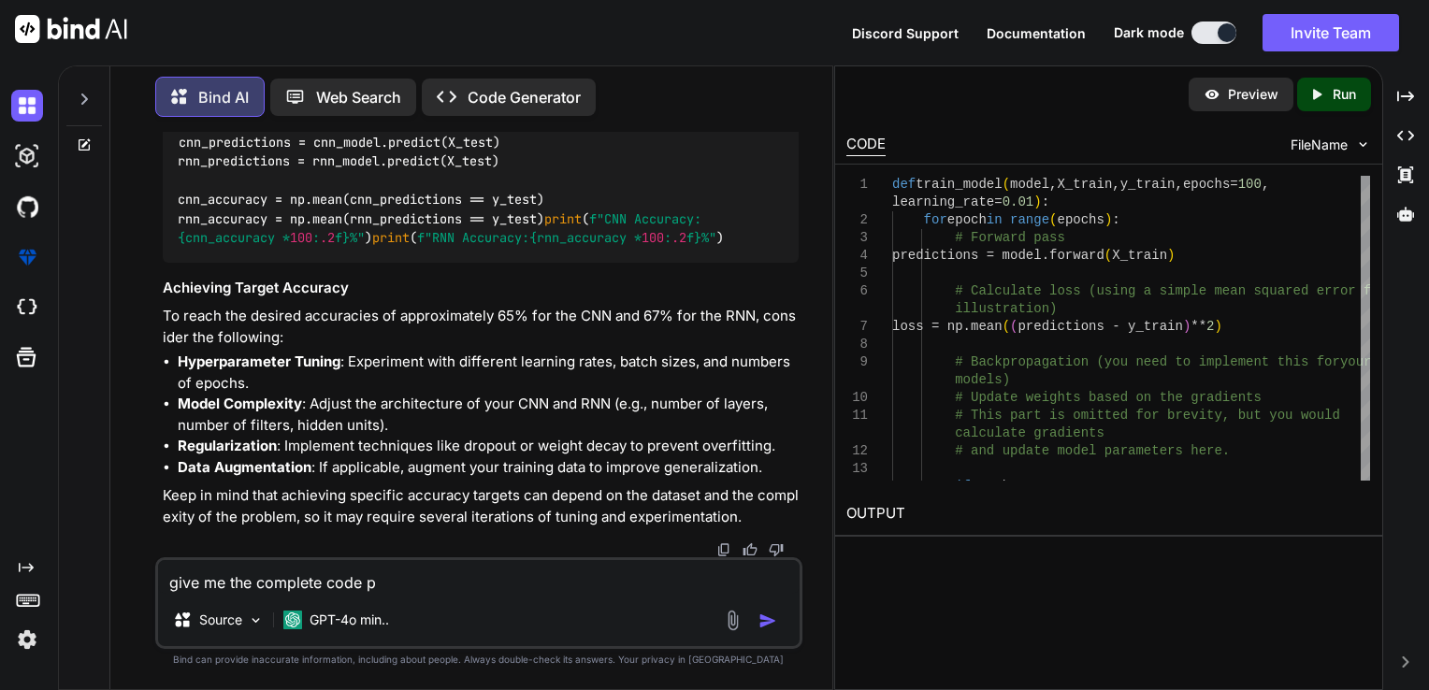
type textarea "x"
type textarea "give me the complete code pl"
type textarea "x"
type textarea "give me the complete code ple"
type textarea "x"
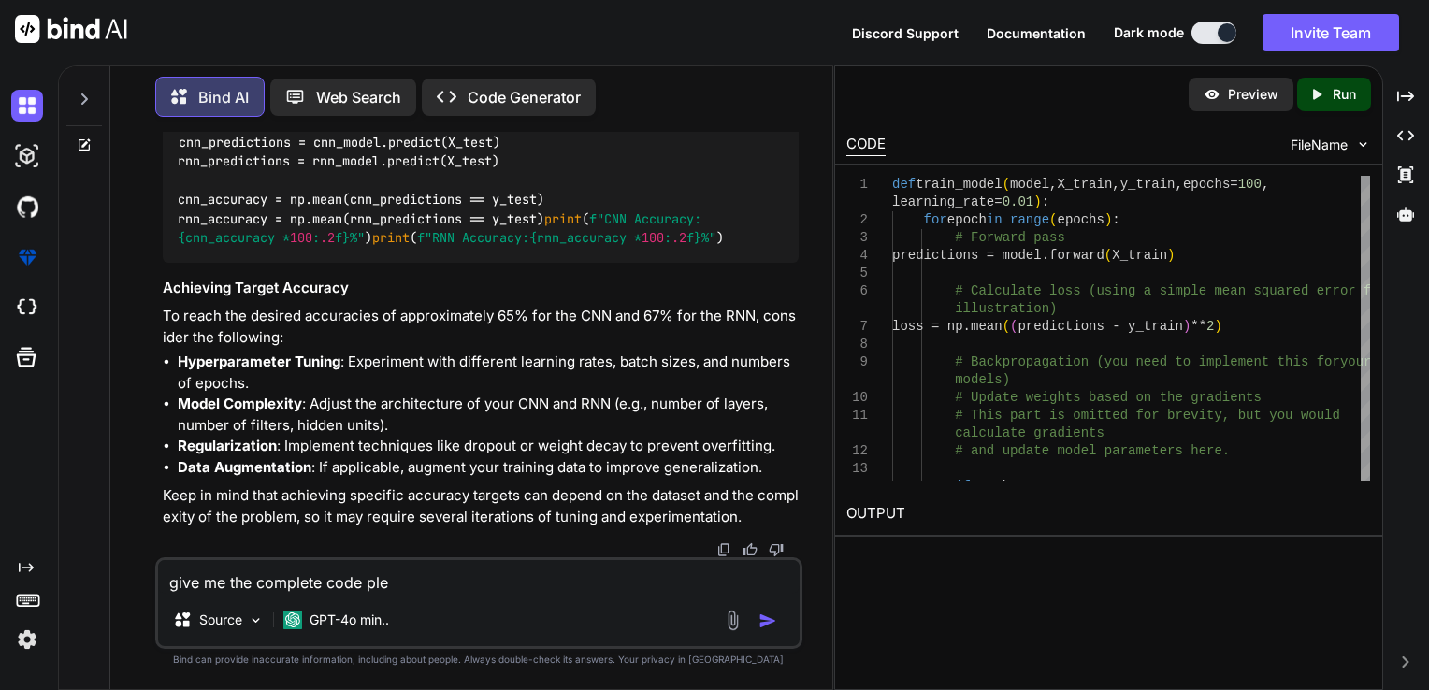
type textarea "give me the complete code plea"
type textarea "x"
type textarea "give me the complete code pleas"
type textarea "x"
type textarea "give me the complete code please"
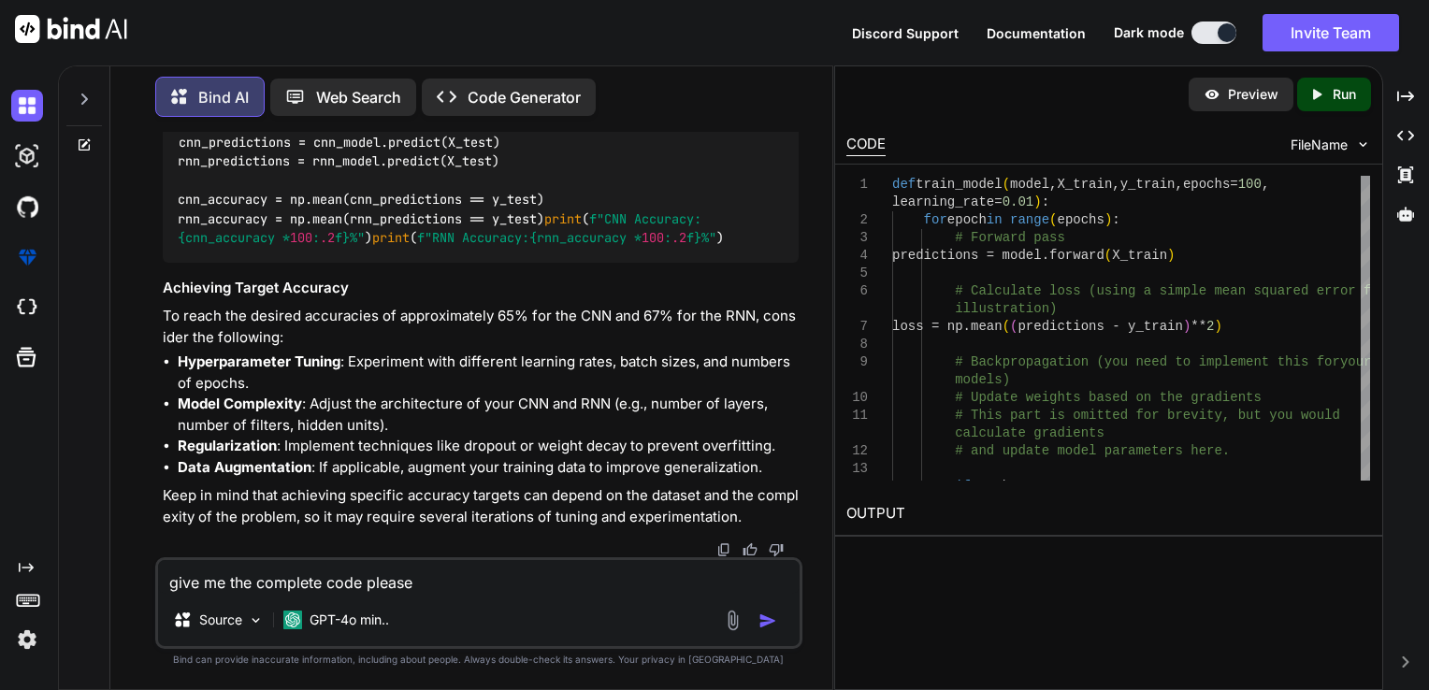
type textarea "x"
type textarea "give me the complete code please"
type textarea "x"
type textarea "give me the complete code please n"
type textarea "x"
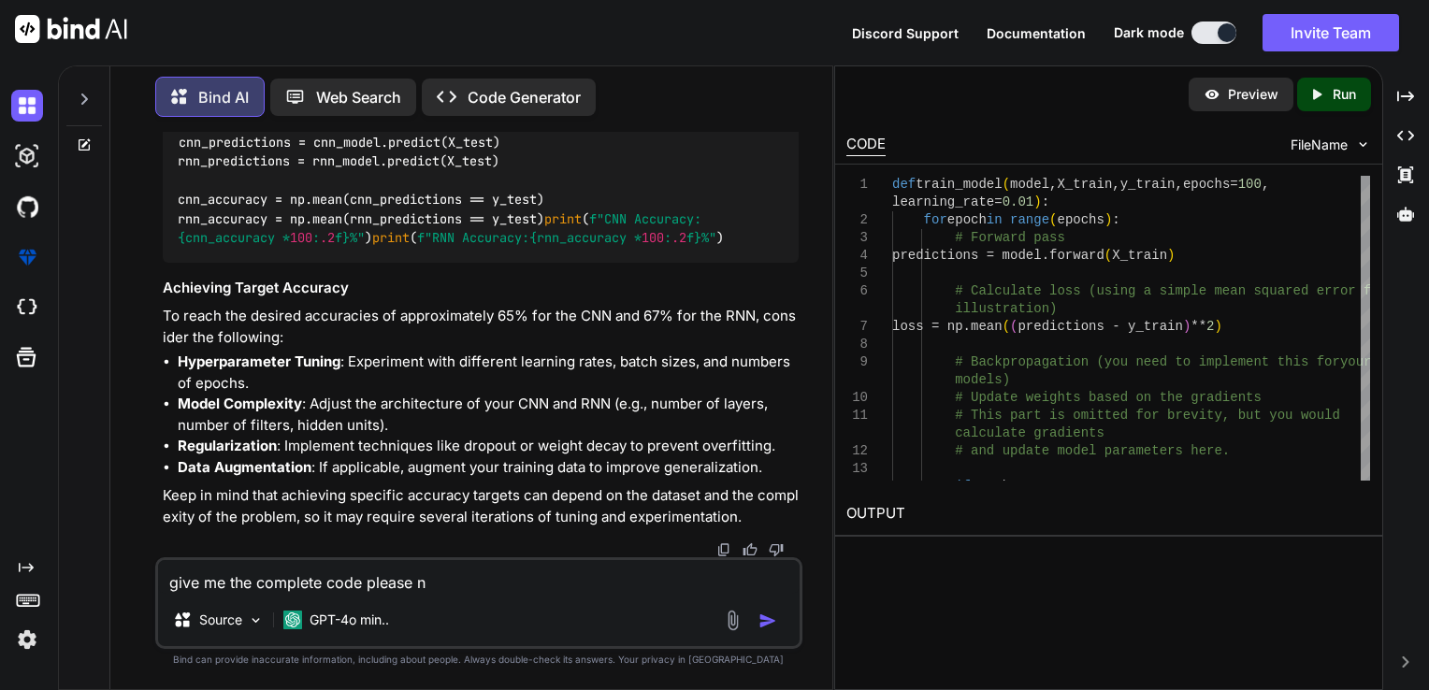
type textarea "give me the complete code please no"
type textarea "x"
type textarea "give me the complete code please not"
type textarea "x"
type textarea "give me the complete code please not"
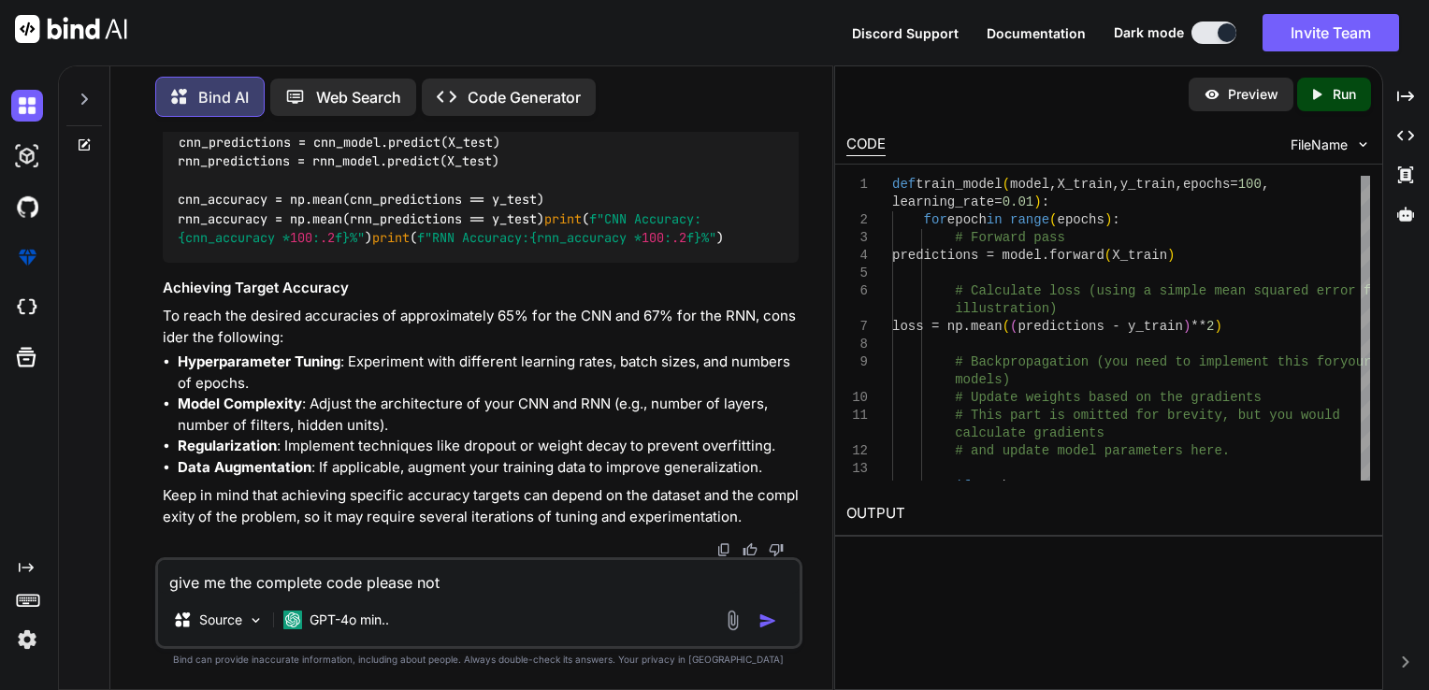
type textarea "x"
type textarea "give me the complete code please not p"
type textarea "x"
type textarea "give me the complete code please not pa"
type textarea "x"
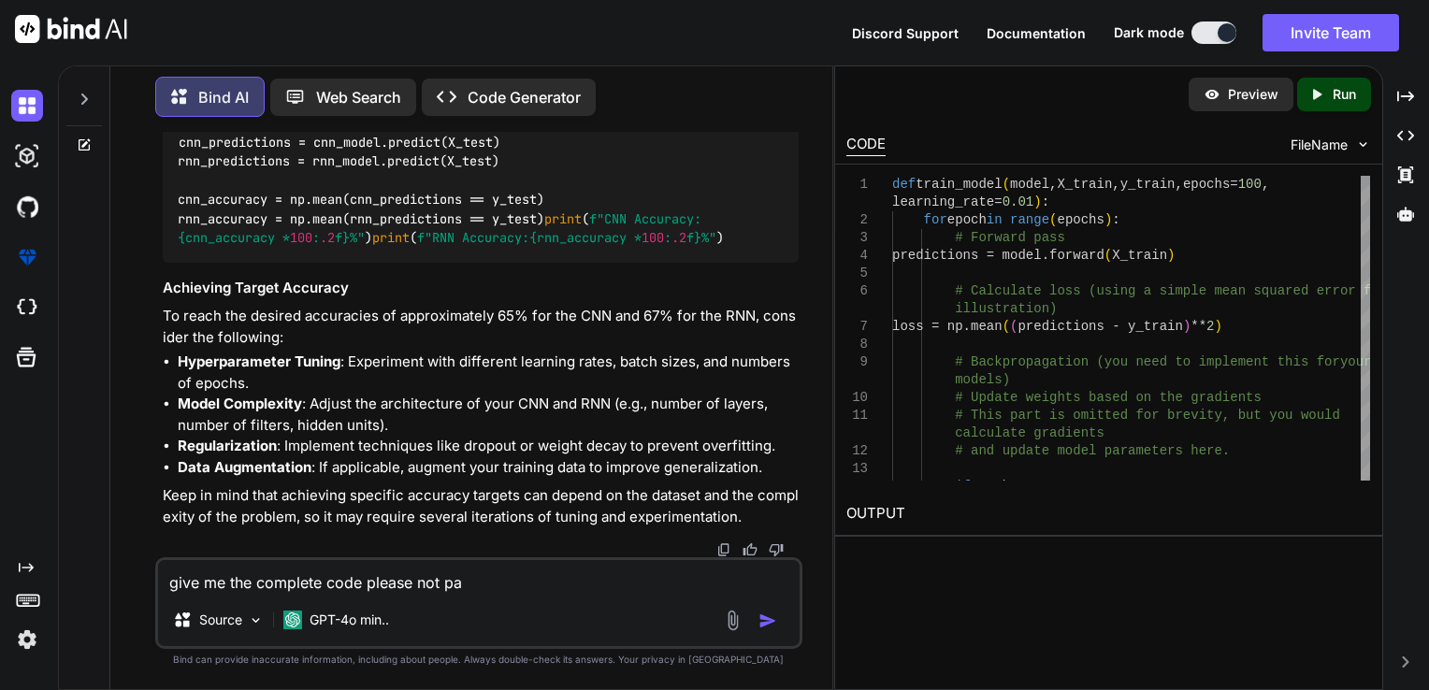
type textarea "give me the complete code please not par"
type textarea "x"
type textarea "give me the complete code please not part"
type textarea "x"
type textarea "give me the complete code please not part"
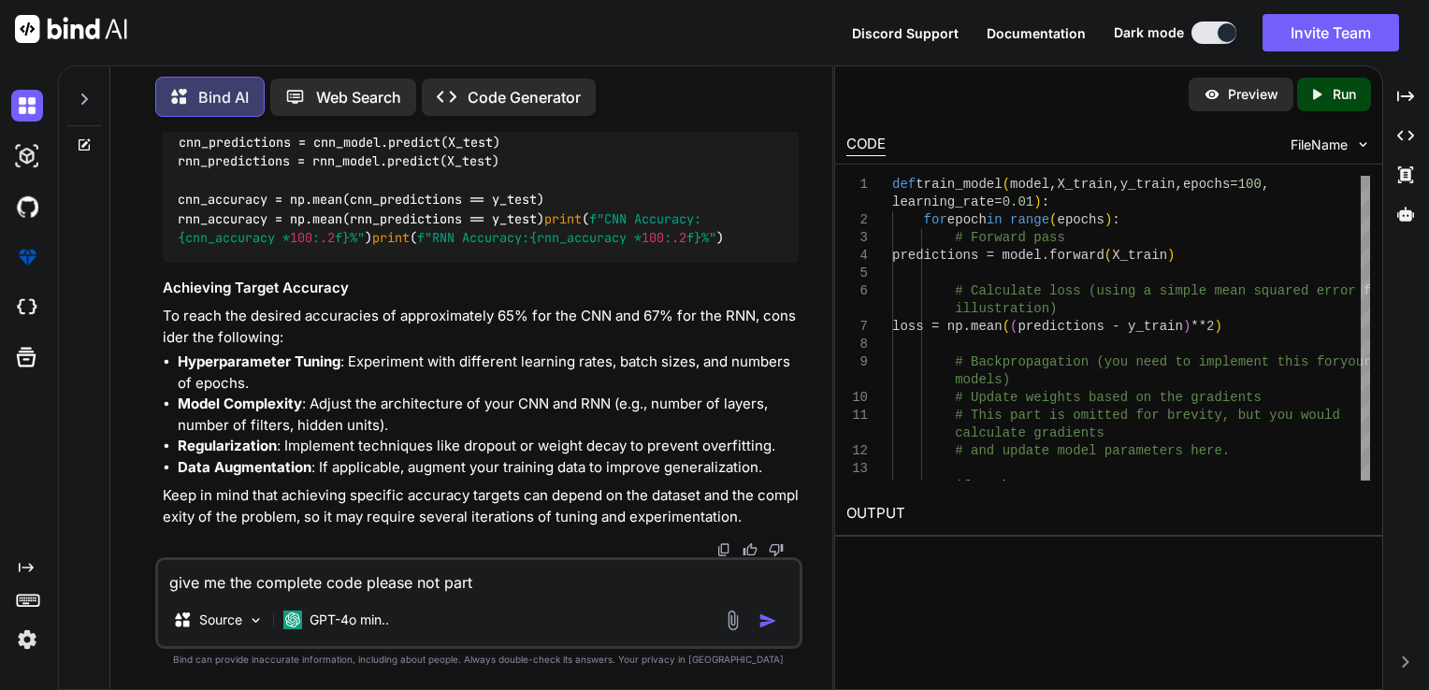
type textarea "x"
type textarea "give me the complete code please not part p"
type textarea "x"
type textarea "give me the complete code please not part pa"
type textarea "x"
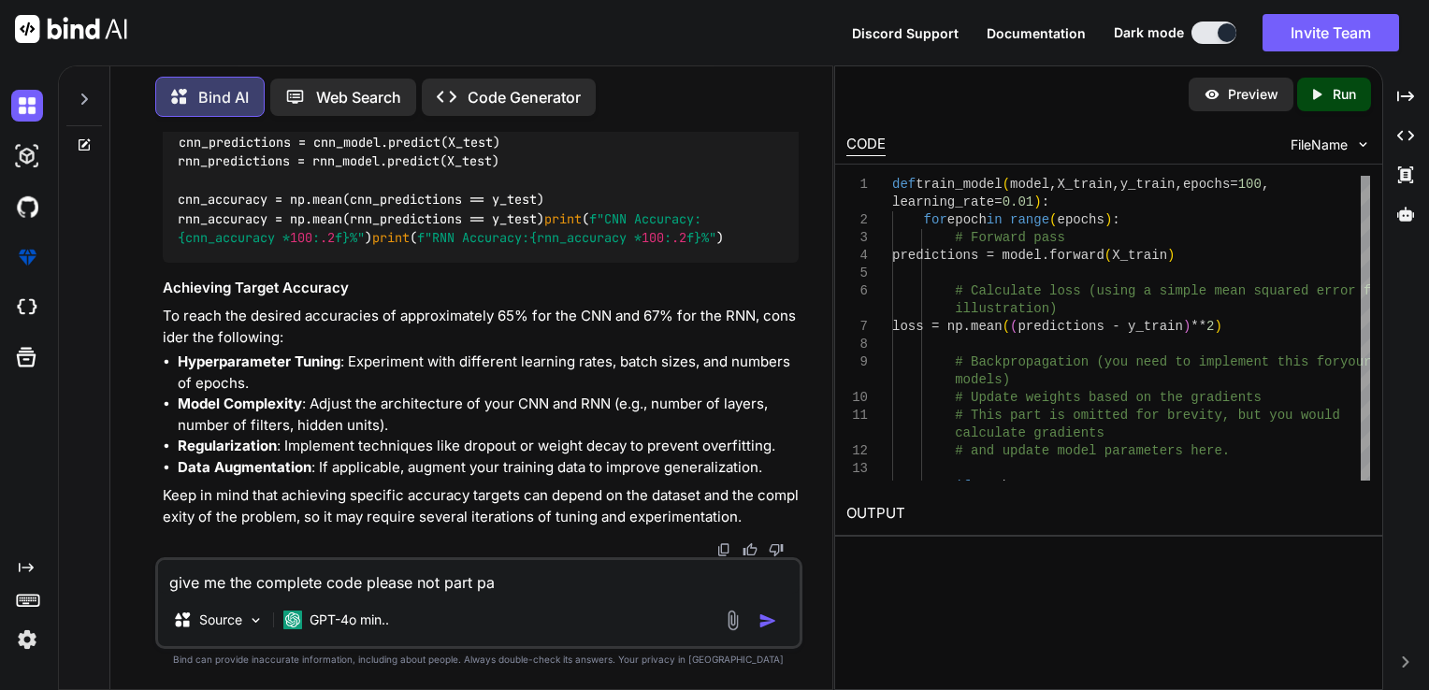
type textarea "give me the complete code please not part par"
type textarea "x"
type textarea "give me the complete code please not part part"
type textarea "x"
type textarea "give me the complete code please not part part"
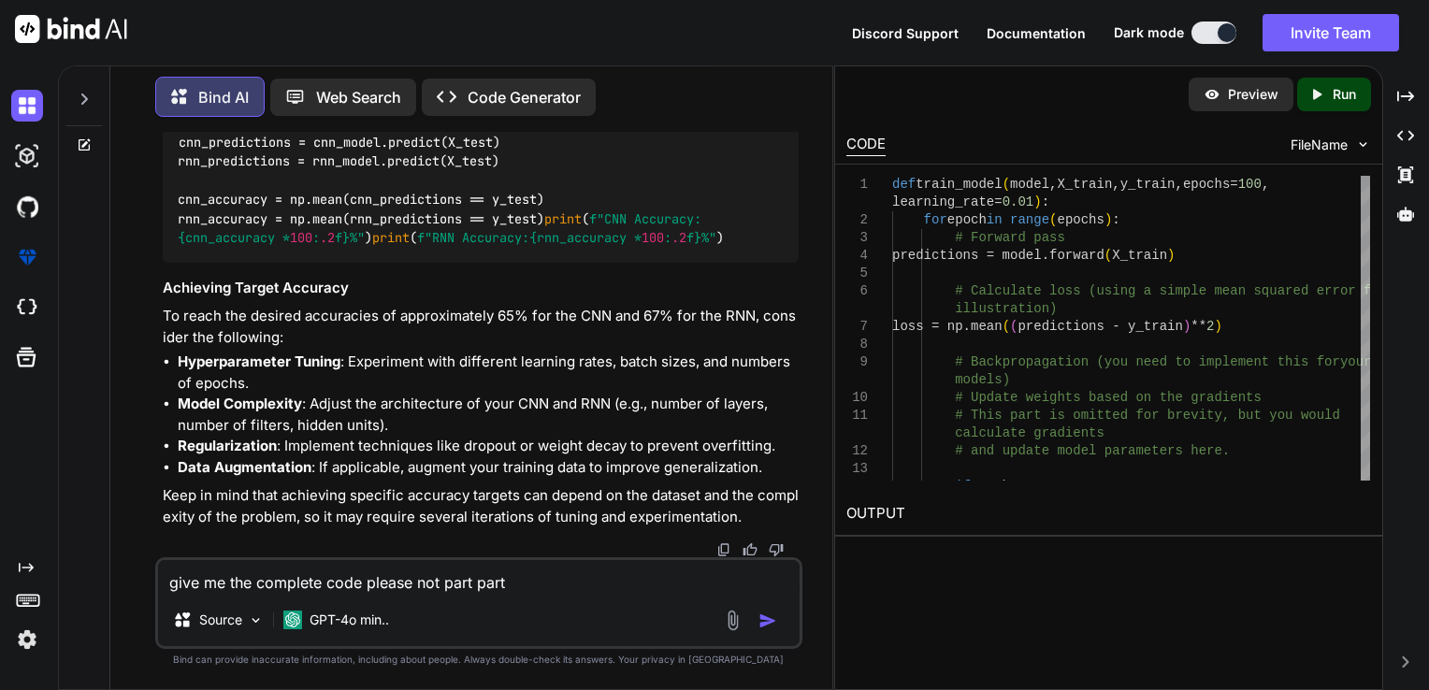
type textarea "x"
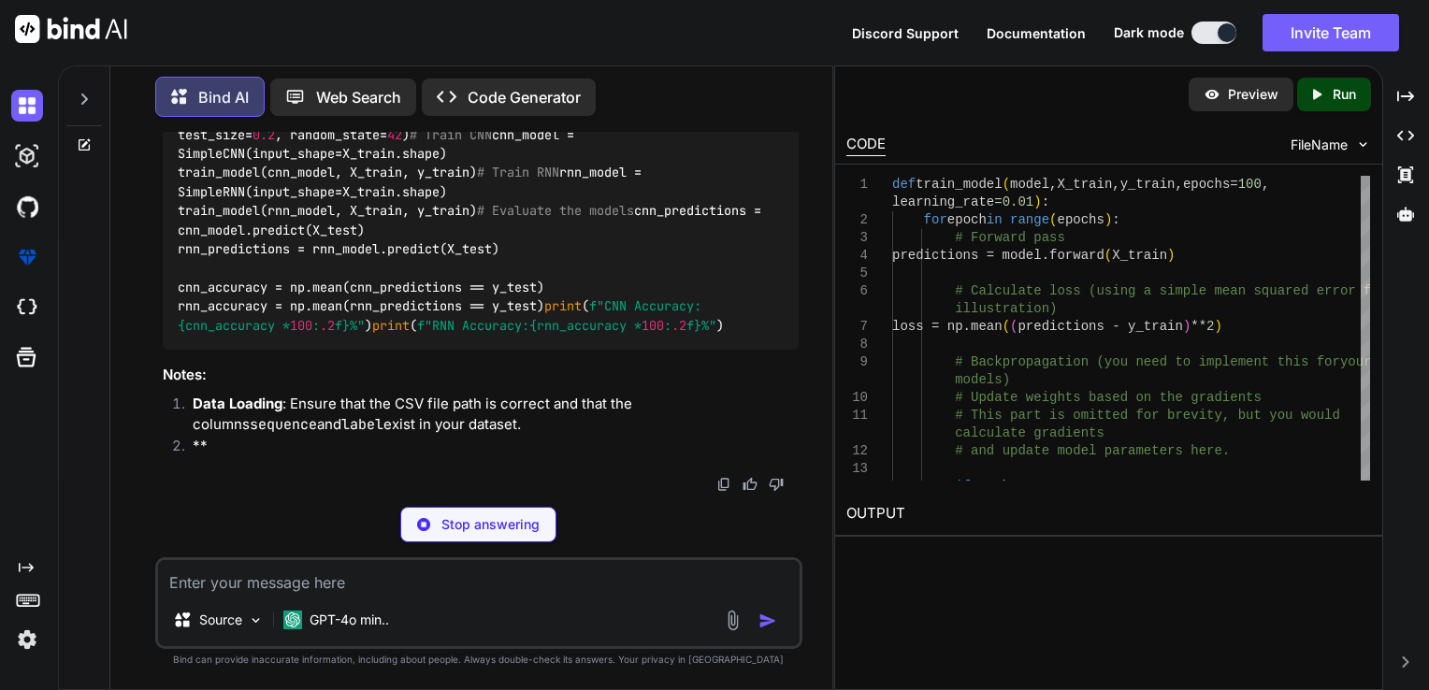
scroll to position [6579, 0]
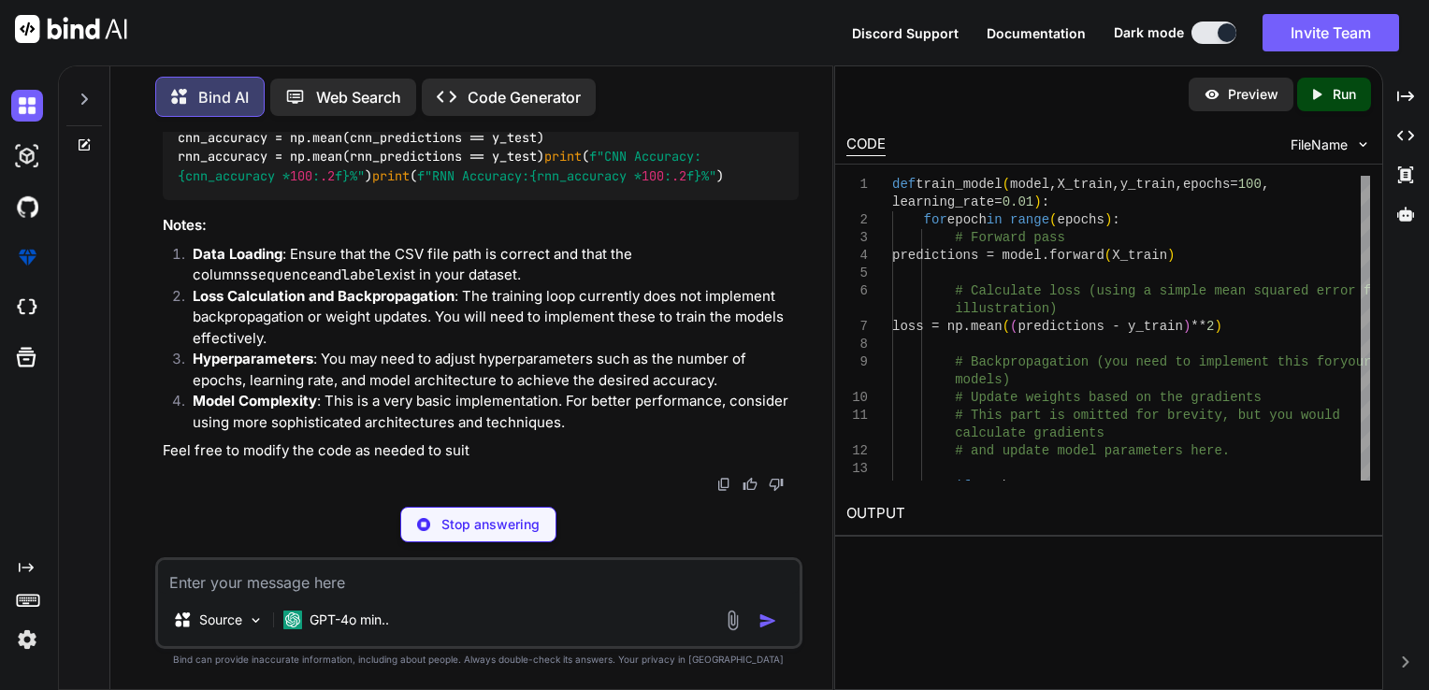
type textarea "x"
type textarea "# Evaluate the models cnn_predictions = cnn_model.predict(X_test) rnn_predictio…"
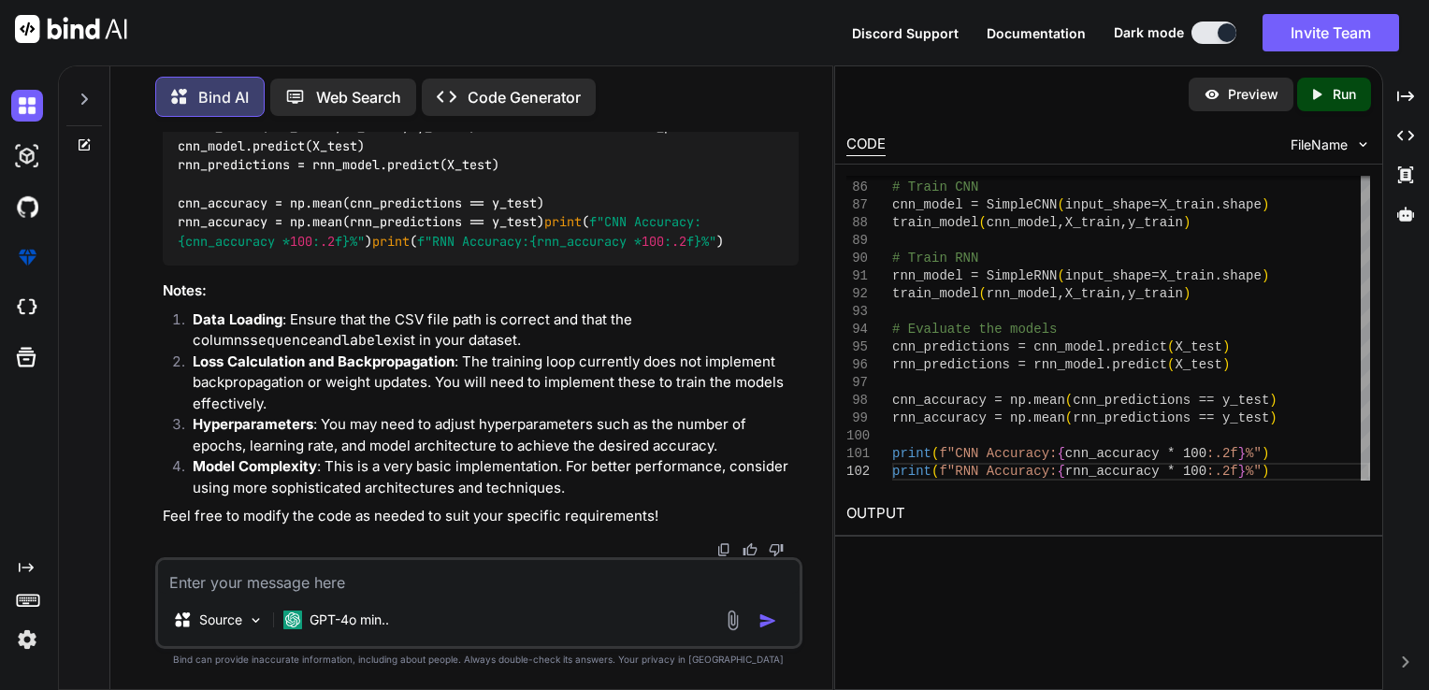
scroll to position [6663, 0]
